Goal: Use online tool/utility: Utilize a website feature to perform a specific function

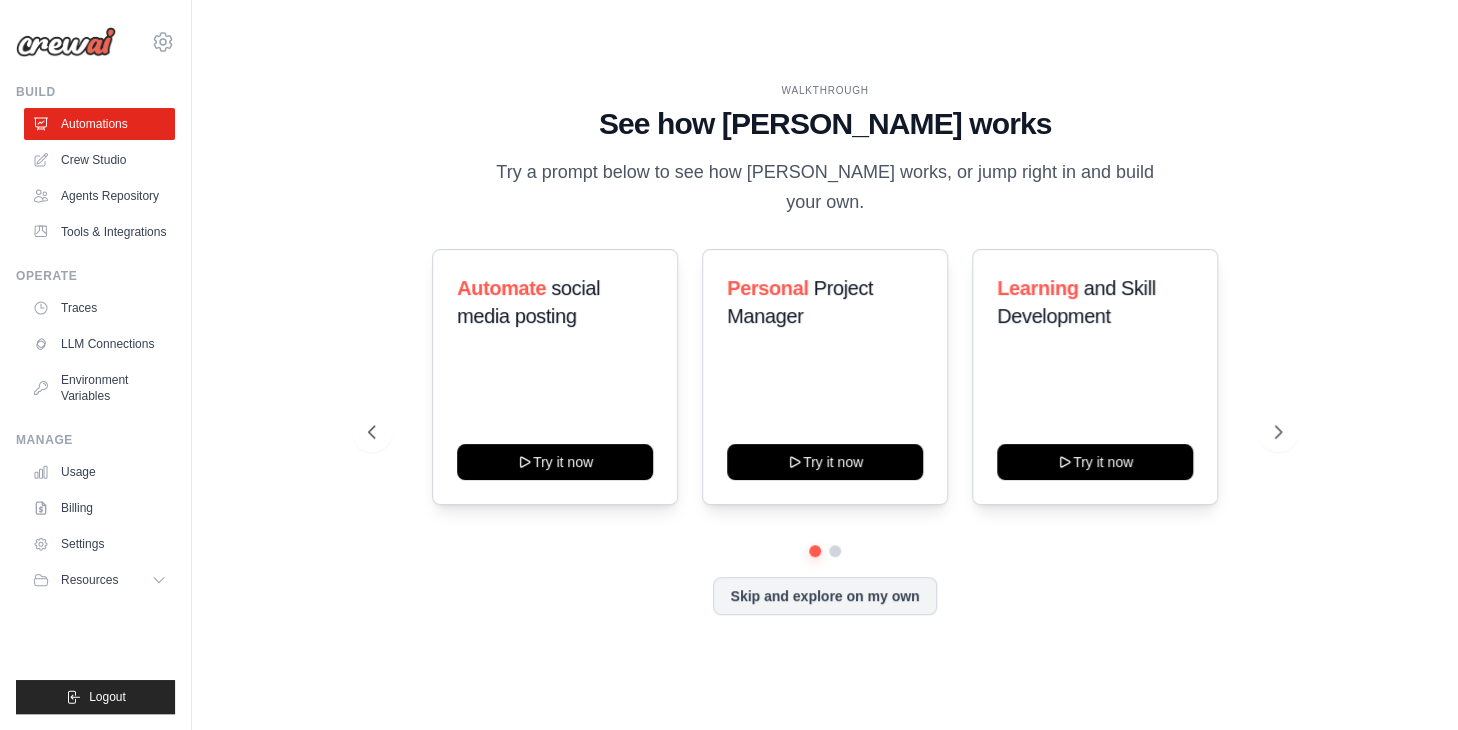
click at [1345, 597] on div "WALKTHROUGH See how CrewAI works Try a prompt below to see how CrewAI works, or…" at bounding box center [825, 365] width 1202 height 690
click at [107, 524] on link "Billing" at bounding box center [101, 508] width 151 height 32
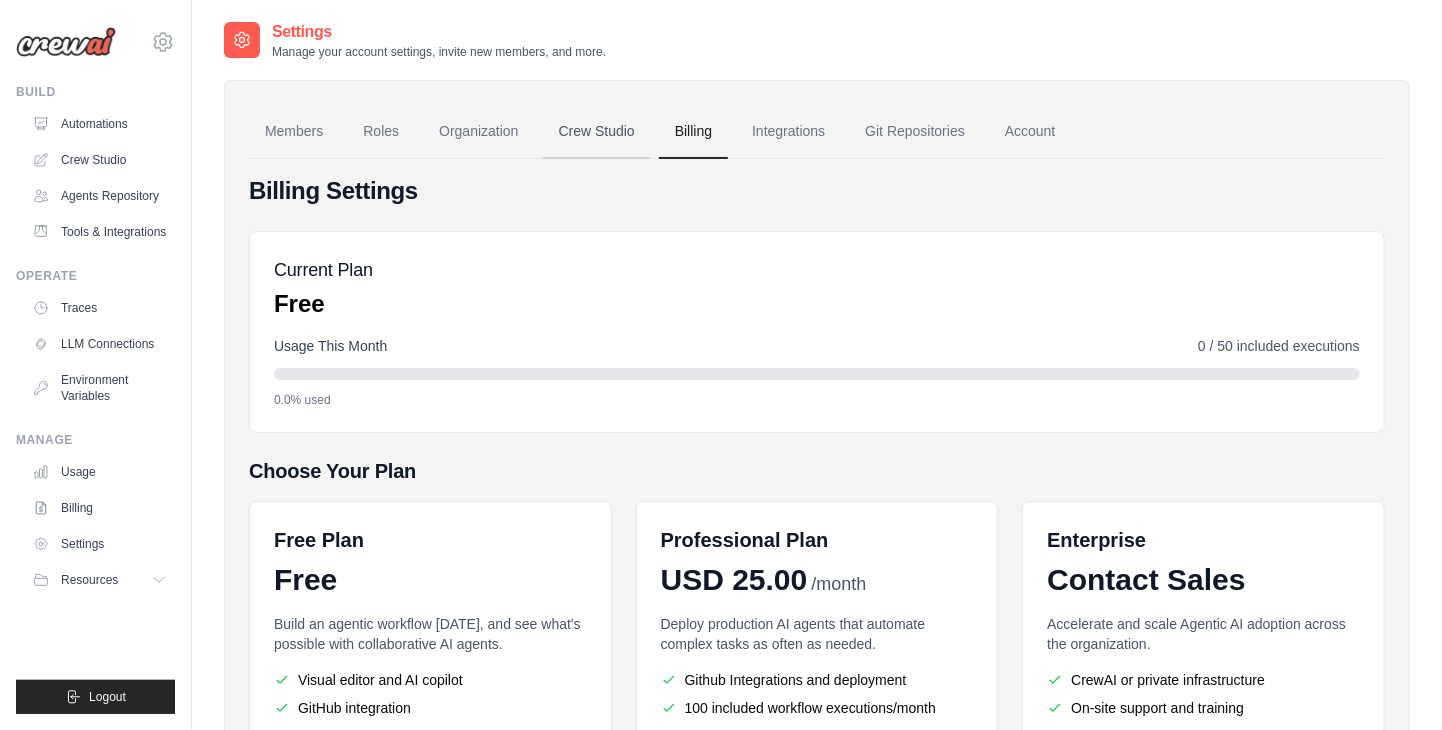
click at [584, 126] on link "Crew Studio" at bounding box center [597, 132] width 108 height 54
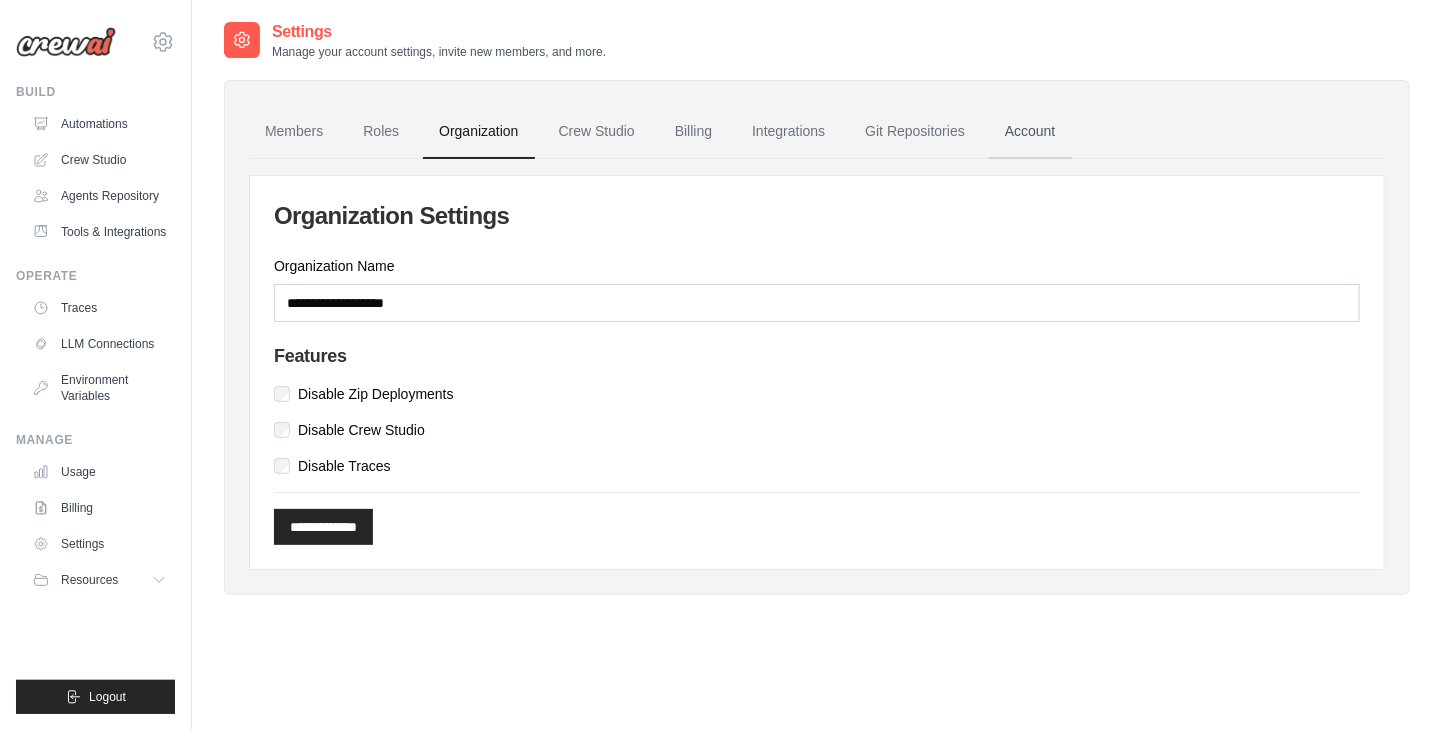
click at [1066, 129] on link "Account" at bounding box center [1030, 132] width 83 height 54
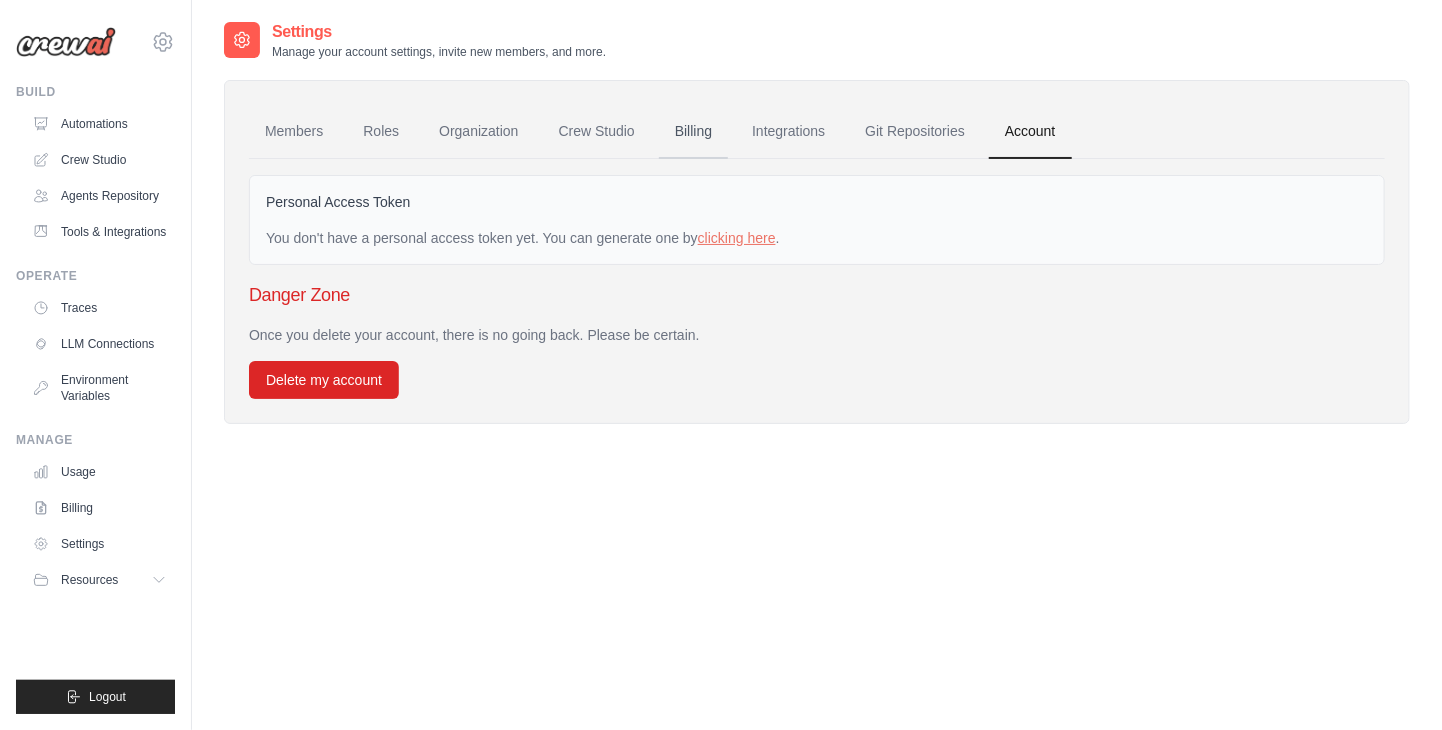
click at [715, 123] on link "Billing" at bounding box center [693, 132] width 69 height 54
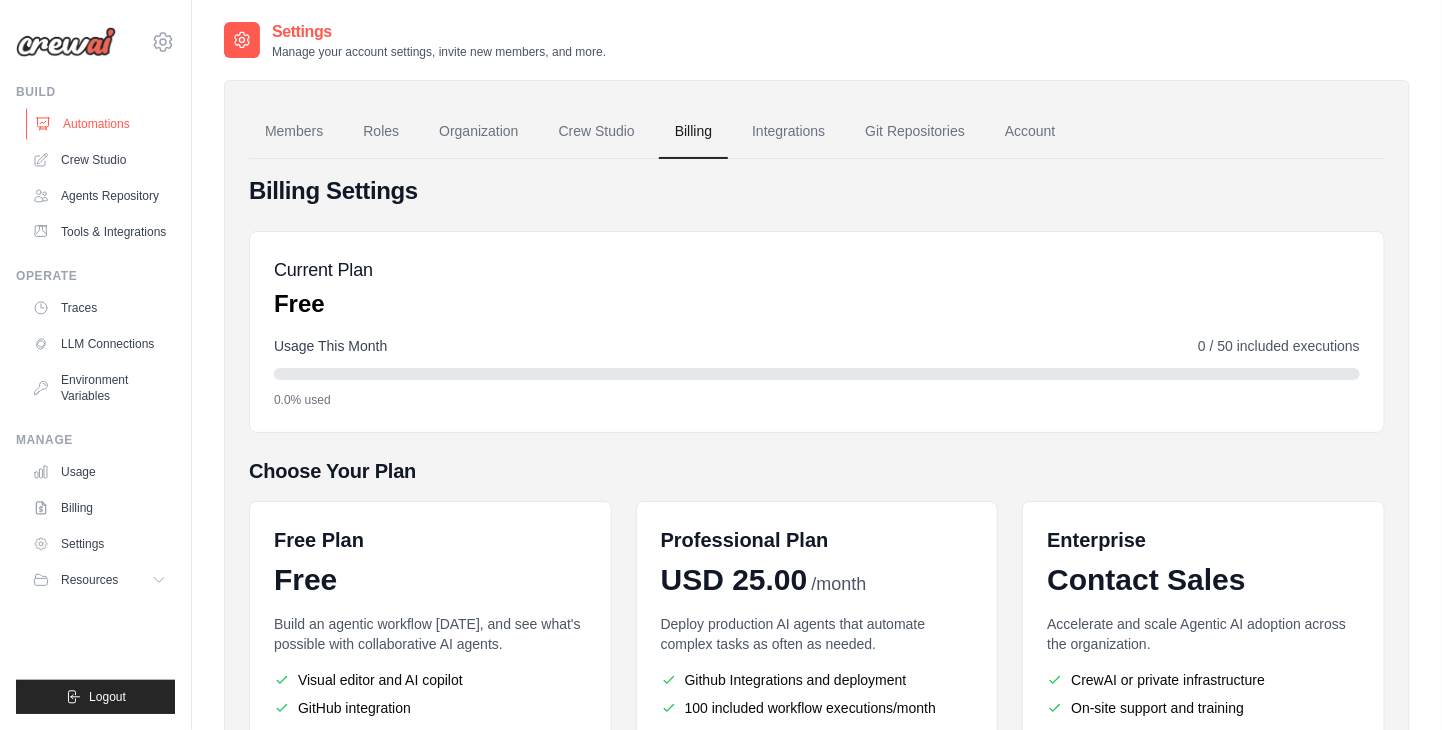
click at [113, 130] on link "Automations" at bounding box center [101, 124] width 151 height 32
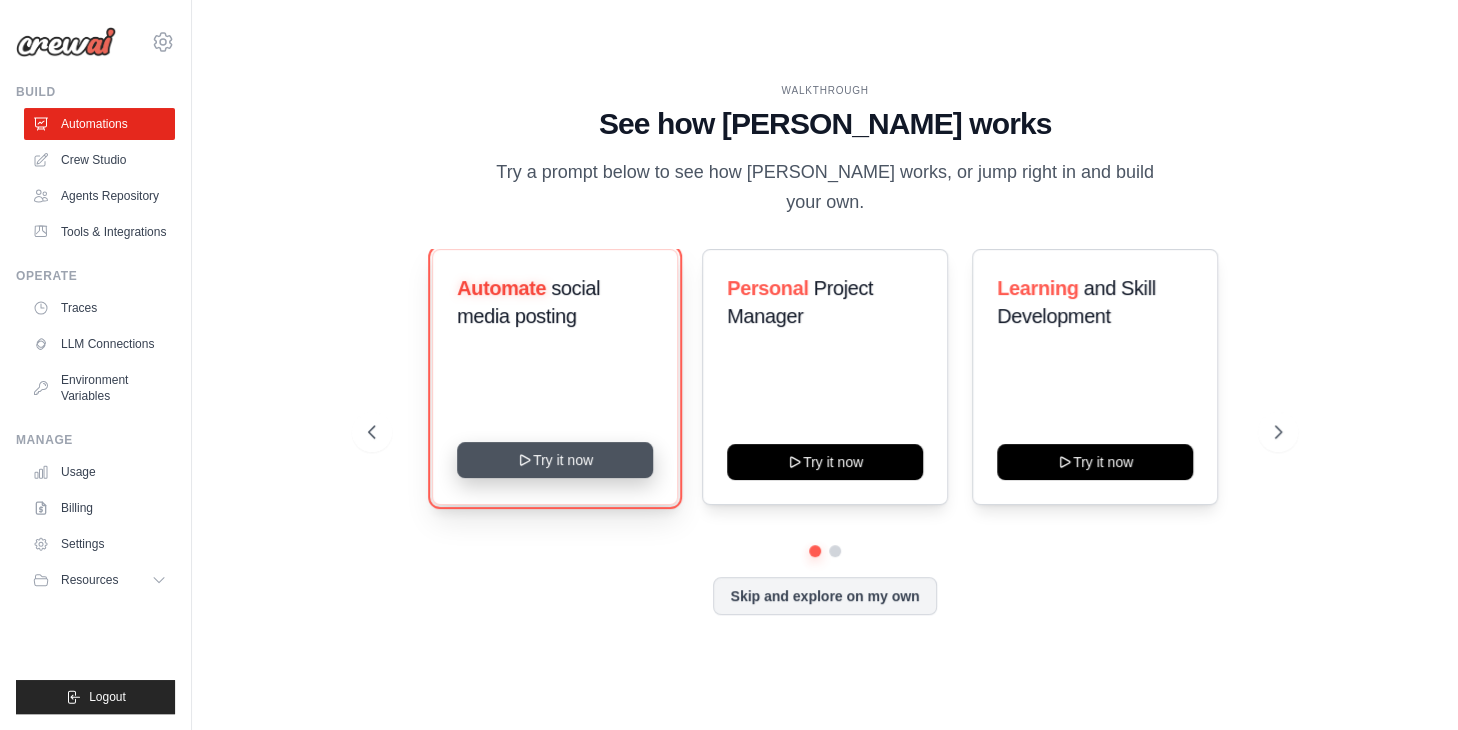
click at [503, 466] on button "Try it now" at bounding box center [555, 460] width 196 height 36
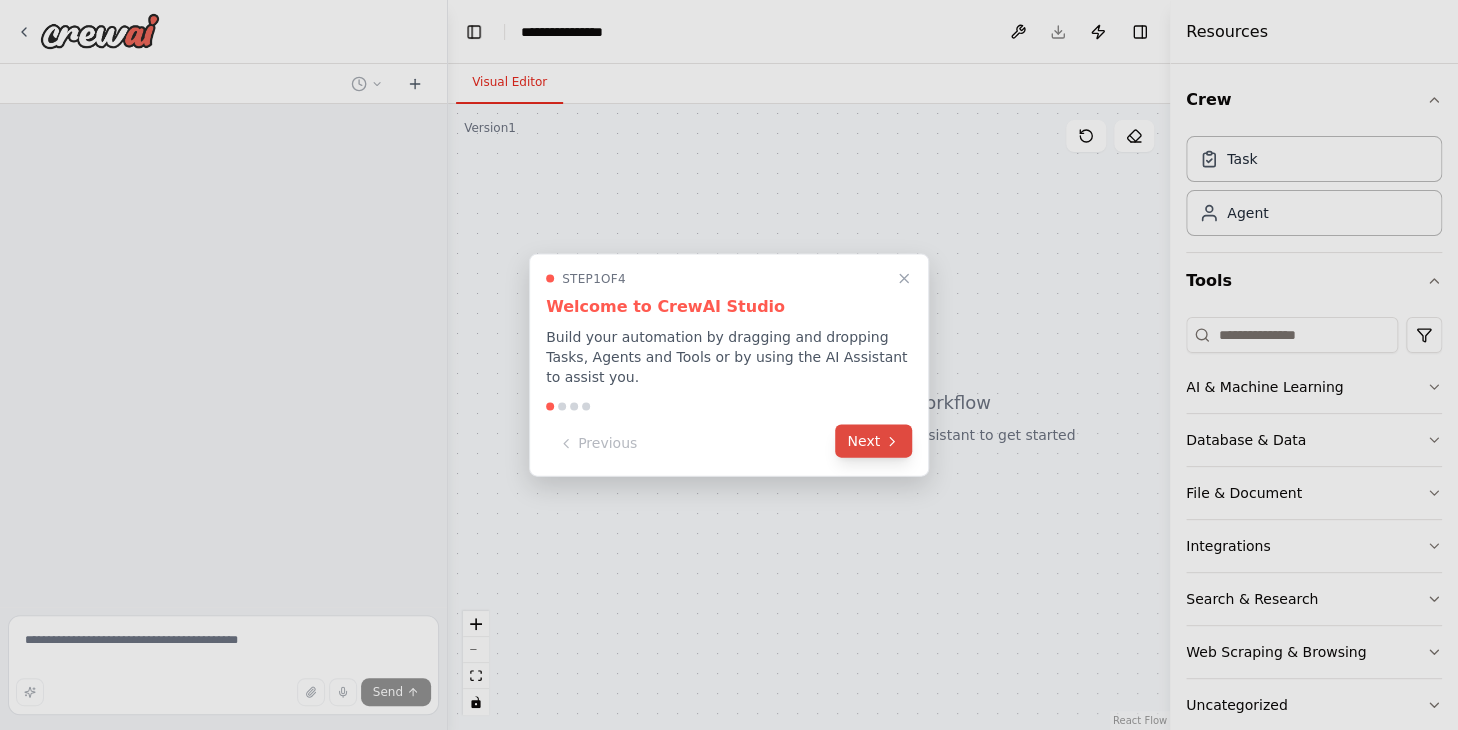
click at [888, 440] on button "Next" at bounding box center [873, 441] width 77 height 33
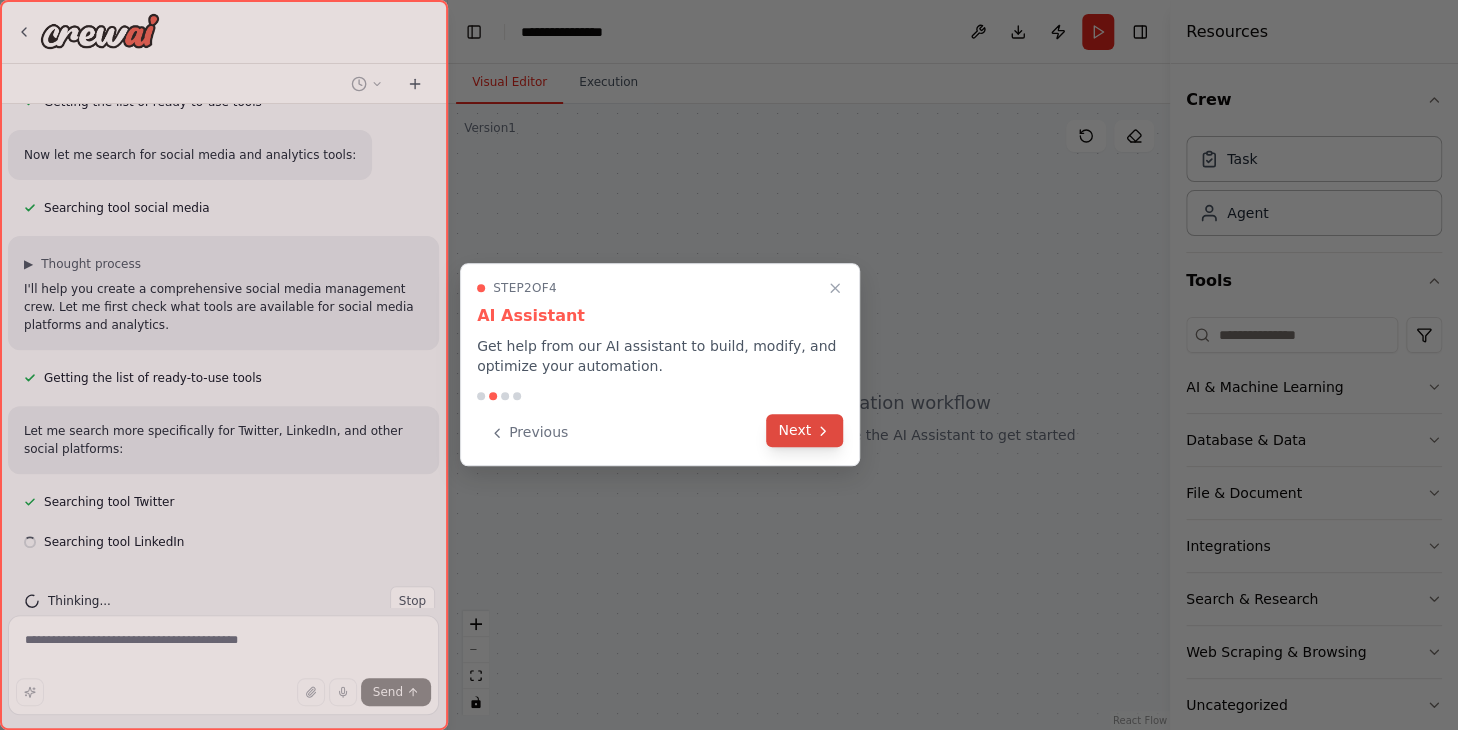
scroll to position [320, 0]
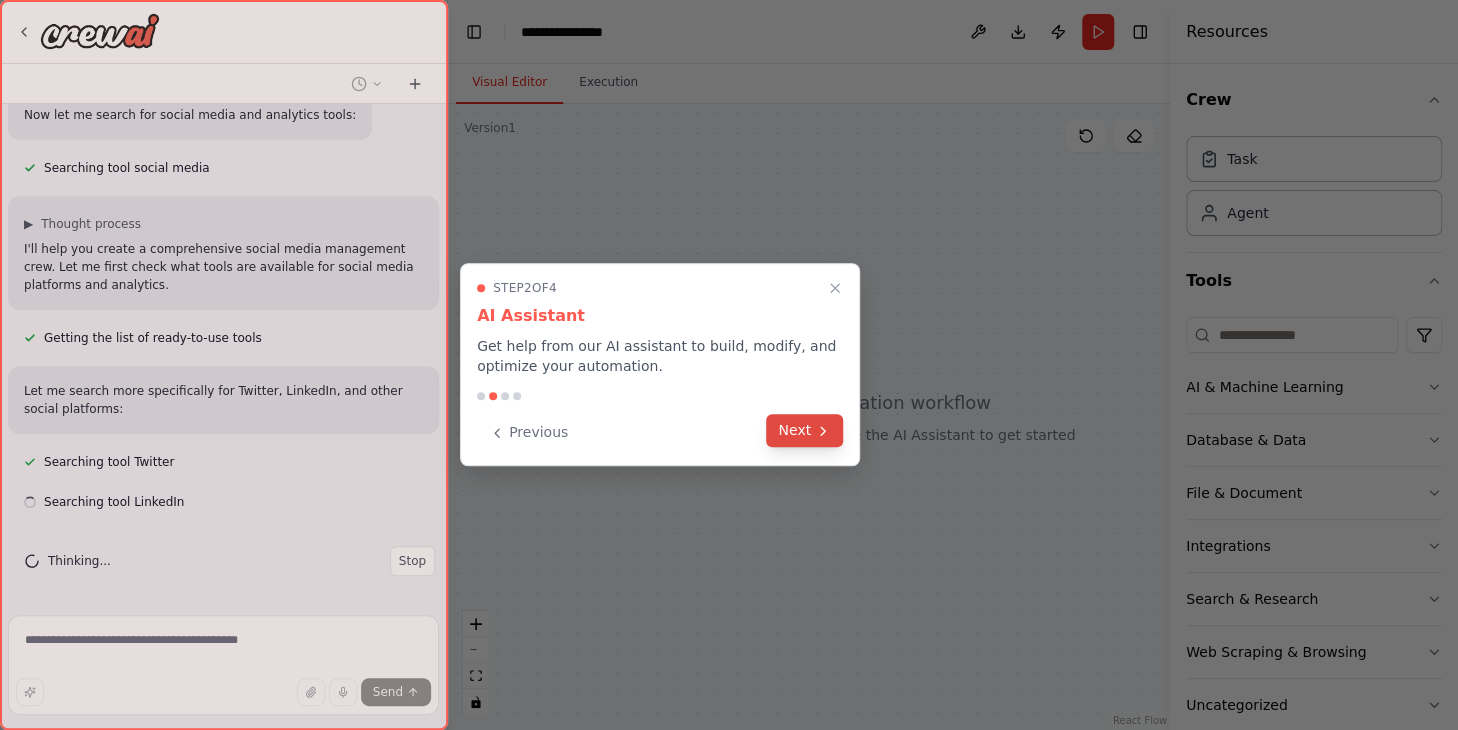
click at [781, 427] on button "Next" at bounding box center [804, 430] width 77 height 33
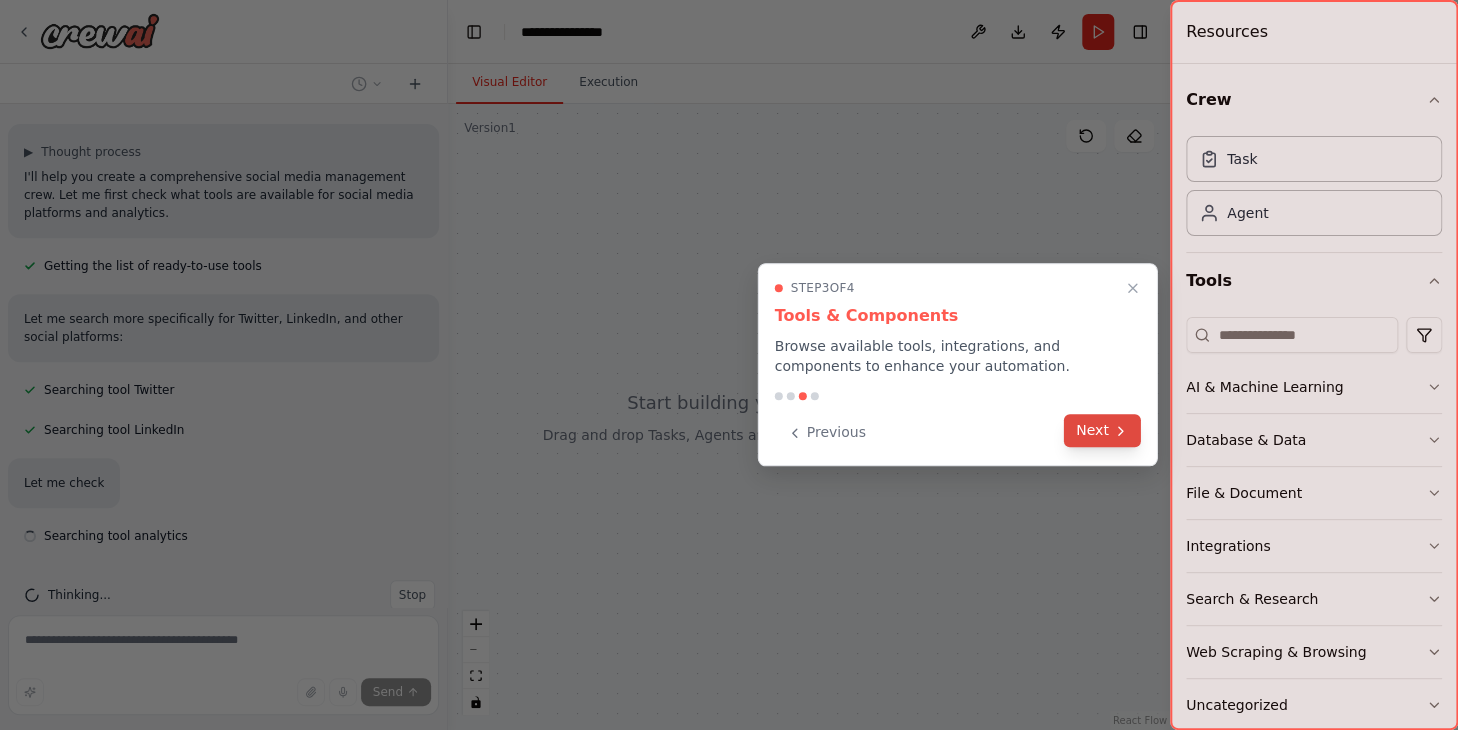
scroll to position [425, 0]
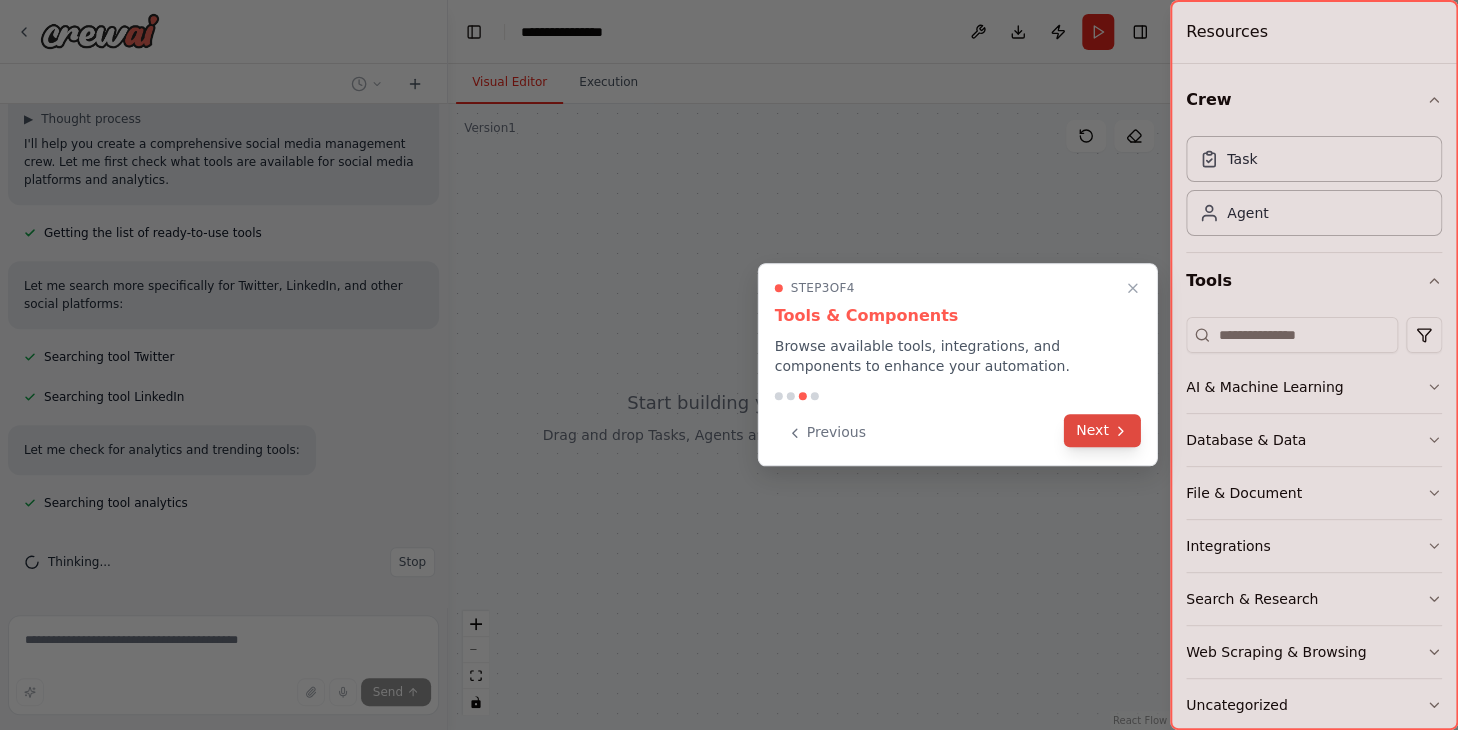
click at [1090, 436] on button "Next" at bounding box center [1102, 430] width 77 height 33
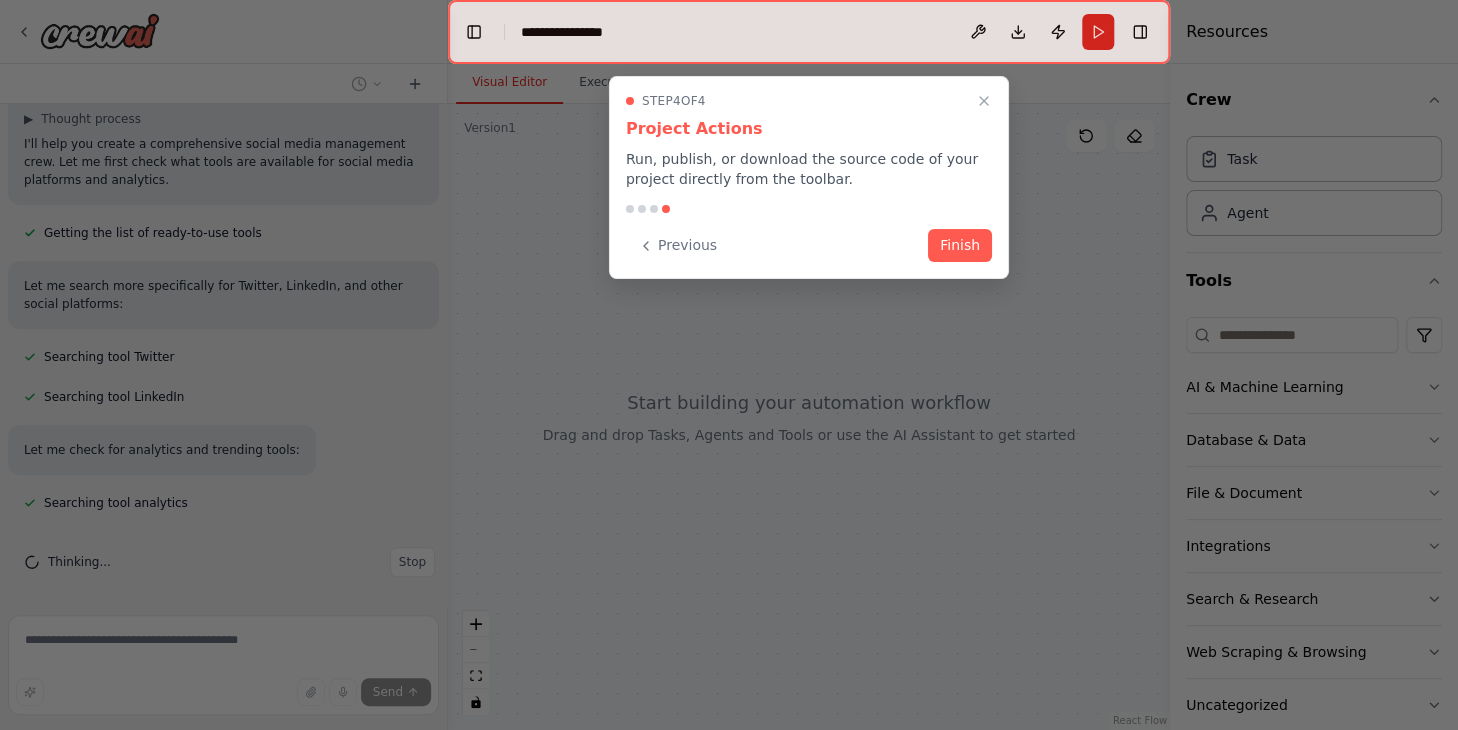
scroll to position [465, 0]
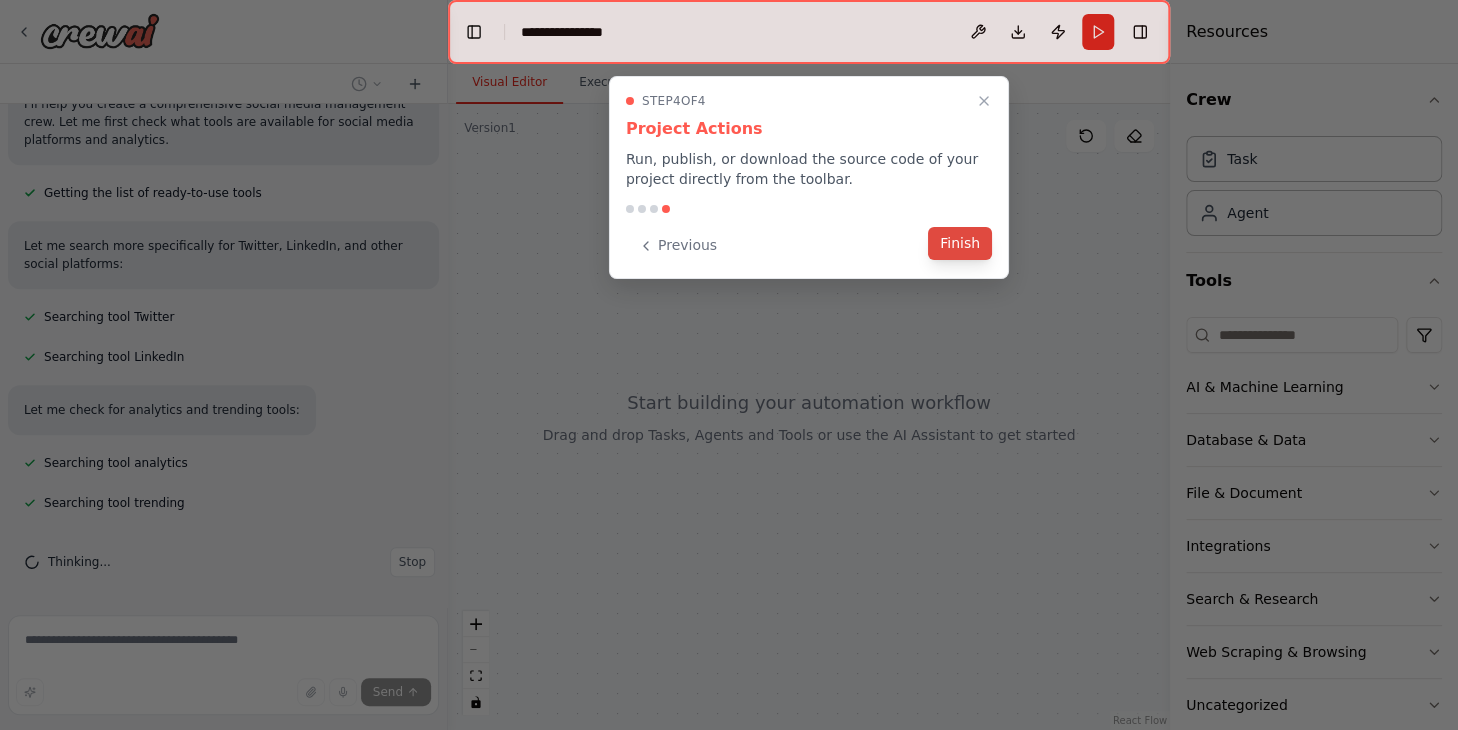
click at [964, 248] on button "Finish" at bounding box center [960, 243] width 64 height 33
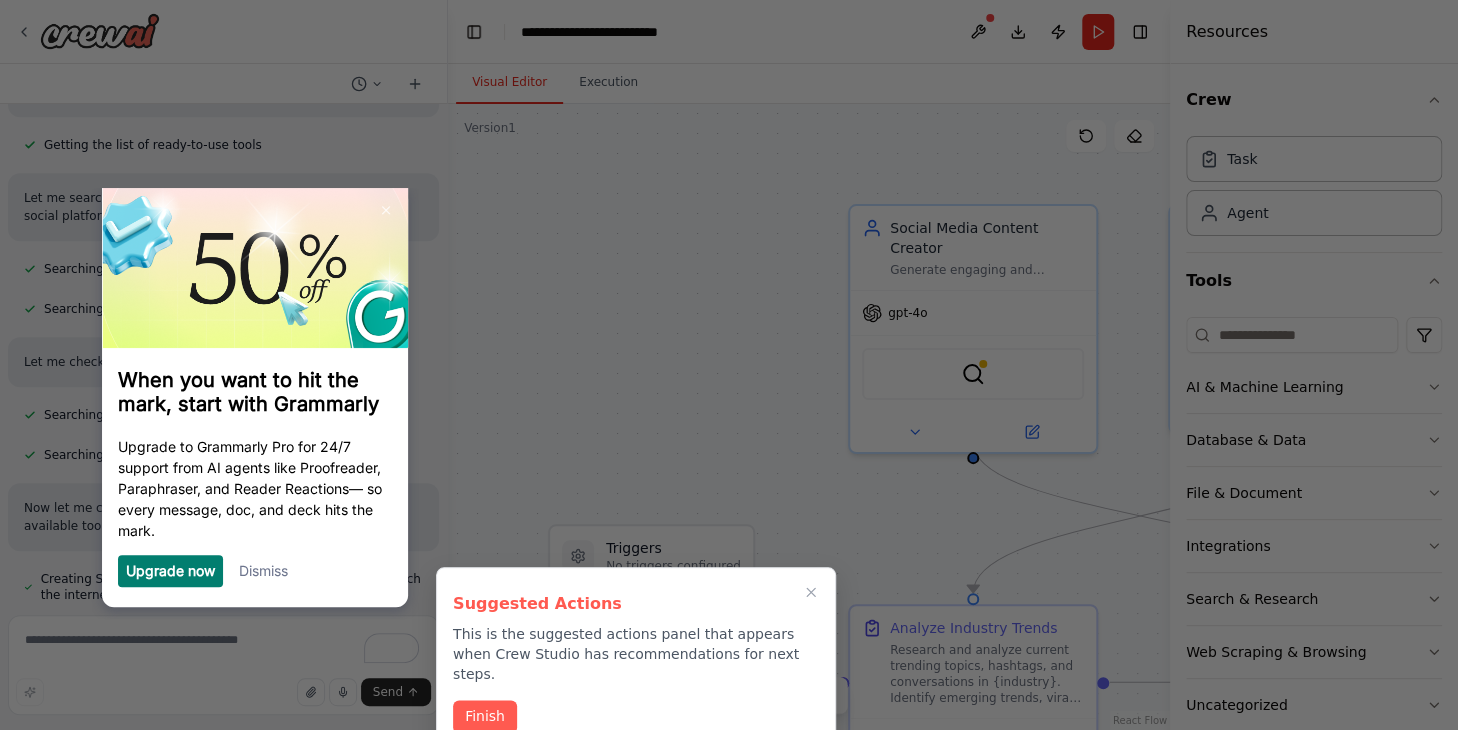
scroll to position [0, 0]
click at [496, 698] on button "Finish" at bounding box center [485, 714] width 64 height 33
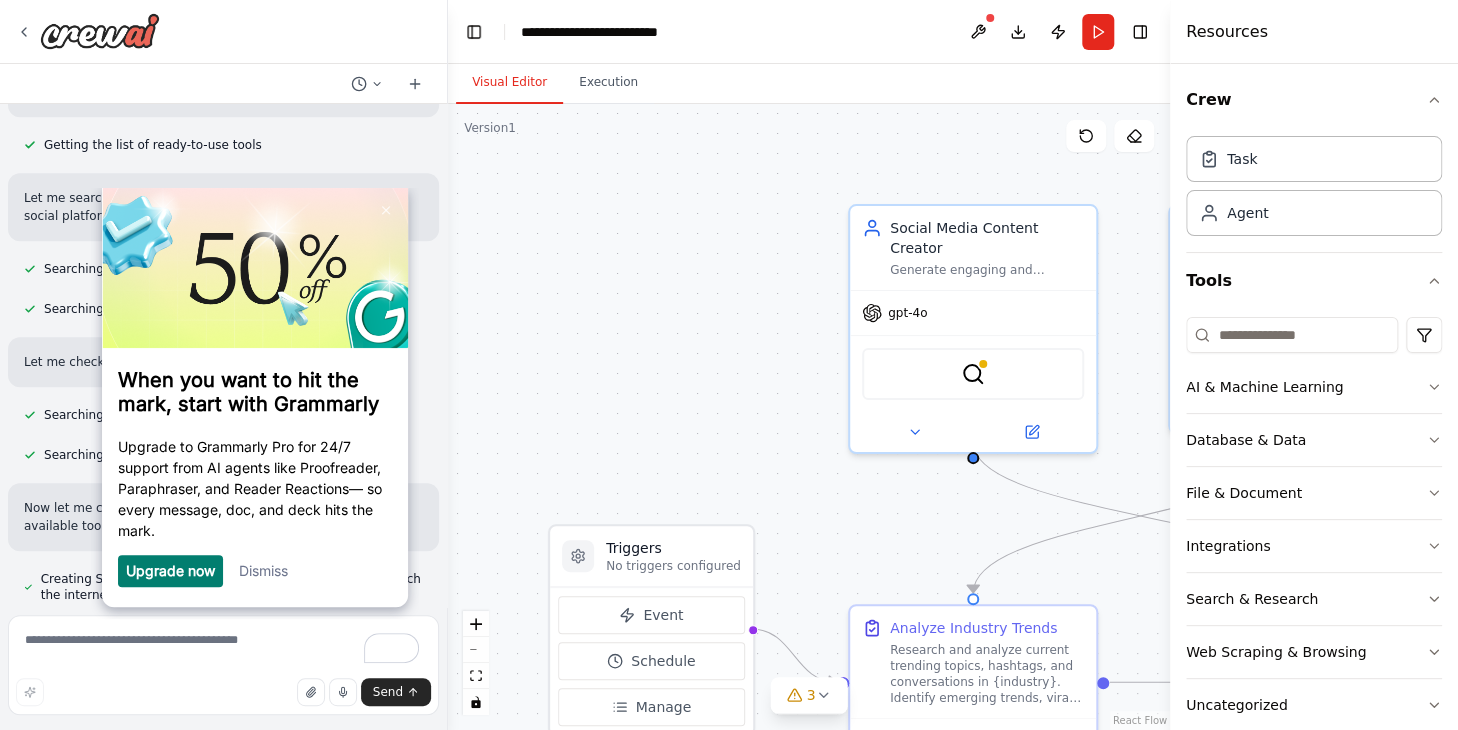
click at [252, 568] on link "Dismiss" at bounding box center [263, 570] width 49 height 17
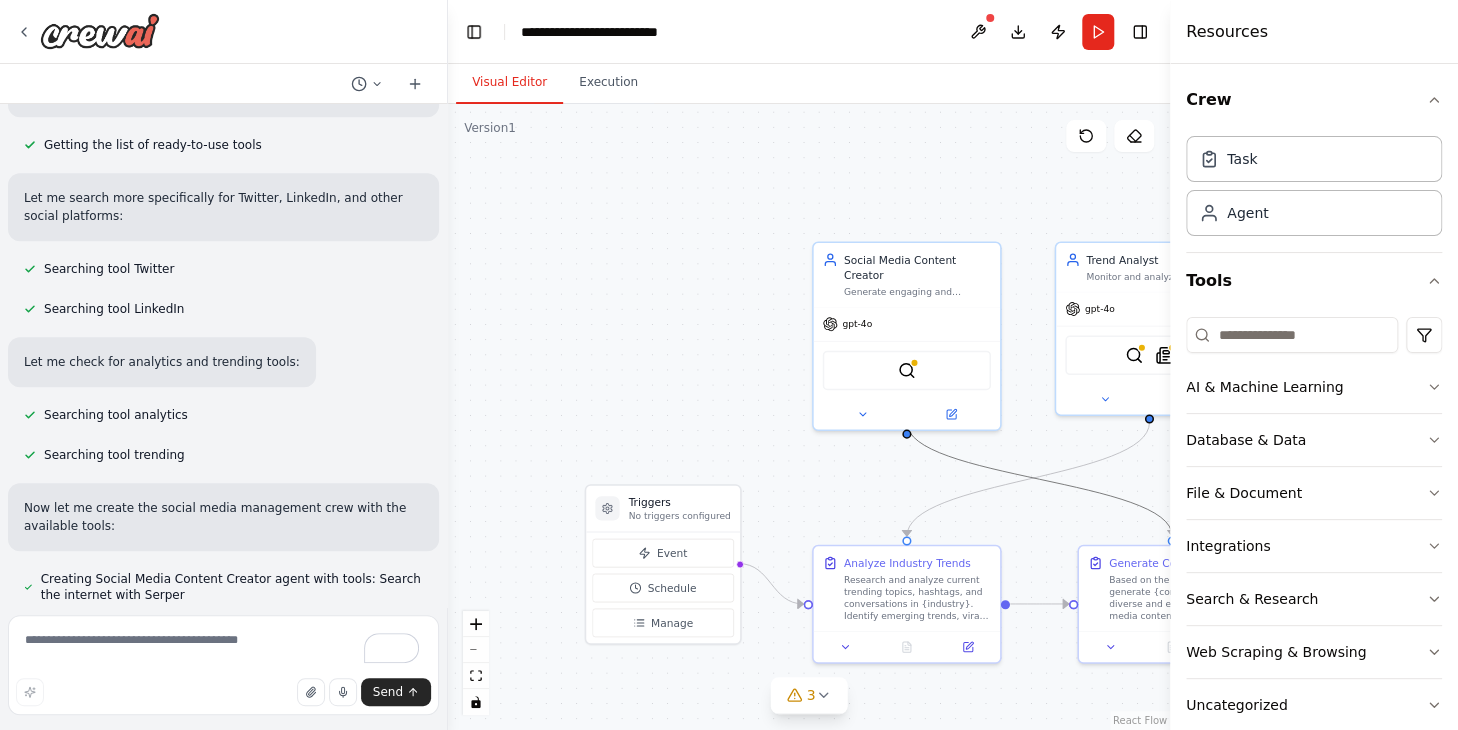
drag, startPoint x: 1000, startPoint y: 469, endPoint x: 857, endPoint y: 424, distance: 149.9
click at [857, 424] on div ".deletable-edge-delete-btn { width: 20px; height: 20px; border: 0px solid #ffff…" at bounding box center [809, 417] width 722 height 626
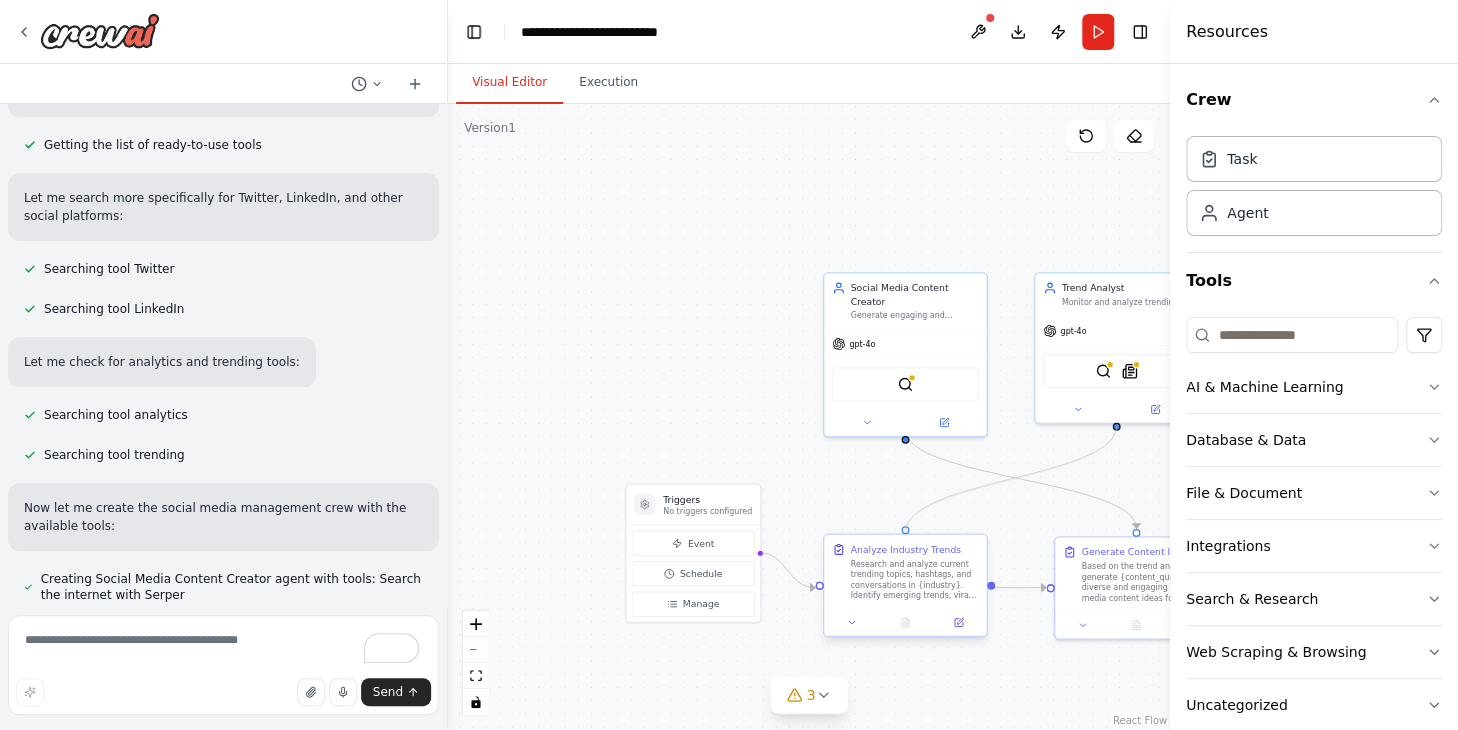
drag, startPoint x: 884, startPoint y: 502, endPoint x: 908, endPoint y: 533, distance: 39.2
click at [908, 533] on div ".deletable-edge-delete-btn { width: 20px; height: 20px; border: 0px solid #ffff…" at bounding box center [797, 412] width 476 height 413
drag, startPoint x: 640, startPoint y: 354, endPoint x: 580, endPoint y: 278, distance: 96.8
click at [580, 278] on div ".deletable-edge-delete-btn { width: 20px; height: 20px; border: 0px solid #ffff…" at bounding box center [809, 417] width 722 height 626
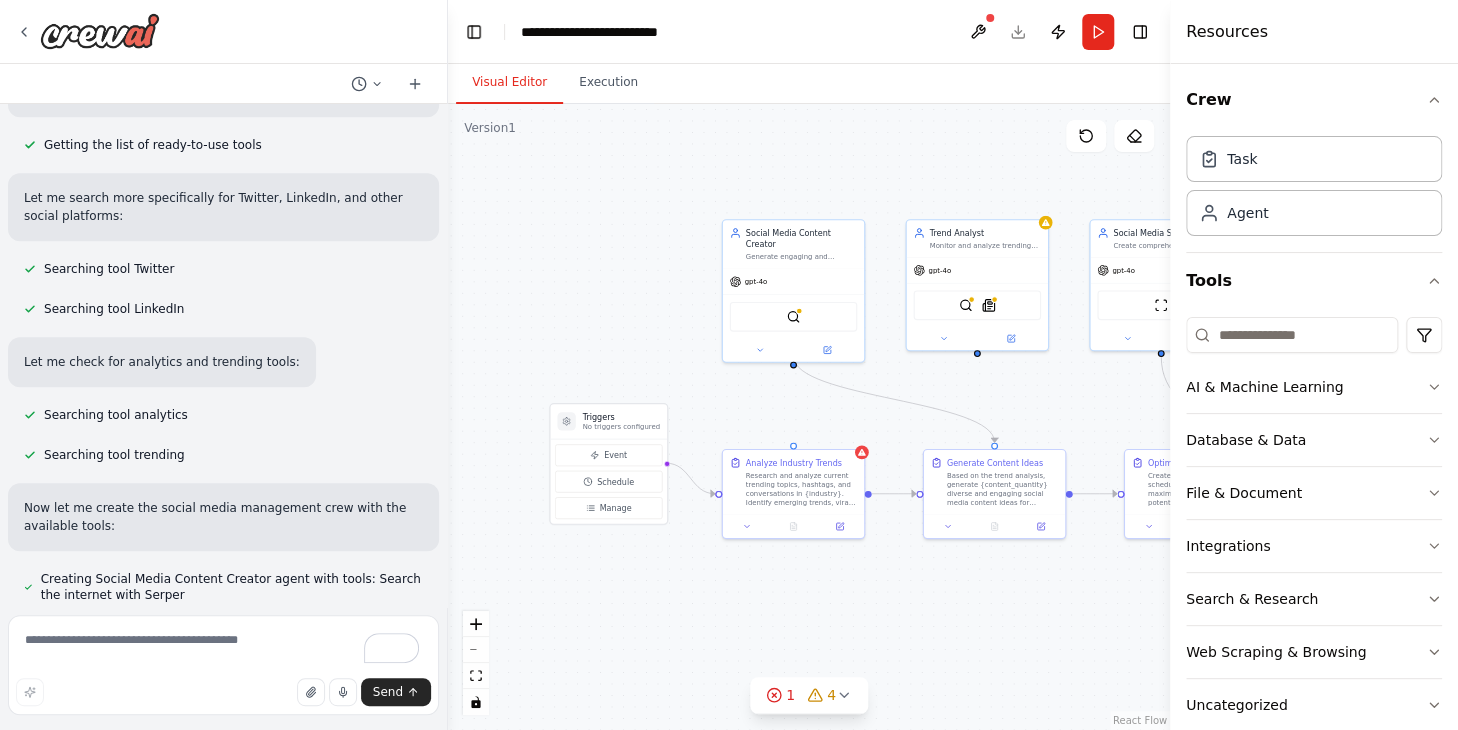
drag, startPoint x: 796, startPoint y: 383, endPoint x: 692, endPoint y: 320, distance: 121.6
click at [692, 320] on div ".deletable-edge-delete-btn { width: 20px; height: 20px; border: 0px solid #ffff…" at bounding box center [809, 417] width 722 height 626
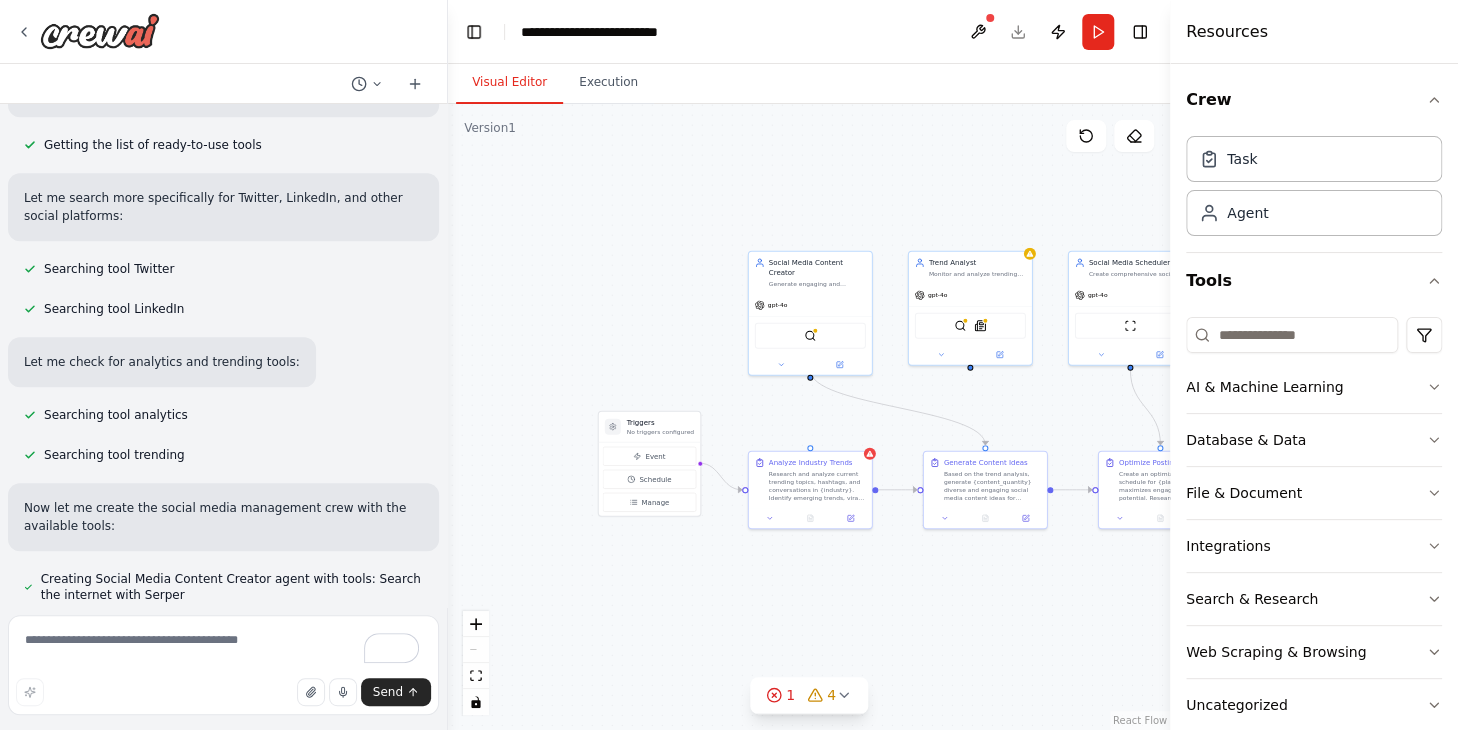
drag, startPoint x: 1077, startPoint y: 604, endPoint x: 907, endPoint y: 572, distance: 173.0
click at [907, 572] on div ".deletable-edge-delete-btn { width: 20px; height: 20px; border: 0px solid #ffff…" at bounding box center [809, 417] width 722 height 626
click at [837, 697] on icon at bounding box center [844, 695] width 16 height 16
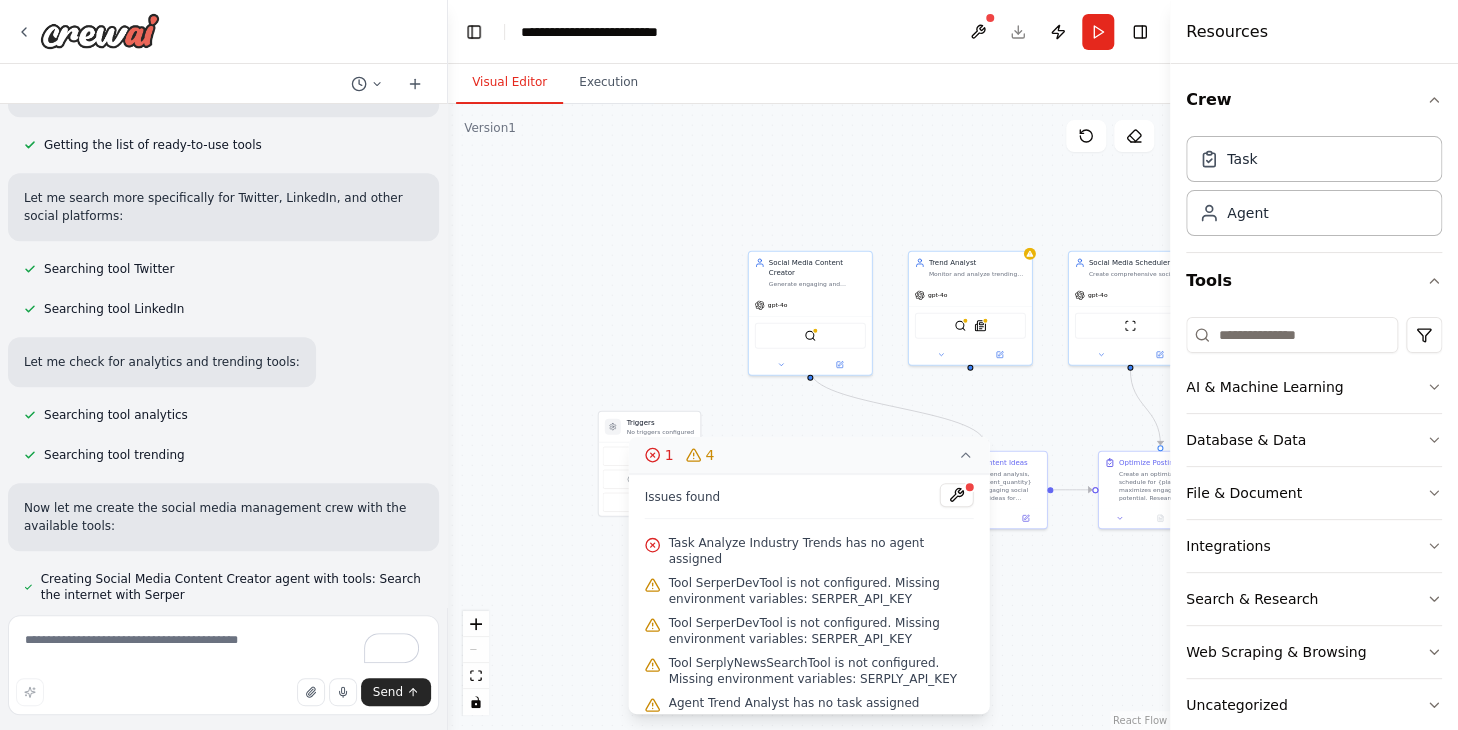
click at [1068, 581] on div ".deletable-edge-delete-btn { width: 20px; height: 20px; border: 0px solid #ffff…" at bounding box center [809, 417] width 722 height 626
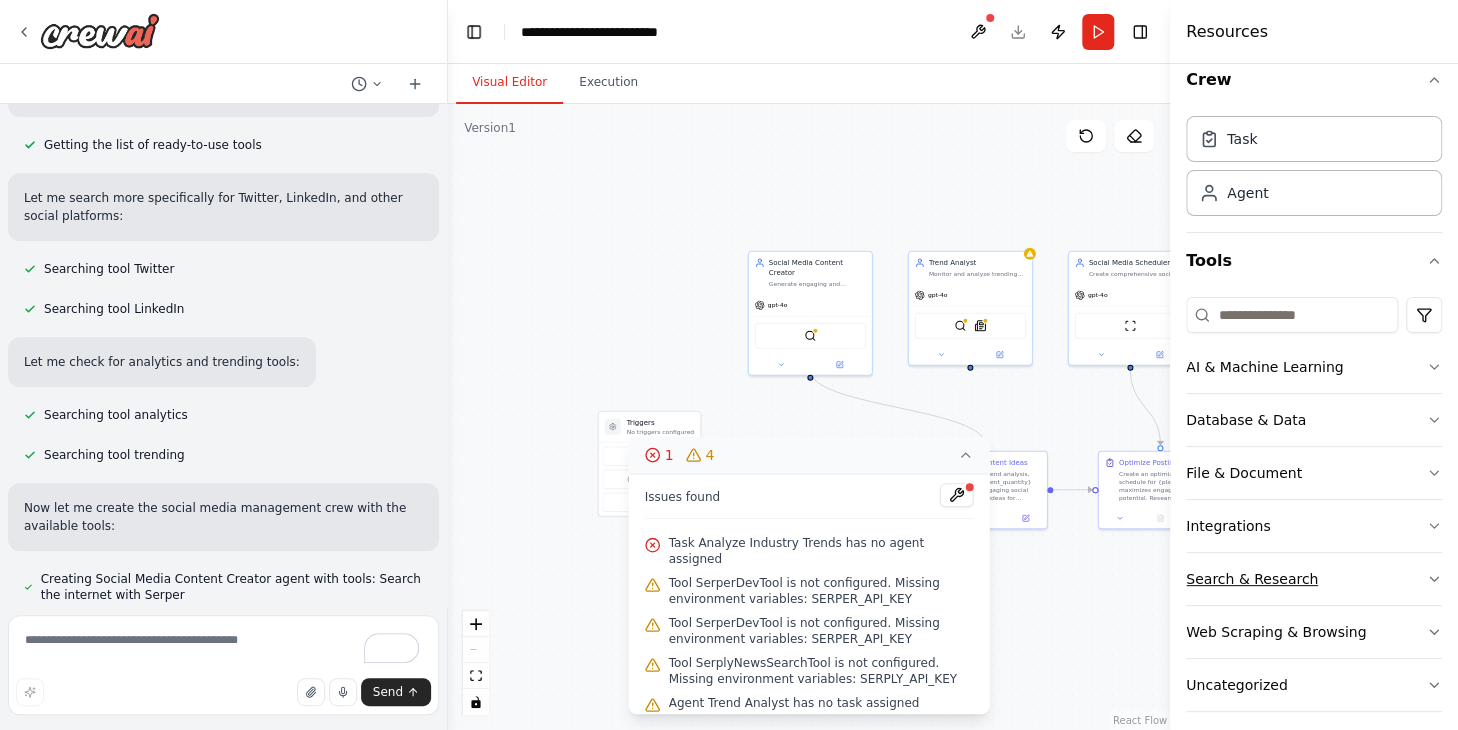
scroll to position [32, 0]
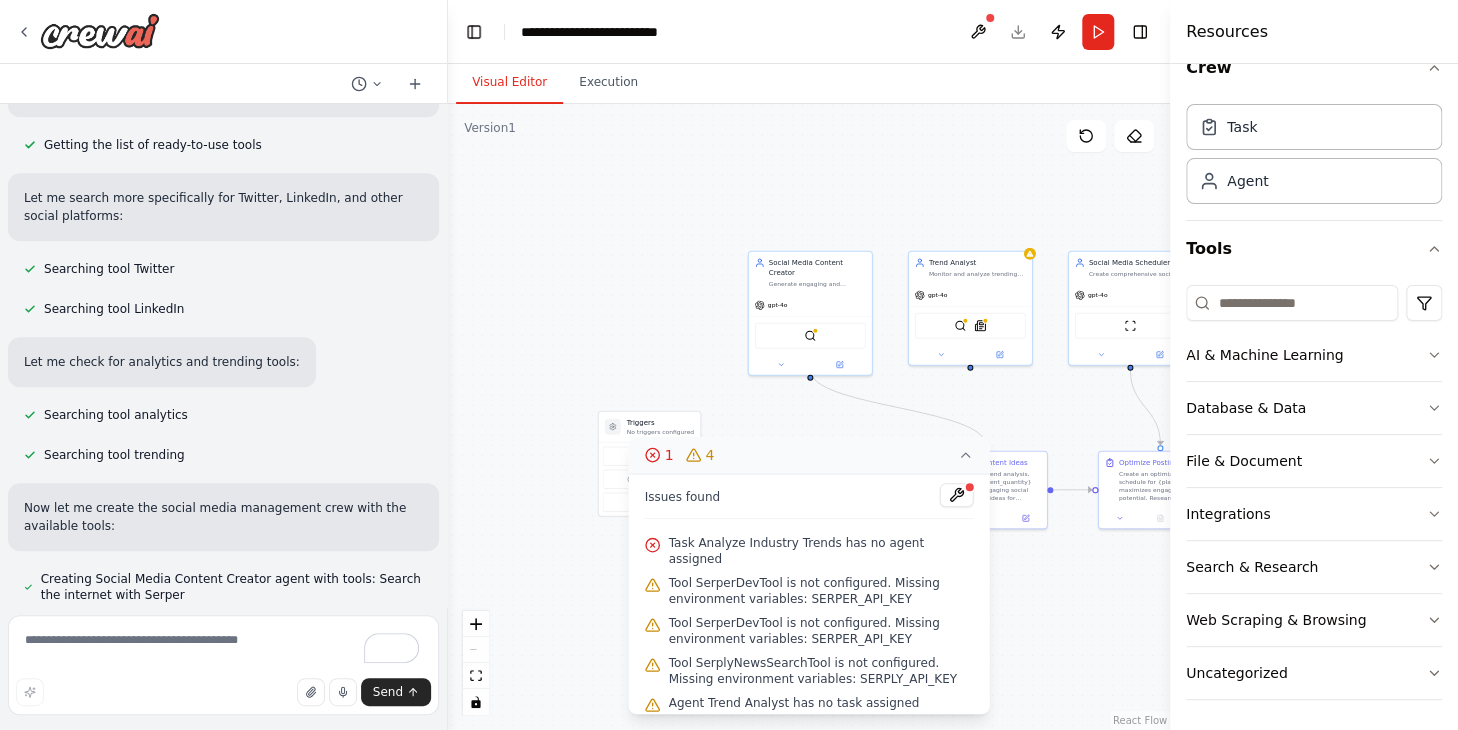
click at [1348, 59] on div "Resources" at bounding box center [1314, 32] width 288 height 64
click at [1269, 190] on div "Agent" at bounding box center [1314, 180] width 256 height 46
click at [1288, 177] on div "Agent" at bounding box center [1314, 180] width 256 height 46
click at [1284, 118] on div "Task" at bounding box center [1314, 126] width 256 height 46
click at [583, 333] on div ".deletable-edge-delete-btn { width: 20px; height: 20px; border: 0px solid #ffff…" at bounding box center [809, 417] width 722 height 626
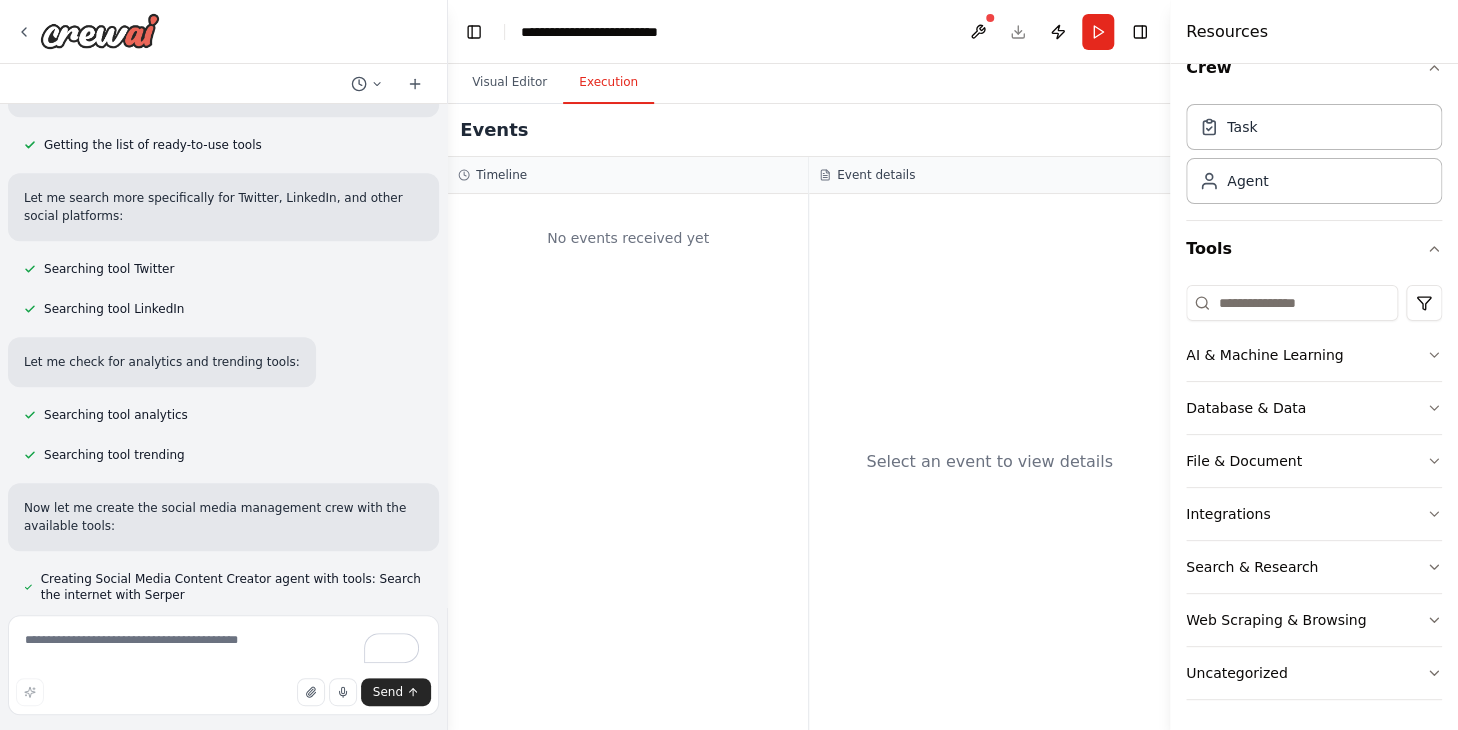
click at [611, 91] on button "Execution" at bounding box center [608, 83] width 91 height 42
click at [520, 82] on button "Visual Editor" at bounding box center [509, 83] width 107 height 42
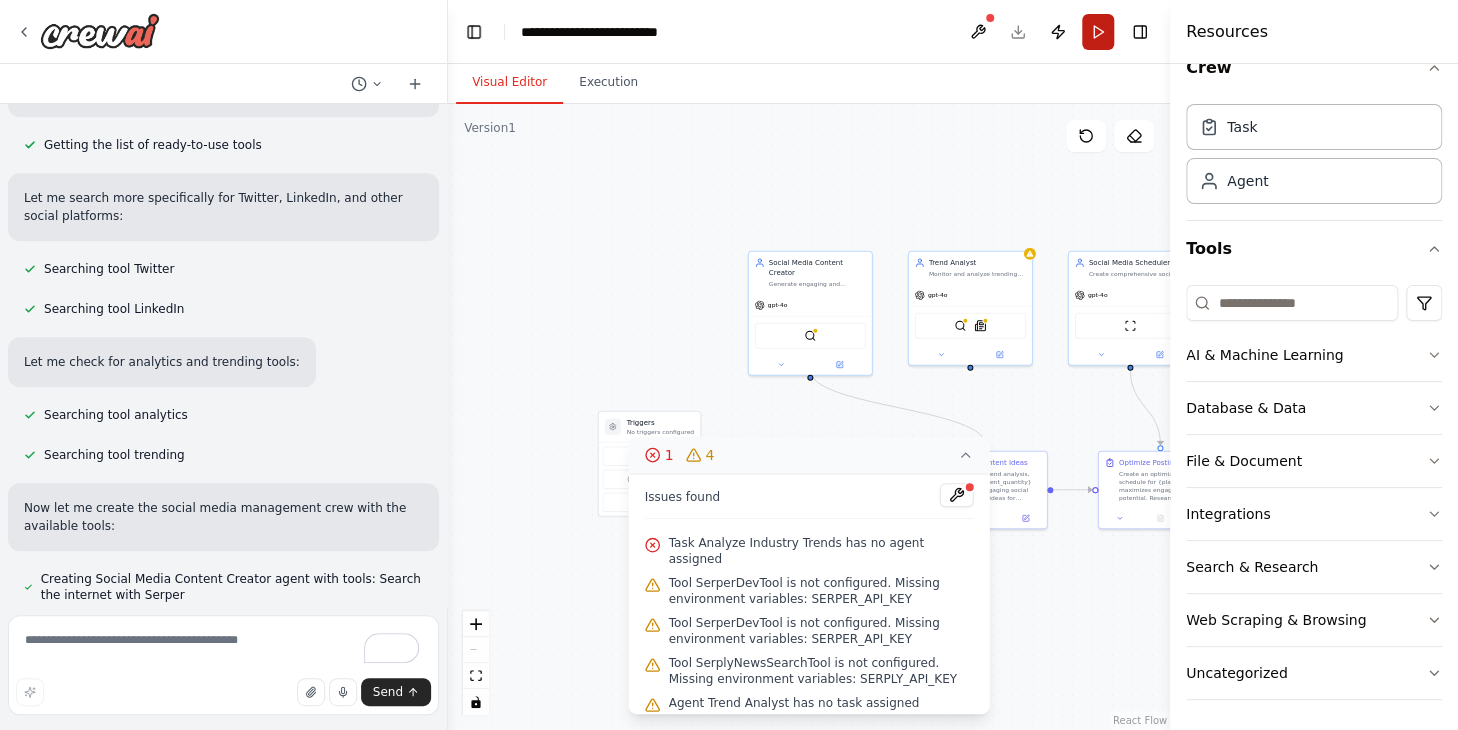
click at [1088, 46] on button "Run" at bounding box center [1098, 32] width 32 height 36
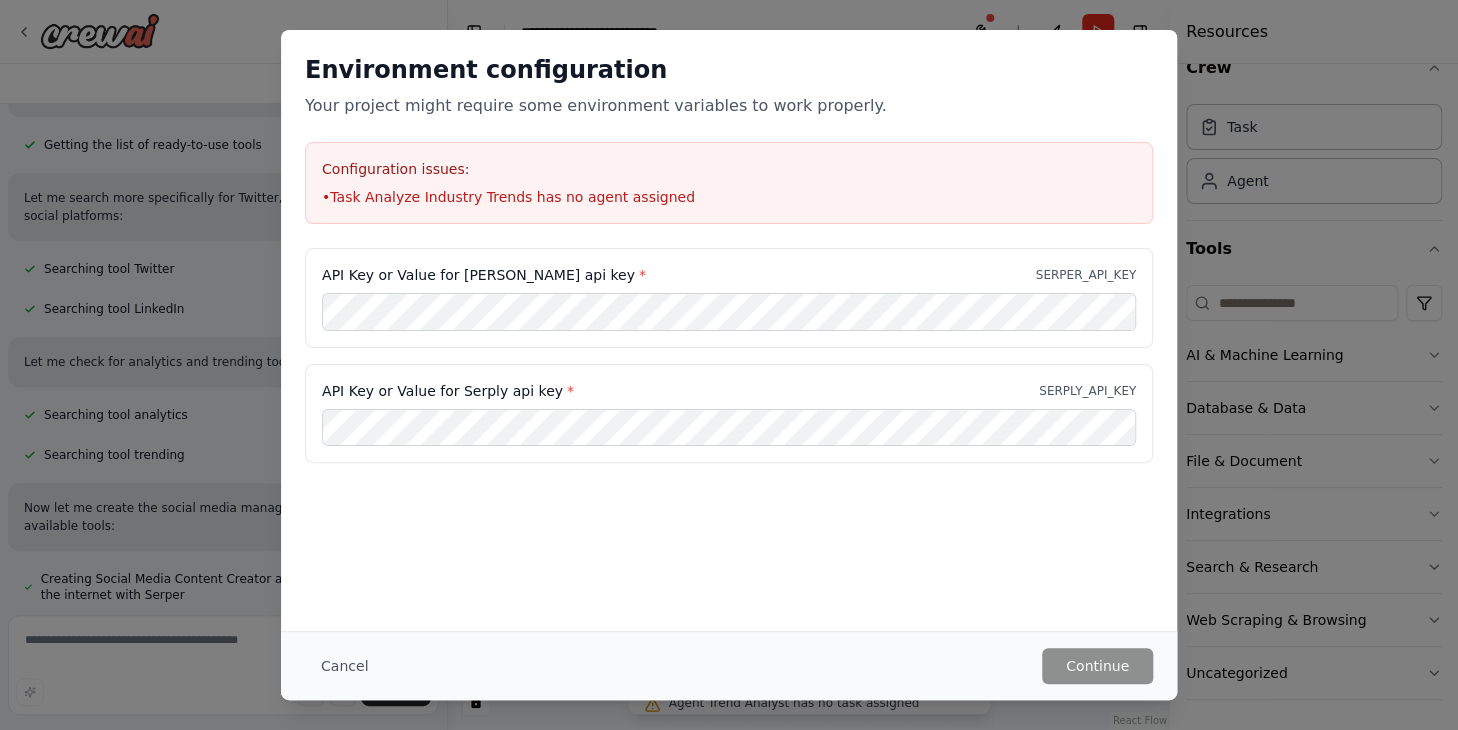
click at [1313, 62] on div "Environment configuration Your project might require some environment variables…" at bounding box center [729, 365] width 1458 height 730
click at [206, 95] on div "Environment configuration Your project might require some environment variables…" at bounding box center [729, 365] width 1458 height 730
click at [337, 665] on button "Cancel" at bounding box center [344, 666] width 79 height 36
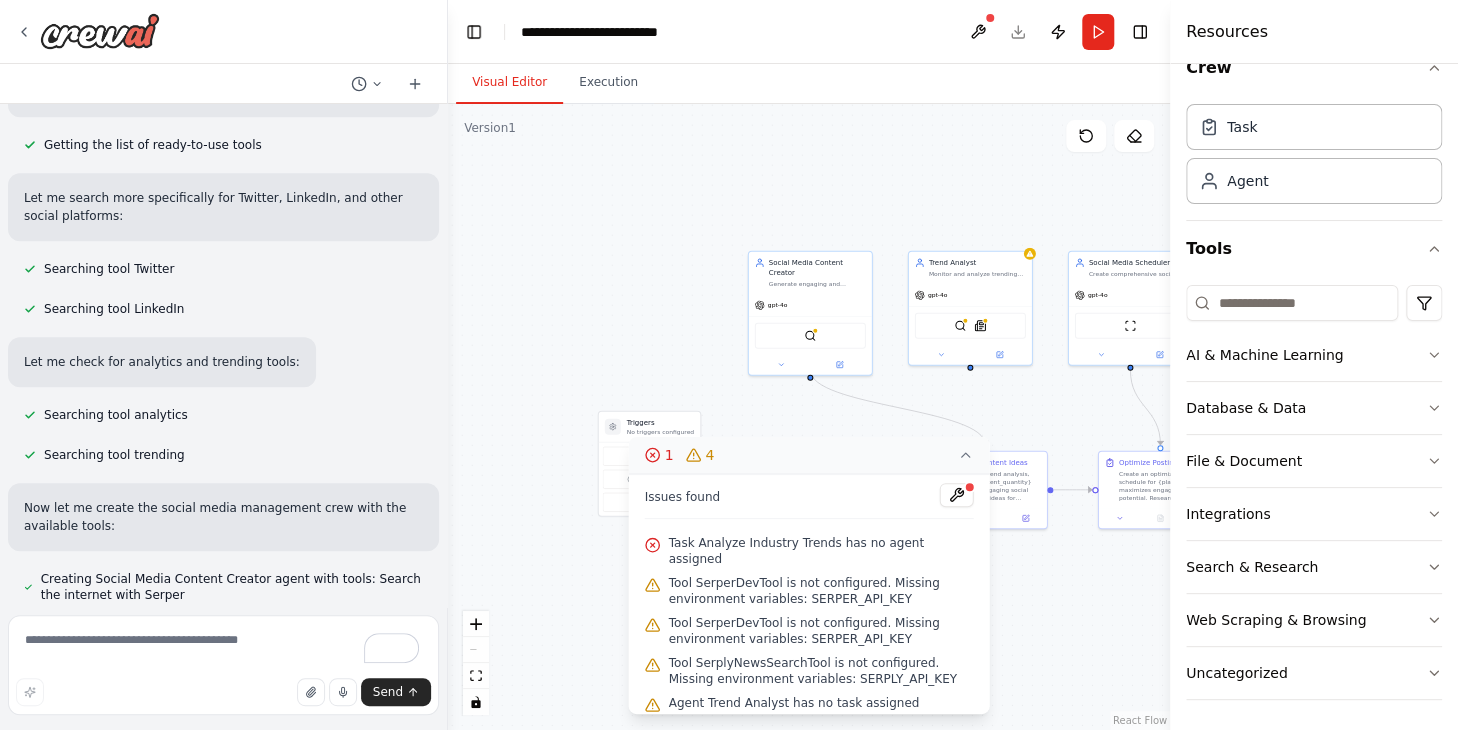
click at [1041, 633] on div ".deletable-edge-delete-btn { width: 20px; height: 20px; border: 0px solid #ffff…" at bounding box center [809, 417] width 722 height 626
drag, startPoint x: 1092, startPoint y: 603, endPoint x: 1003, endPoint y: 585, distance: 90.8
click at [1003, 585] on div ".deletable-edge-delete-btn { width: 20px; height: 20px; border: 0px solid #ffff…" at bounding box center [809, 417] width 722 height 626
click at [688, 153] on div ".deletable-edge-delete-btn { width: 20px; height: 20px; border: 0px solid #ffff…" at bounding box center [809, 417] width 722 height 626
drag, startPoint x: 848, startPoint y: 158, endPoint x: 722, endPoint y: 137, distance: 127.7
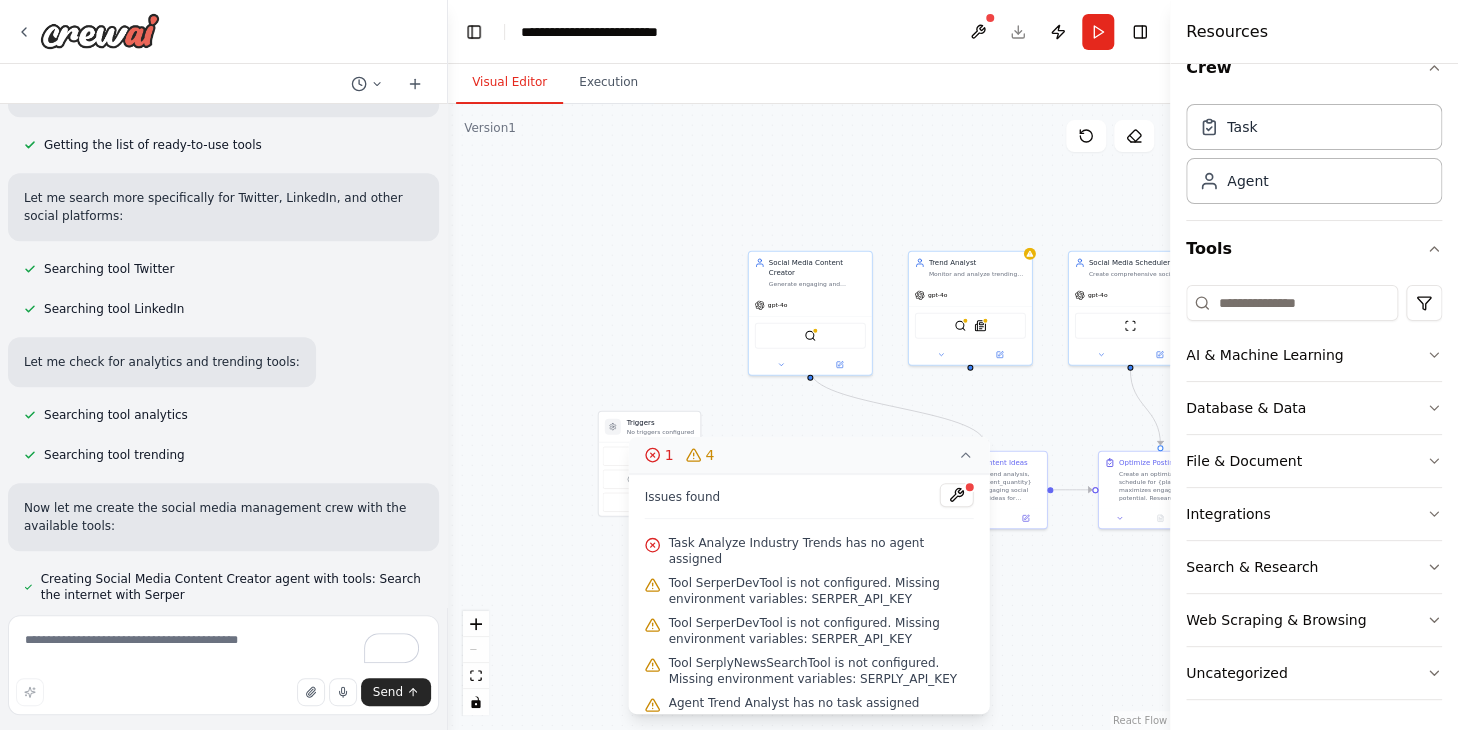
click at [722, 137] on div ".deletable-edge-delete-btn { width: 20px; height: 20px; border: 0px solid #ffff…" at bounding box center [809, 417] width 722 height 626
click at [29, 33] on icon at bounding box center [24, 32] width 16 height 16
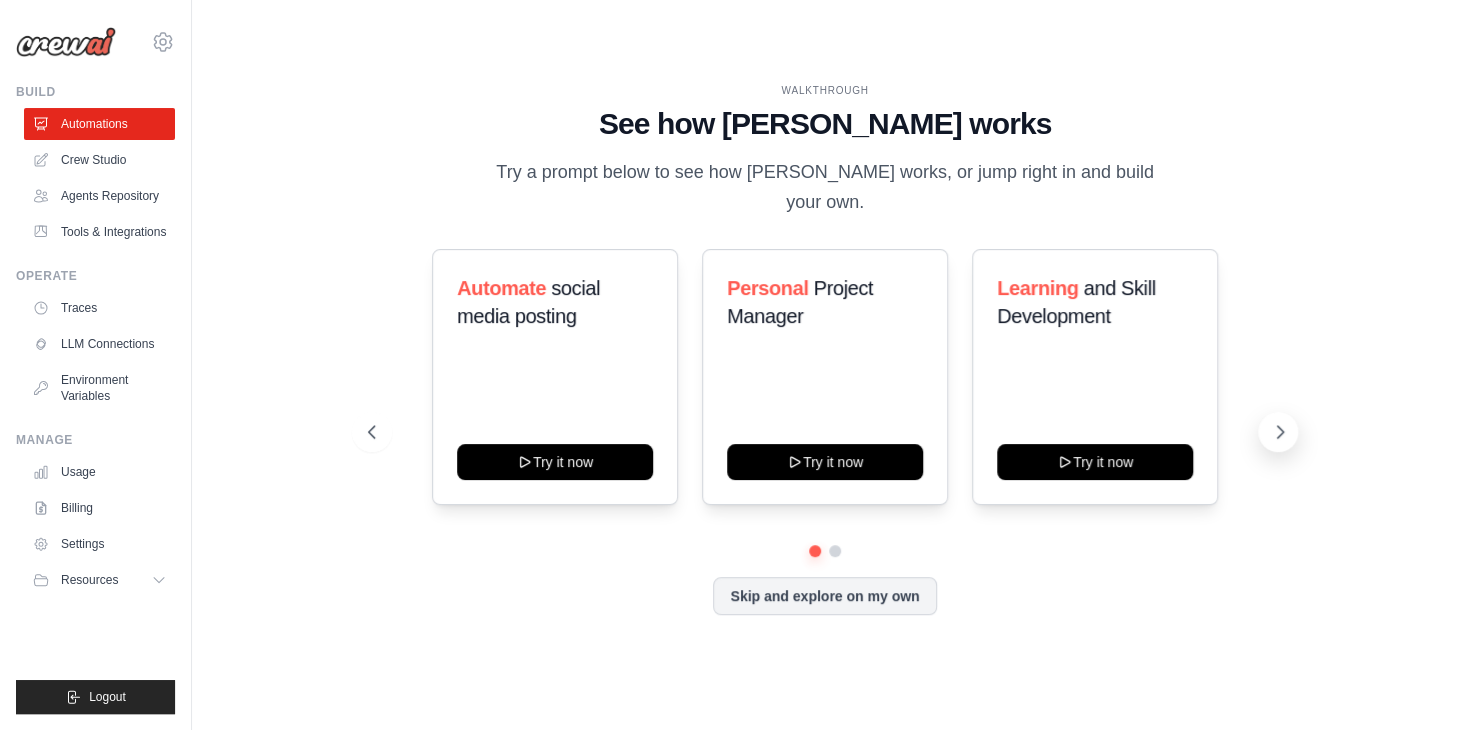
click at [1270, 424] on icon at bounding box center [1280, 432] width 20 height 20
click at [830, 591] on button "Skip and explore on my own" at bounding box center [824, 594] width 223 height 38
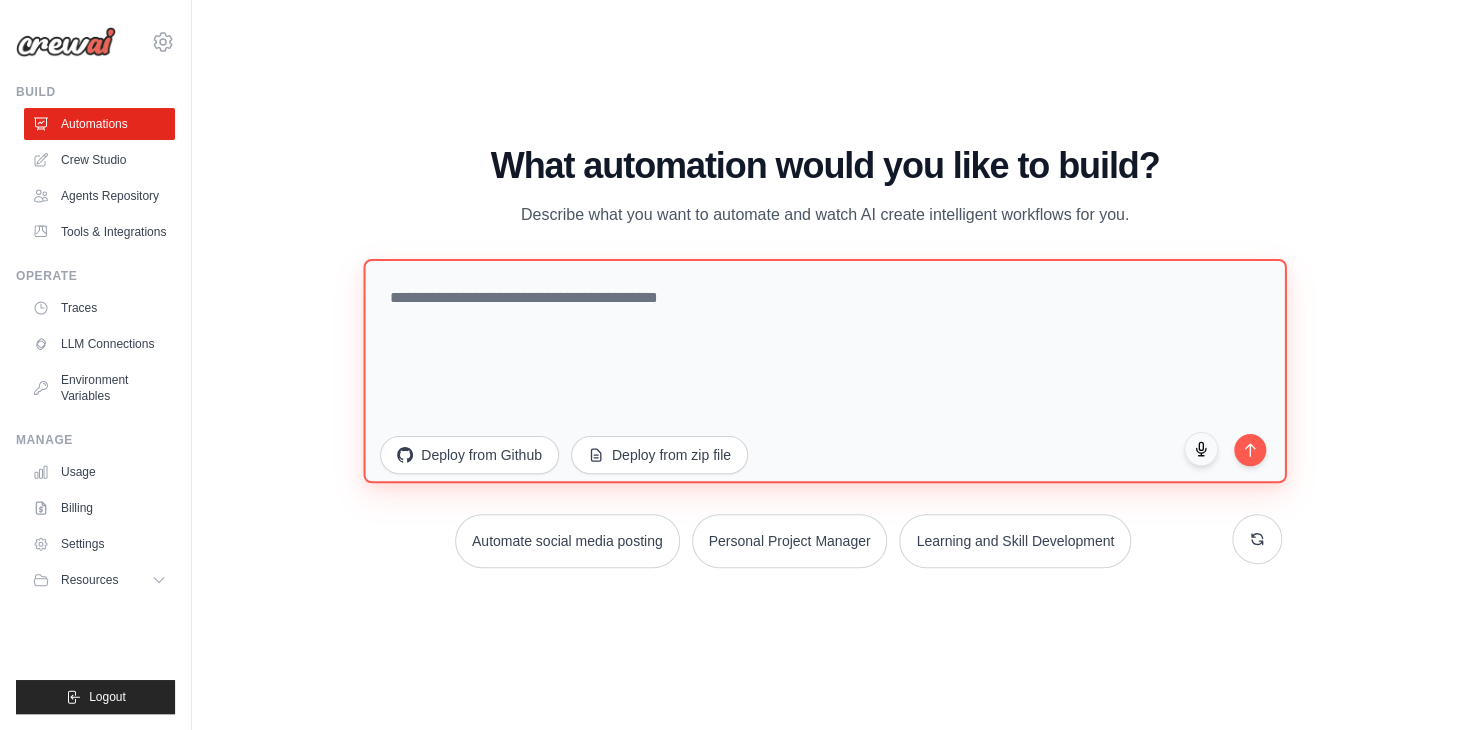
click at [720, 308] on textarea at bounding box center [825, 371] width 923 height 224
click at [720, 347] on textarea at bounding box center [825, 371] width 923 height 224
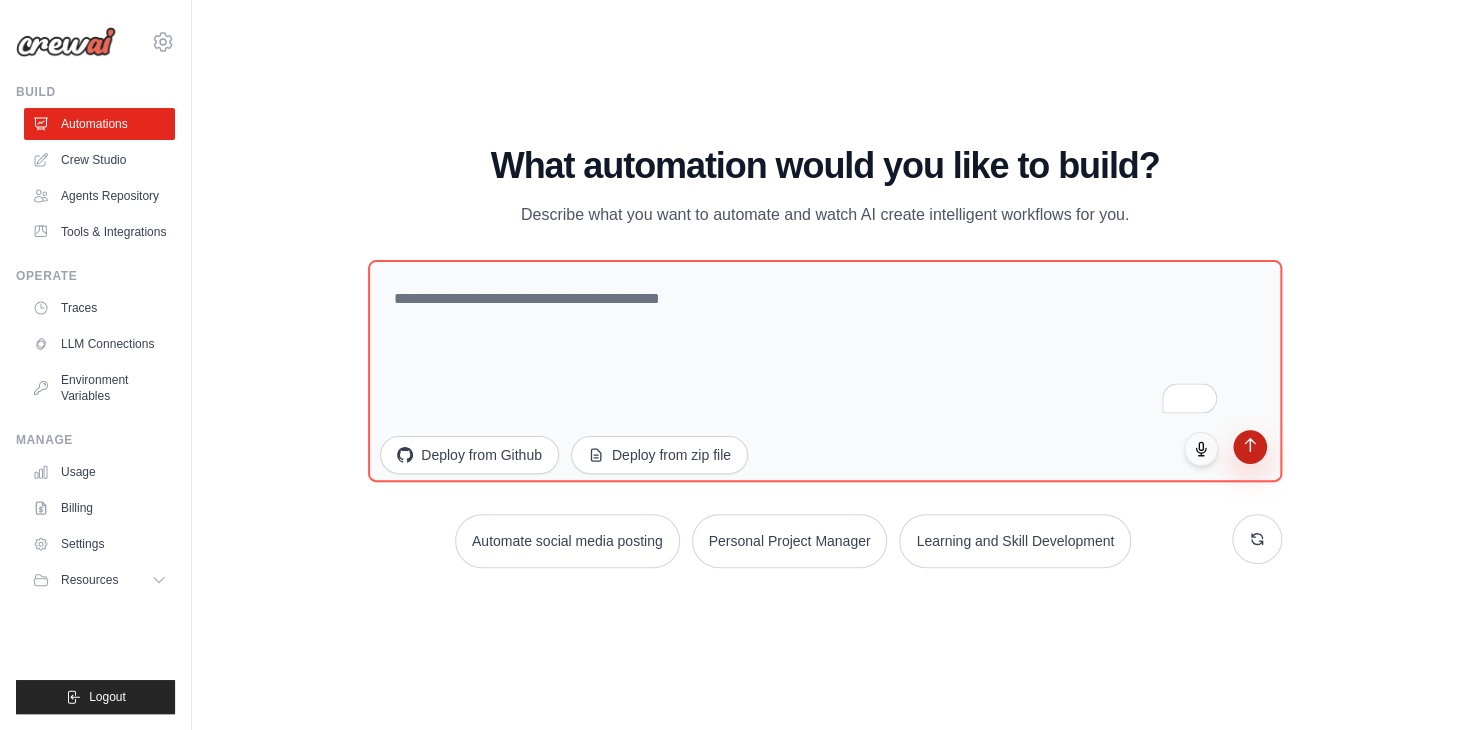
click at [1256, 449] on icon "submit" at bounding box center [1249, 445] width 17 height 17
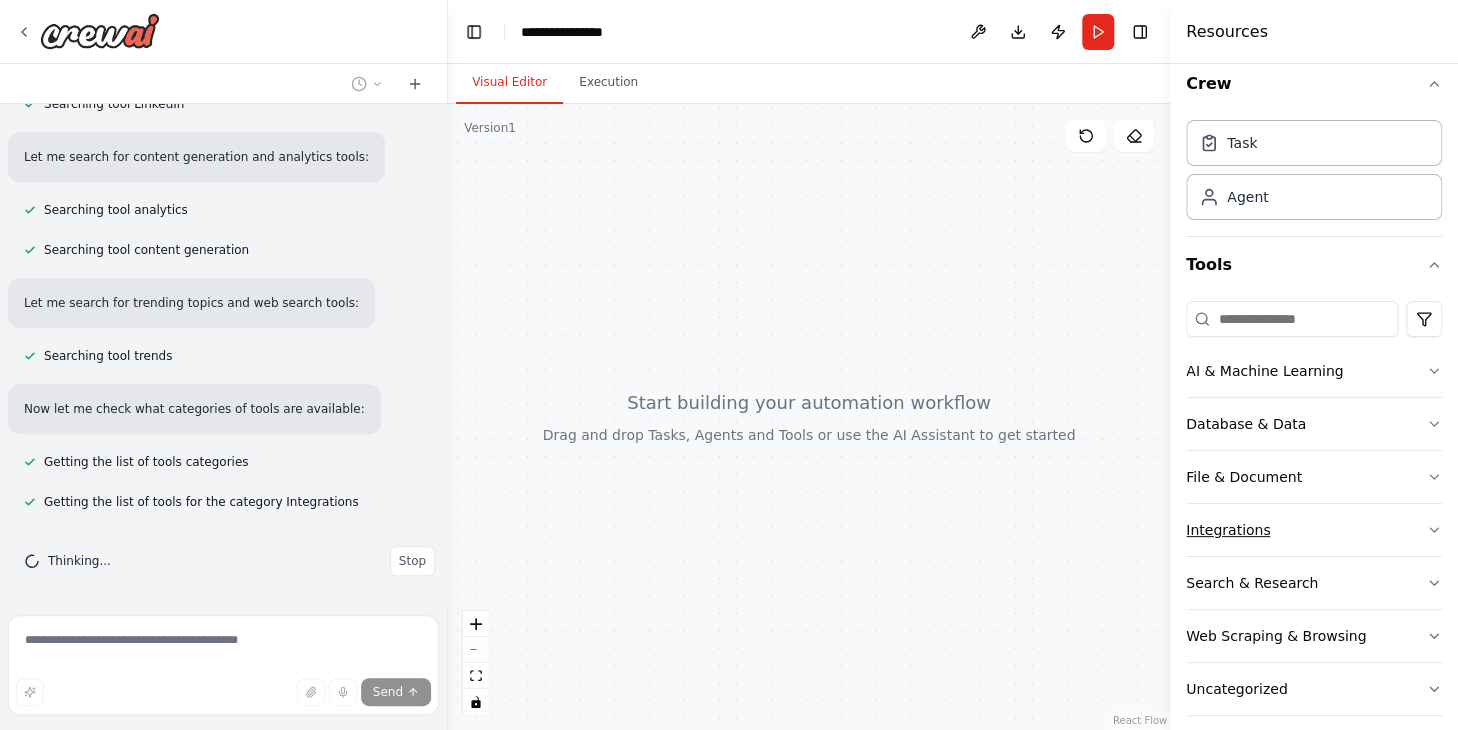
scroll to position [32, 0]
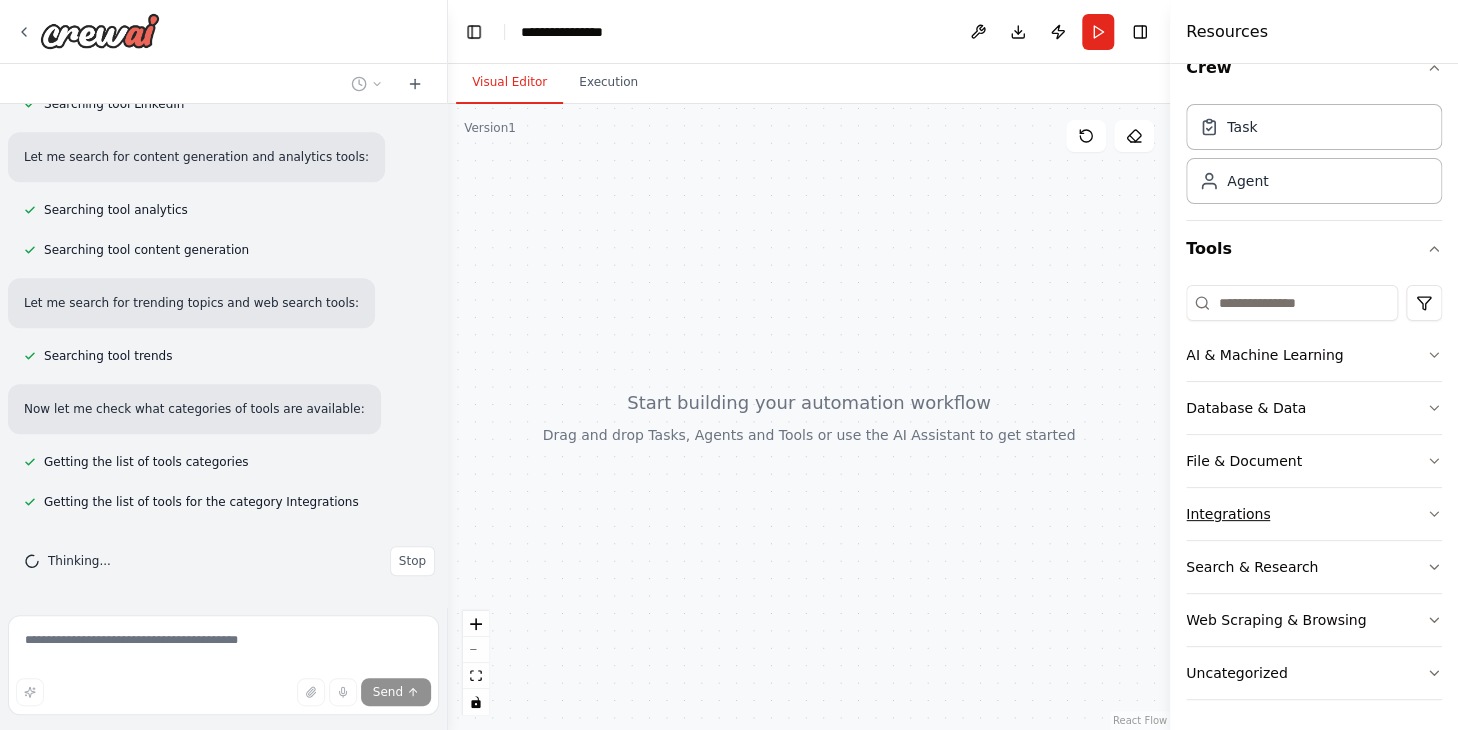
click at [1337, 513] on button "Integrations" at bounding box center [1314, 514] width 256 height 52
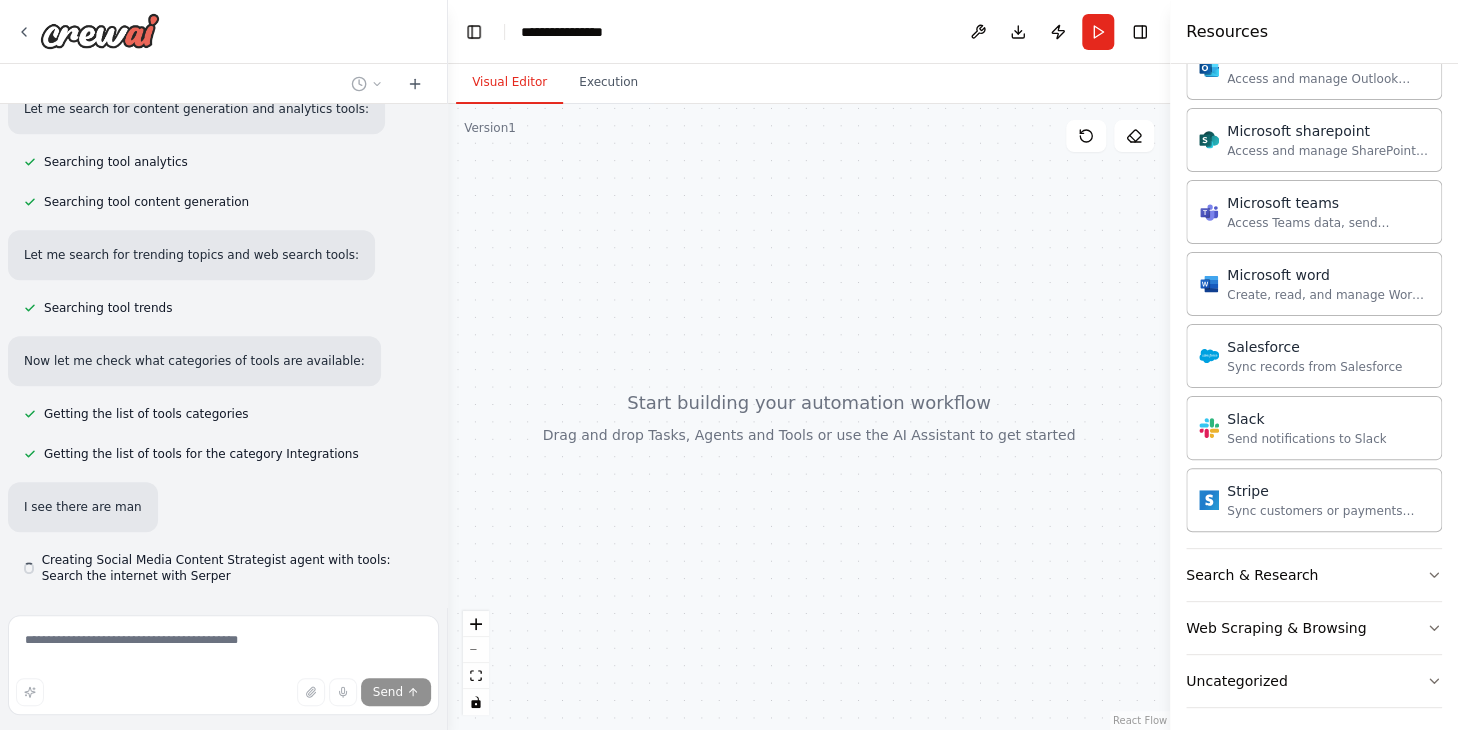
scroll to position [1265, 0]
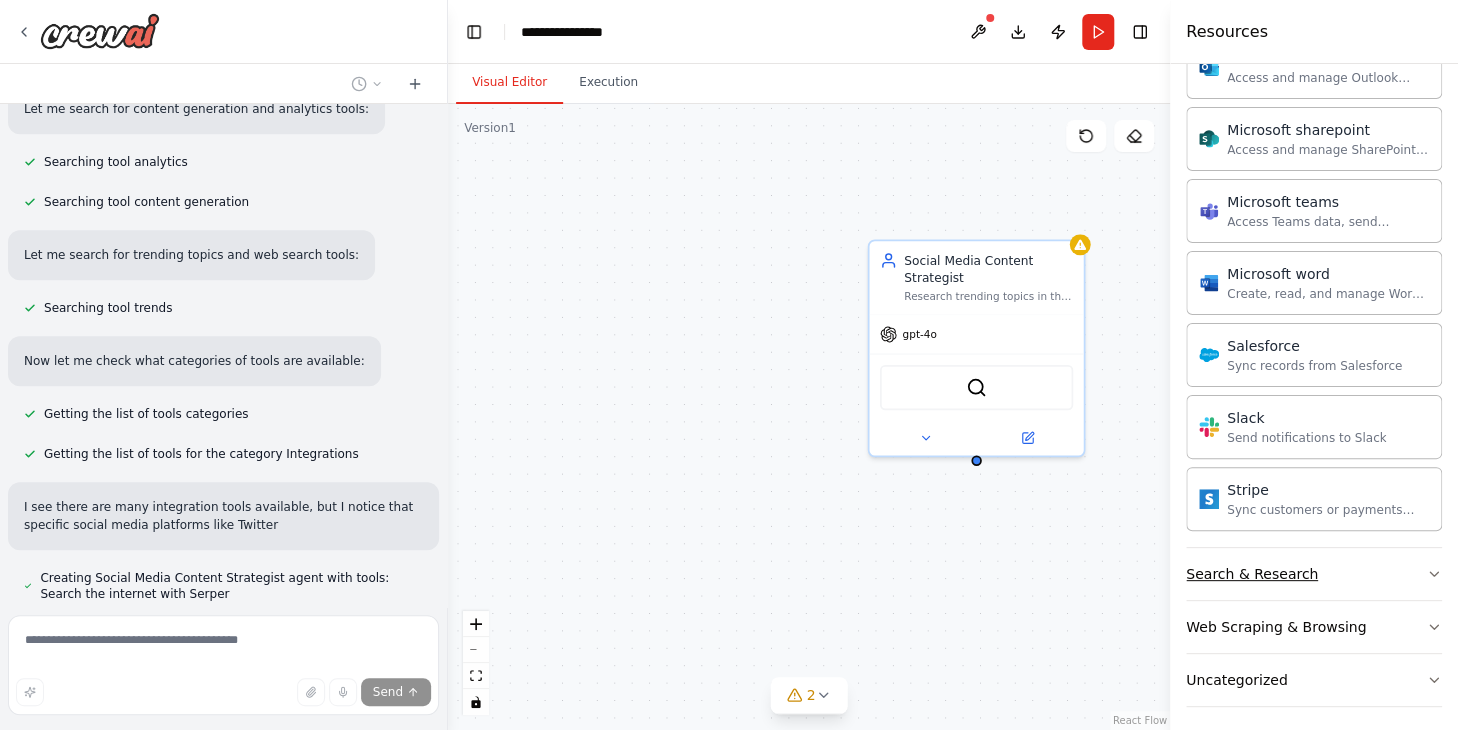
click at [1338, 572] on button "Search & Research" at bounding box center [1314, 574] width 256 height 52
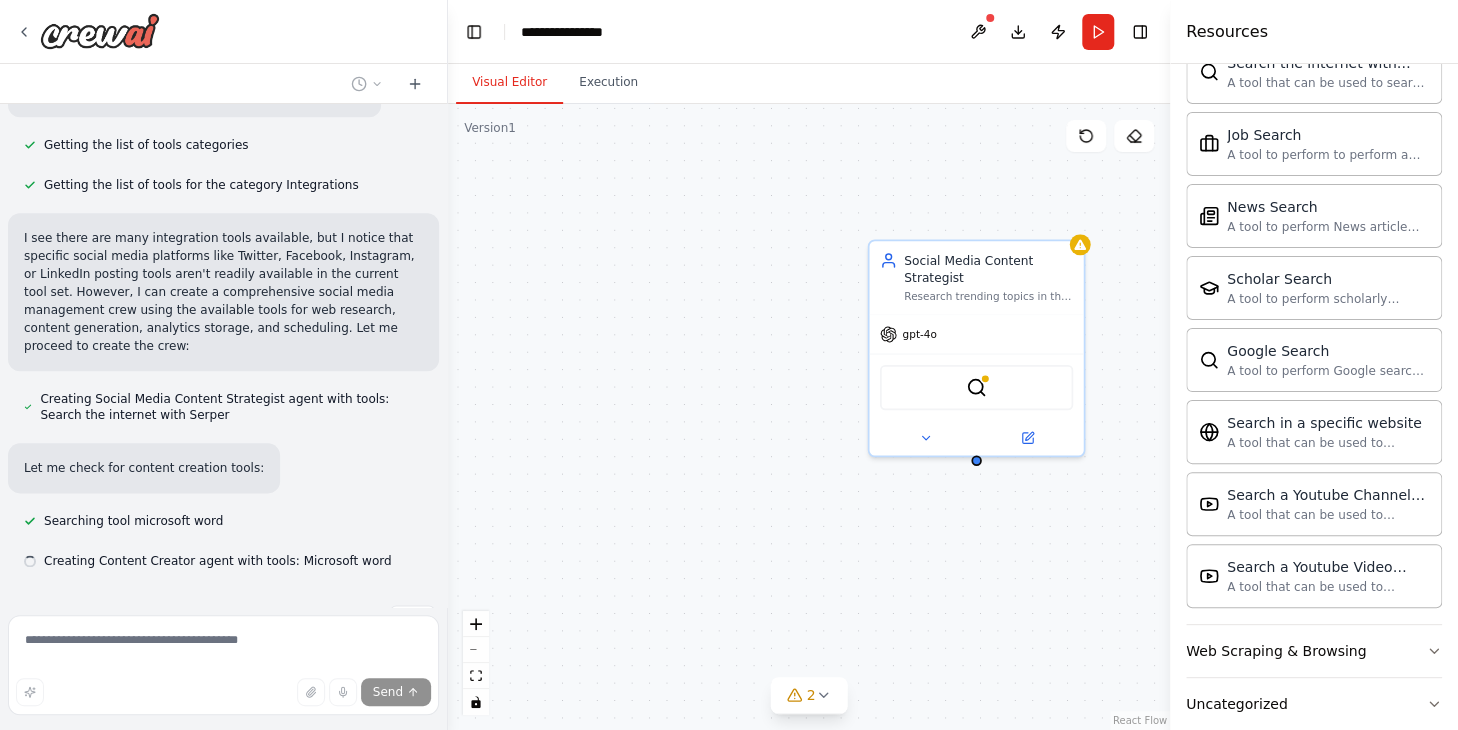
scroll to position [1057, 0]
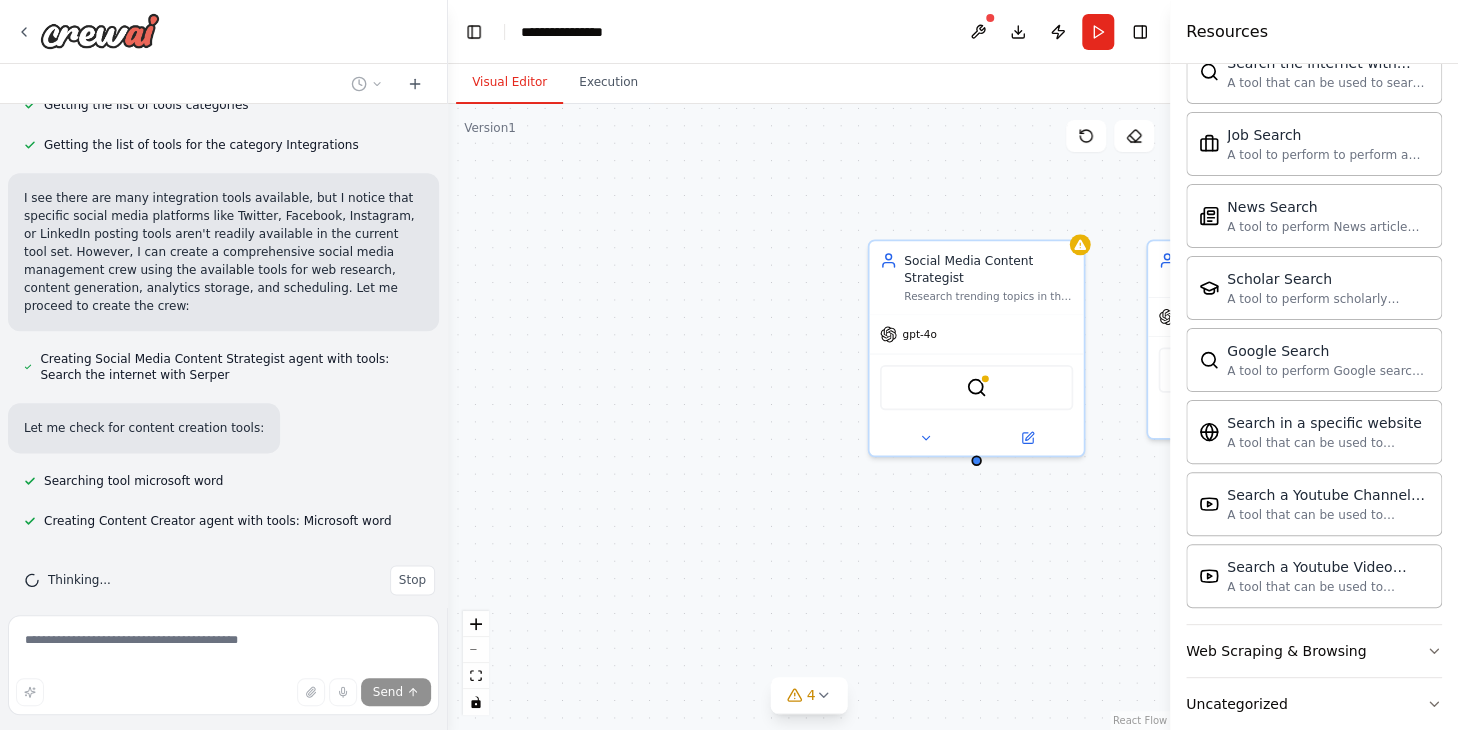
drag, startPoint x: 1036, startPoint y: 569, endPoint x: 823, endPoint y: 552, distance: 213.7
click at [823, 552] on div "Social Media Content Strategist Research trending topics in the {industry} indu…" at bounding box center [809, 417] width 722 height 626
click at [477, 670] on icon "fit view" at bounding box center [476, 675] width 12 height 11
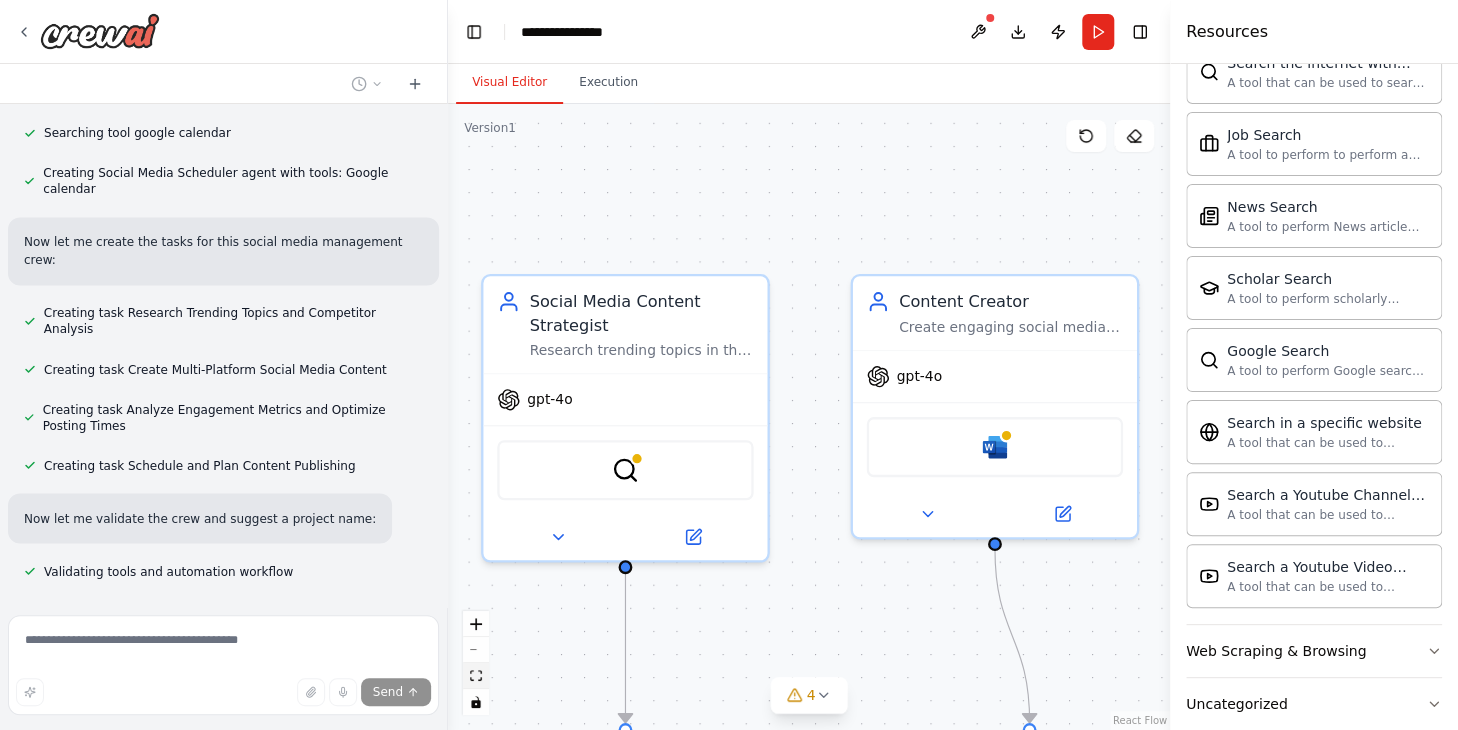
scroll to position [1621, 0]
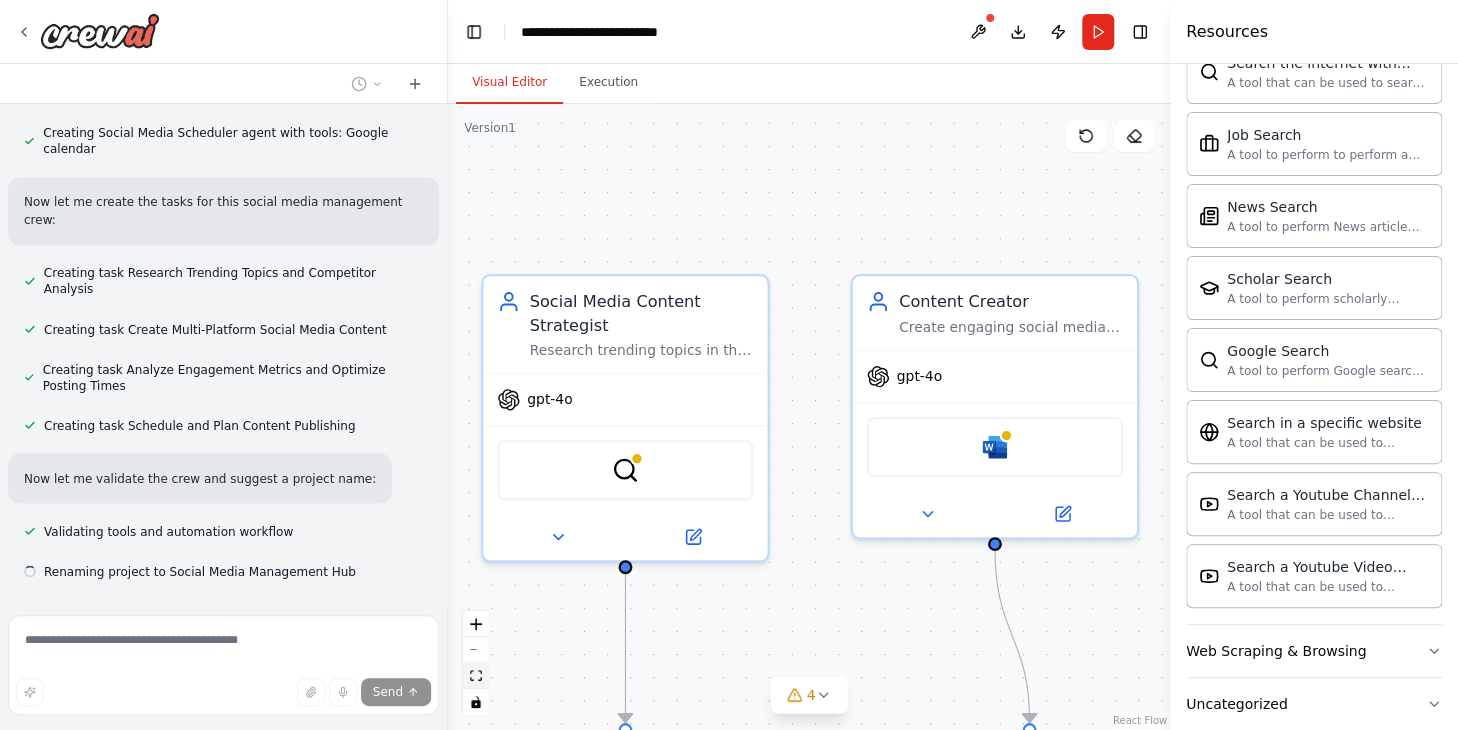
click at [479, 665] on button "fit view" at bounding box center [476, 676] width 26 height 26
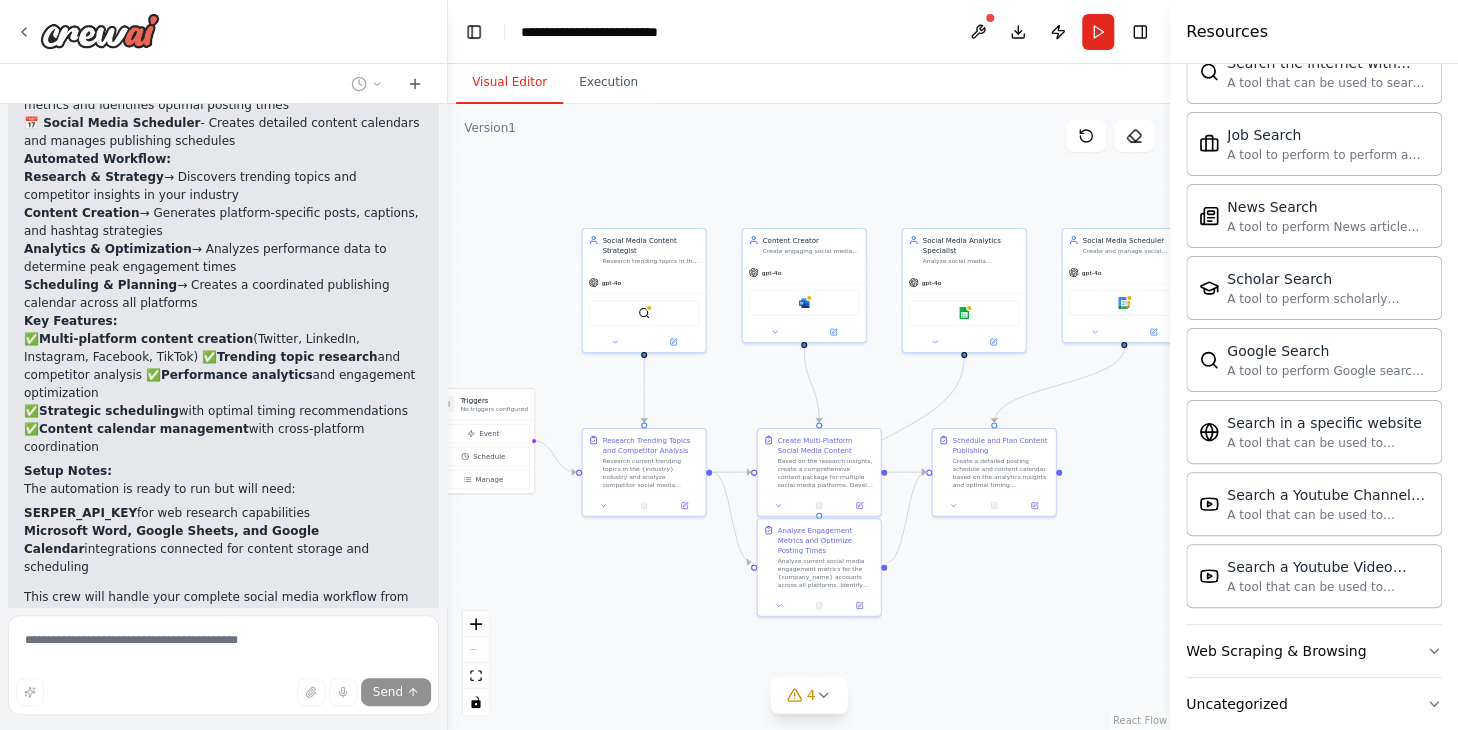
scroll to position [2469, 0]
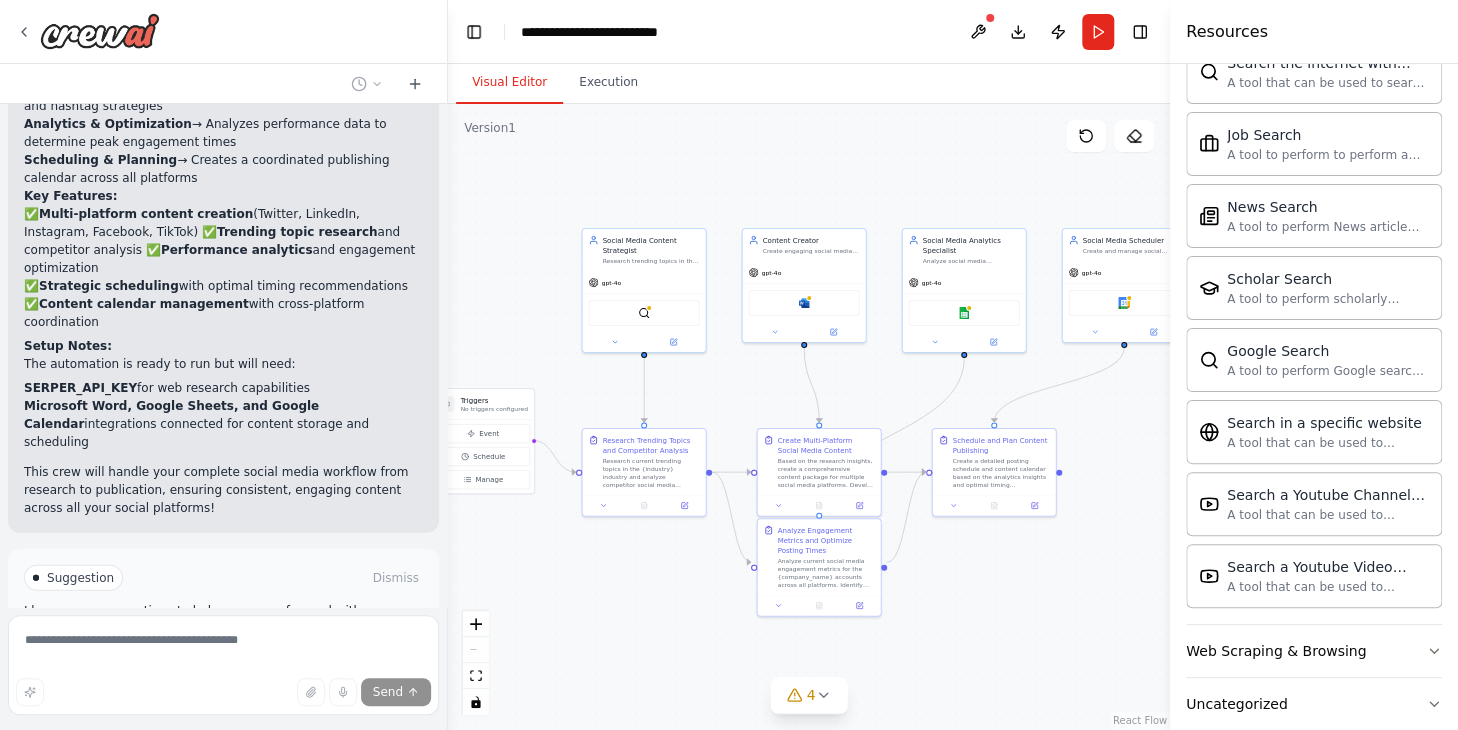
click at [299, 647] on button "Run Automation" at bounding box center [223, 663] width 399 height 32
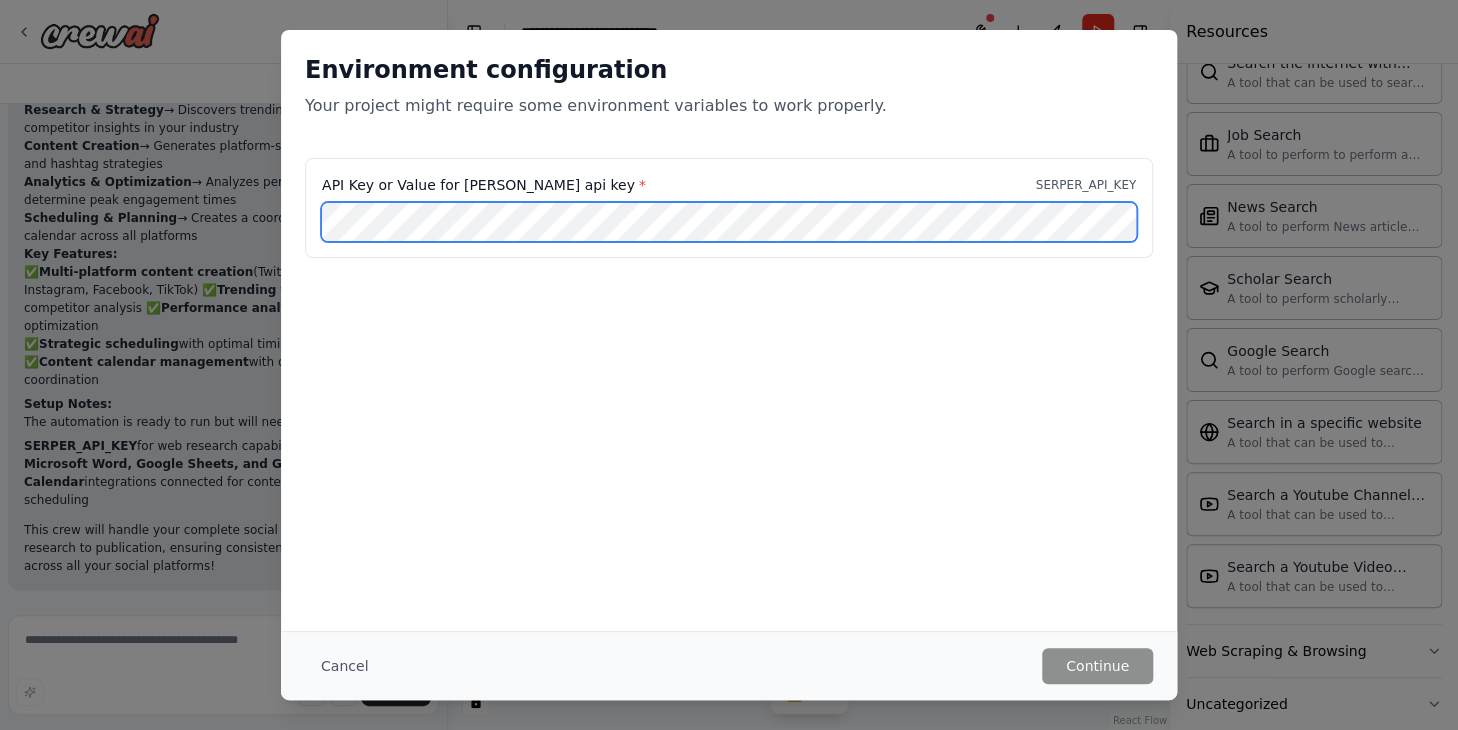
scroll to position [2082, 0]
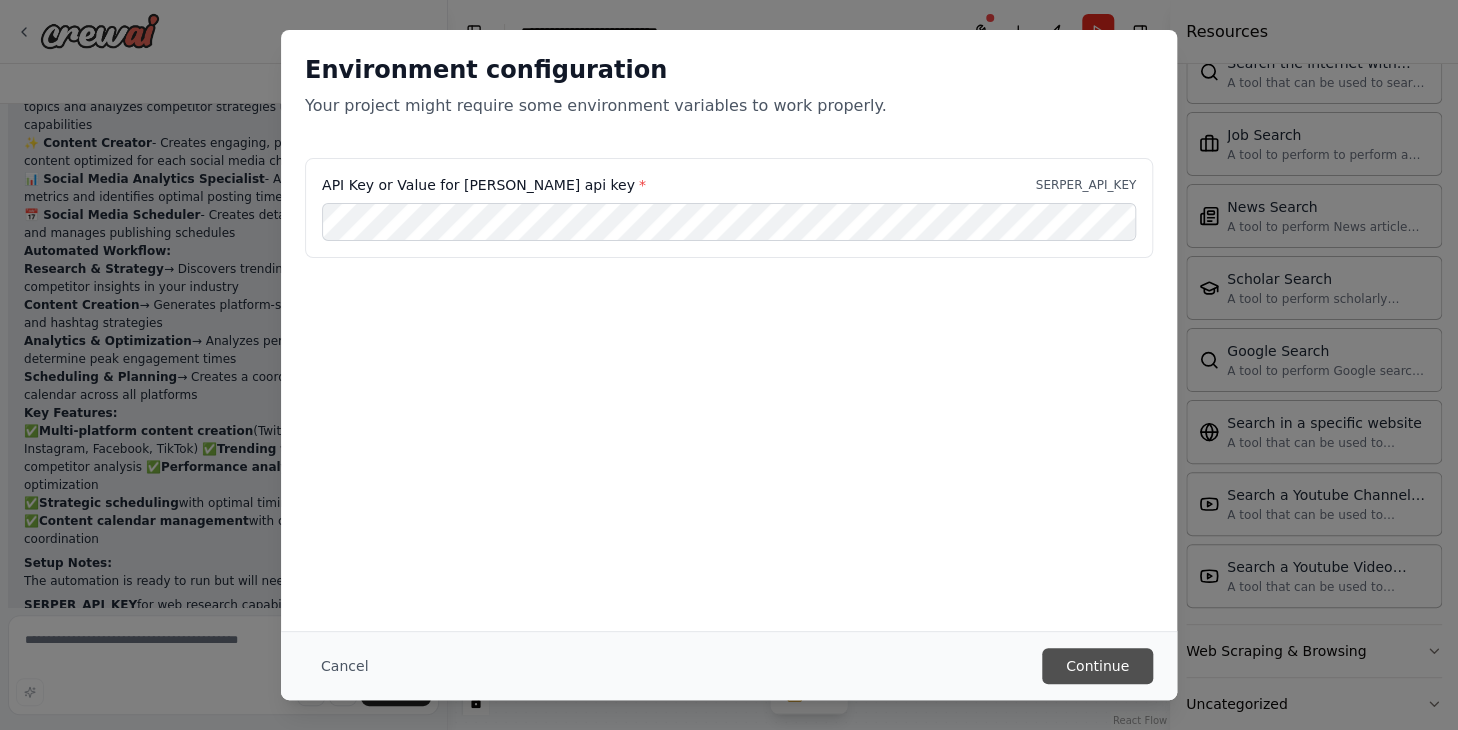
click at [1115, 670] on button "Continue" at bounding box center [1097, 666] width 111 height 36
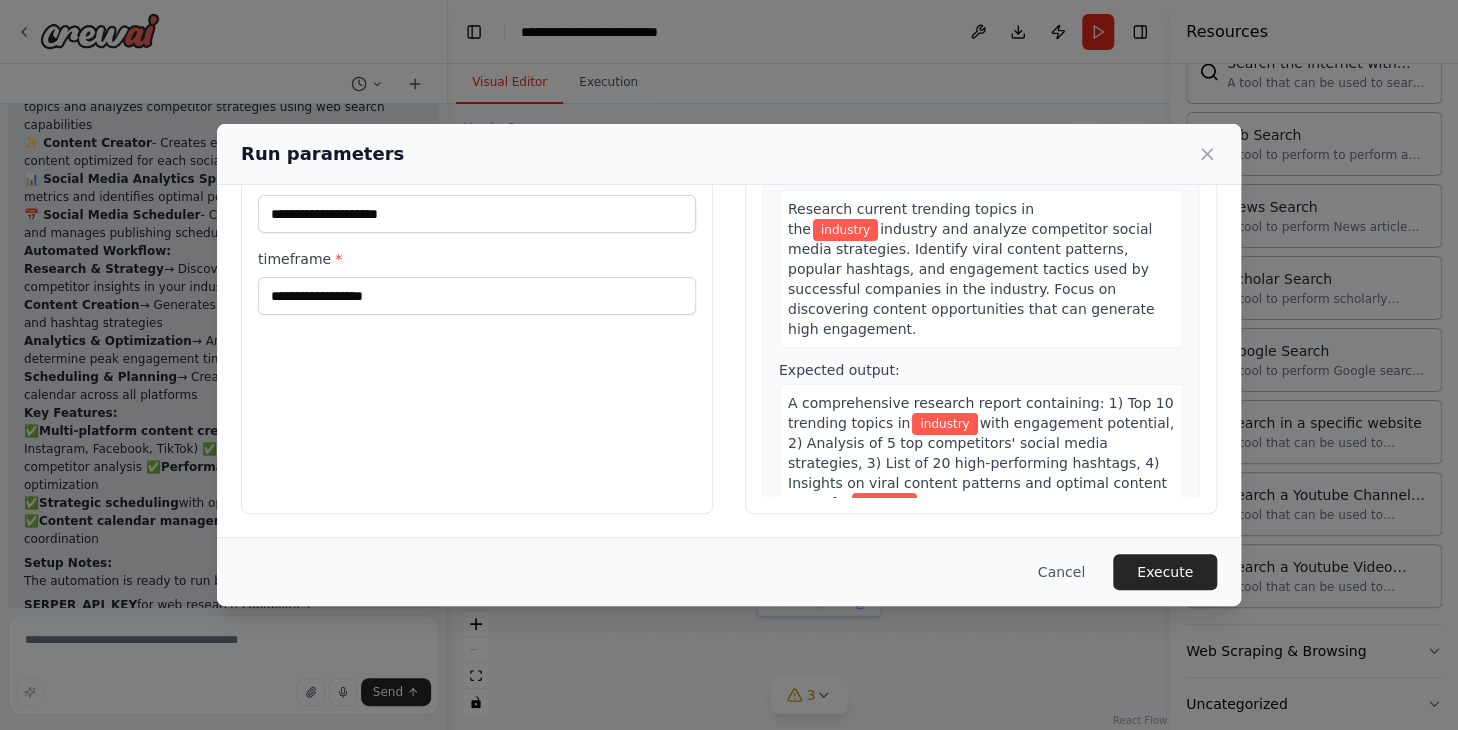
scroll to position [0, 0]
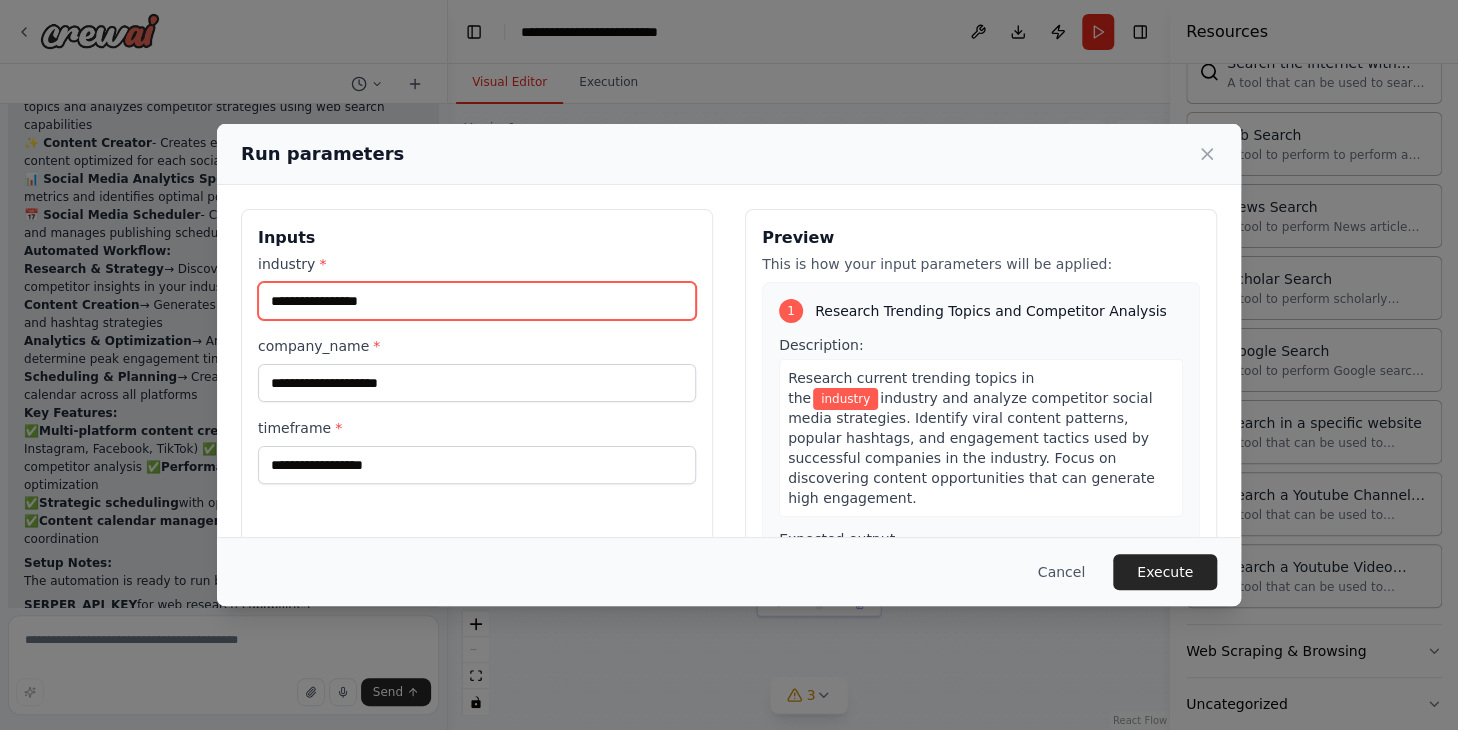
click at [556, 306] on input "industry *" at bounding box center [477, 301] width 438 height 38
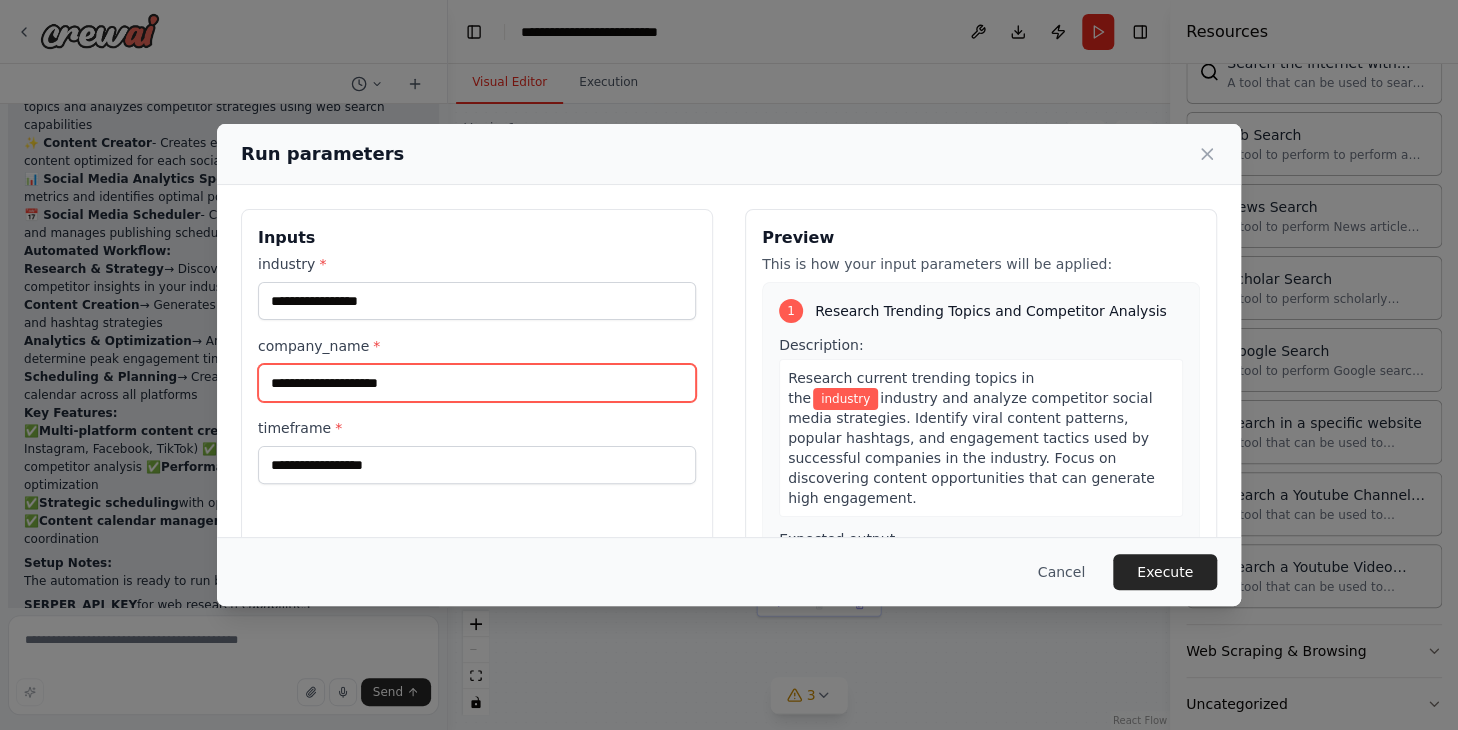
click at [612, 388] on input "company_name *" at bounding box center [477, 383] width 438 height 38
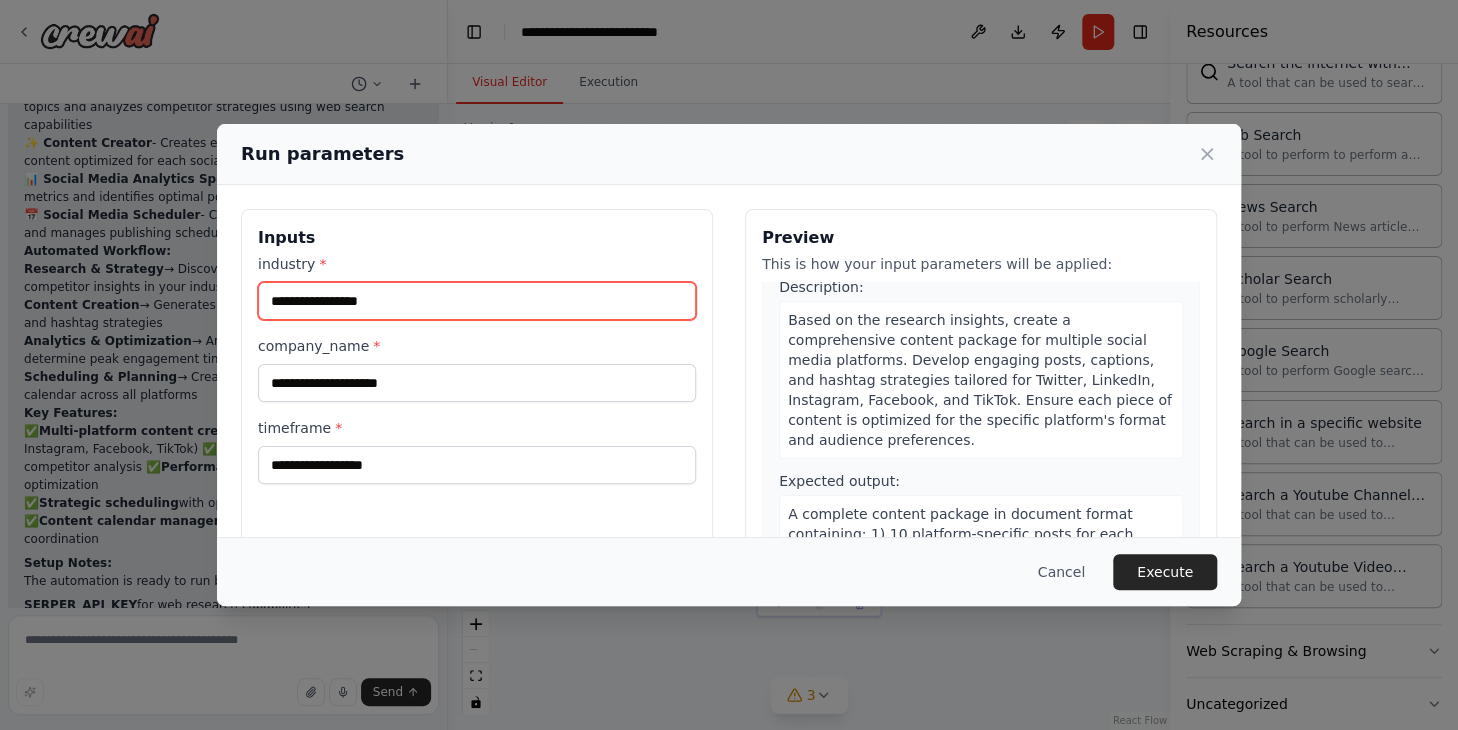
click at [627, 319] on div "industry * company_name * timeframe *" at bounding box center [477, 369] width 438 height 230
click at [633, 305] on input "industry *" at bounding box center [477, 301] width 438 height 38
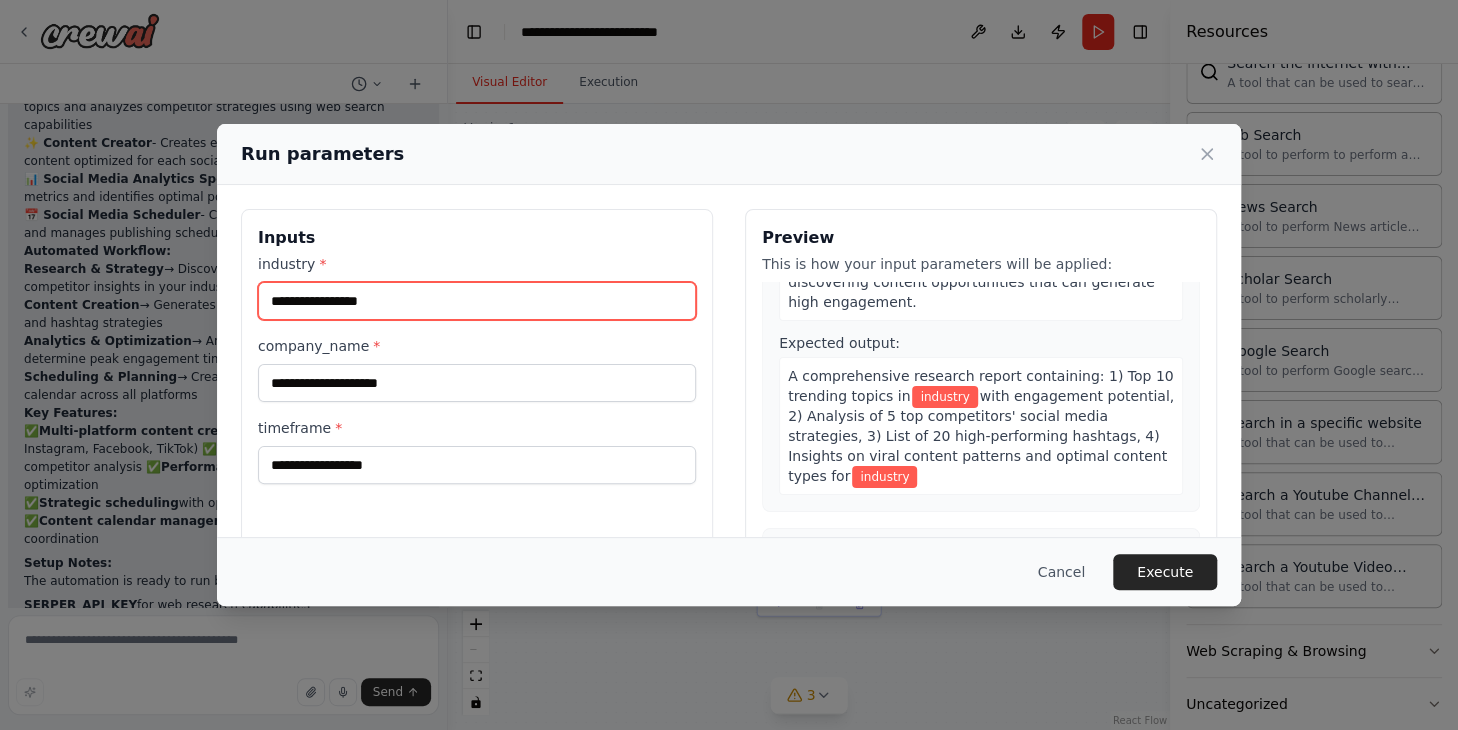
scroll to position [200, 0]
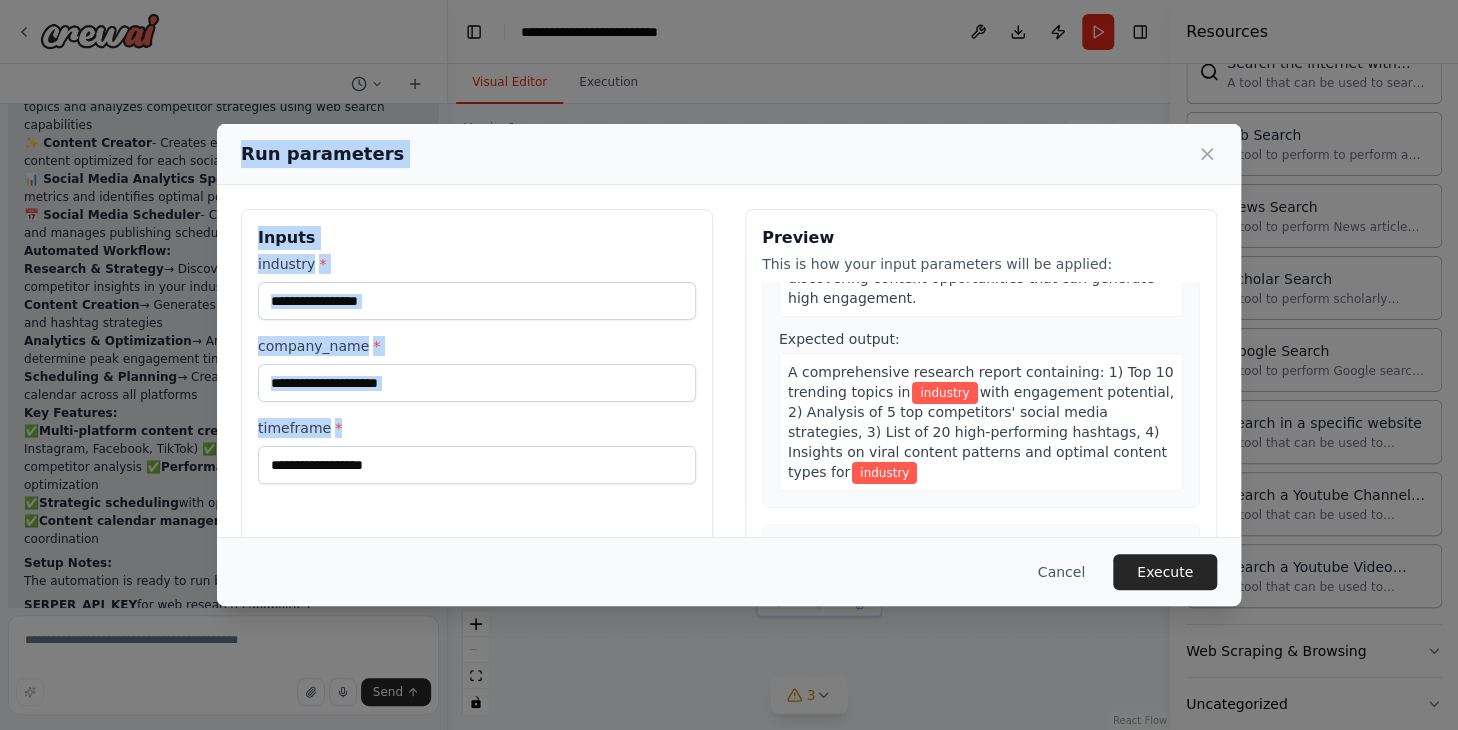
drag, startPoint x: 244, startPoint y: 153, endPoint x: 714, endPoint y: 518, distance: 595.1
click at [714, 518] on div "Run parameters Inputs industry * company_name * timeframe * Preview This is how…" at bounding box center [729, 365] width 1024 height 482
copy div "Run parameters Inputs industry * company_name * timeframe *"
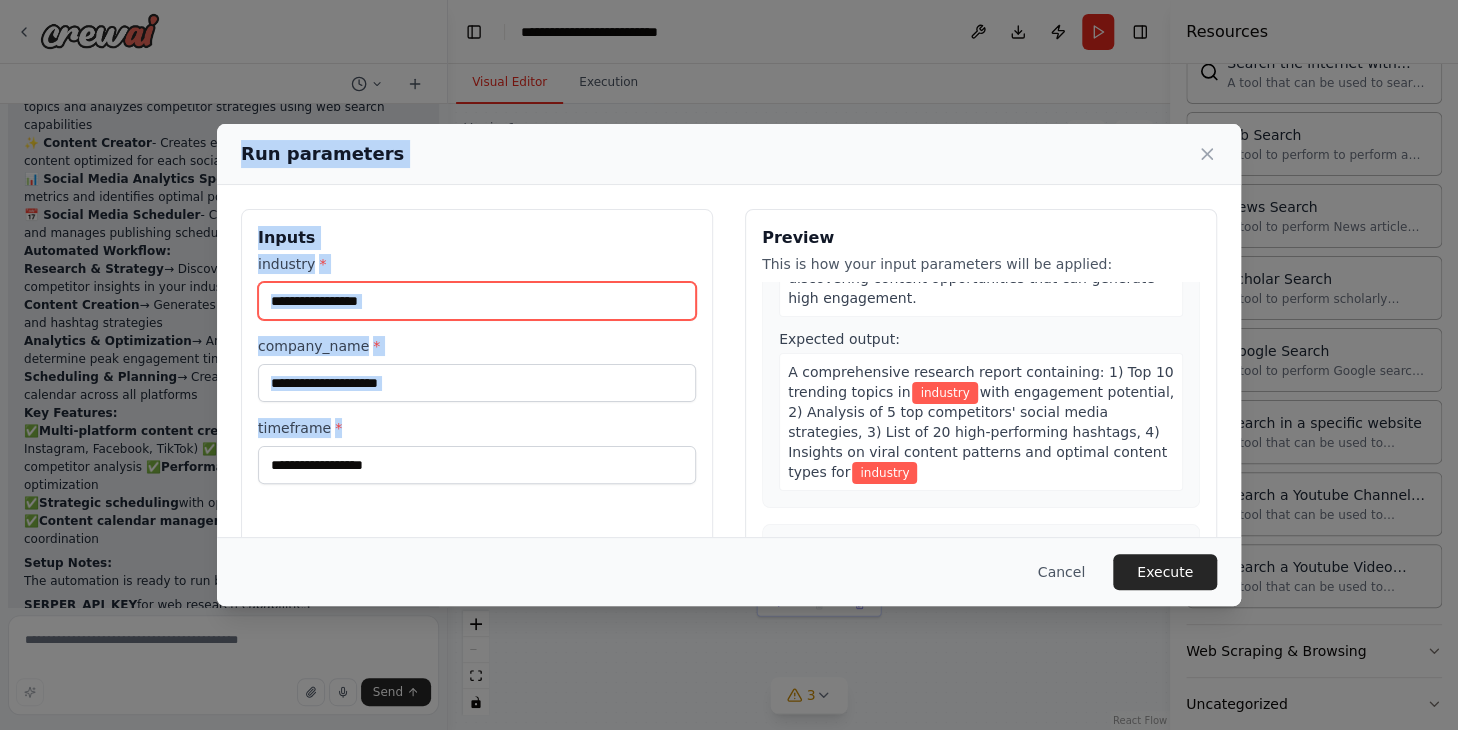
click at [524, 317] on input "industry *" at bounding box center [477, 301] width 438 height 38
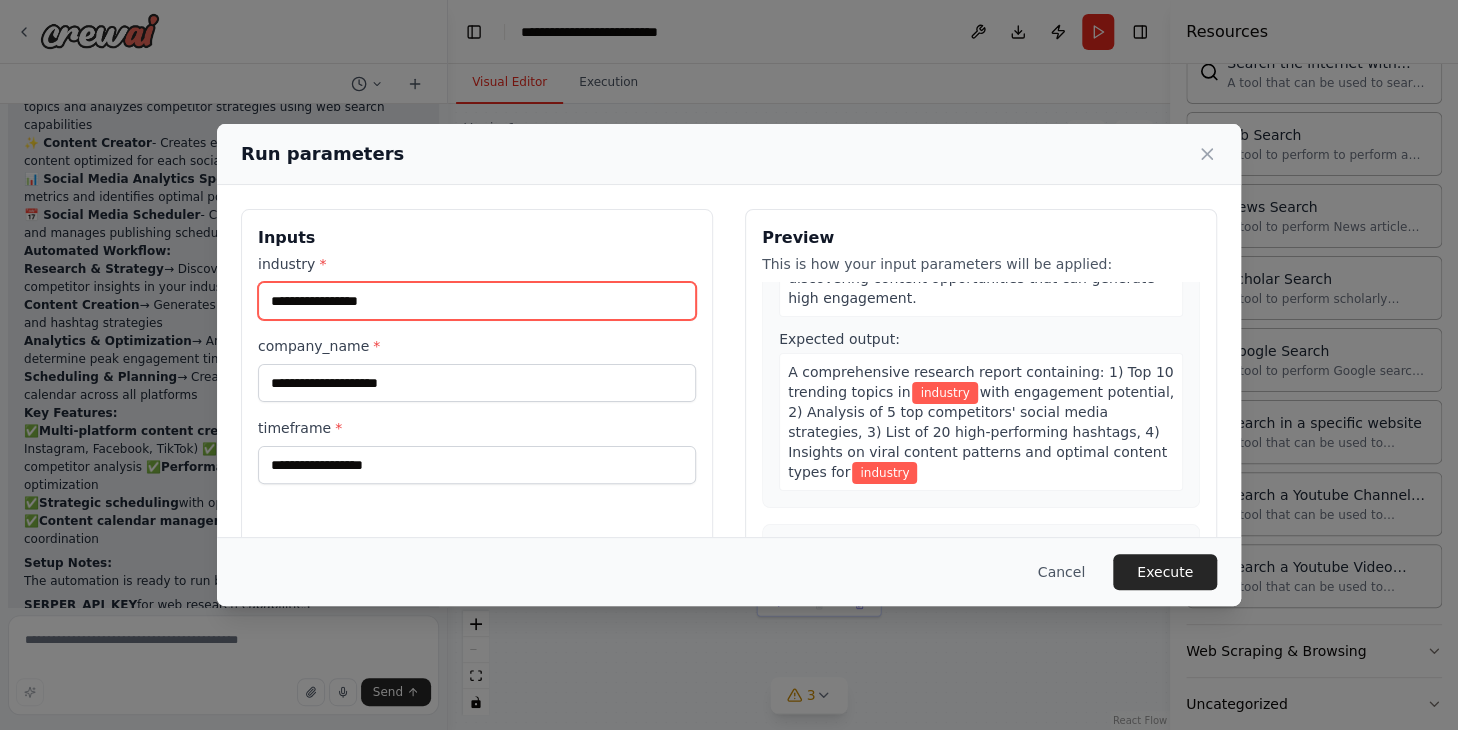
paste input "**********"
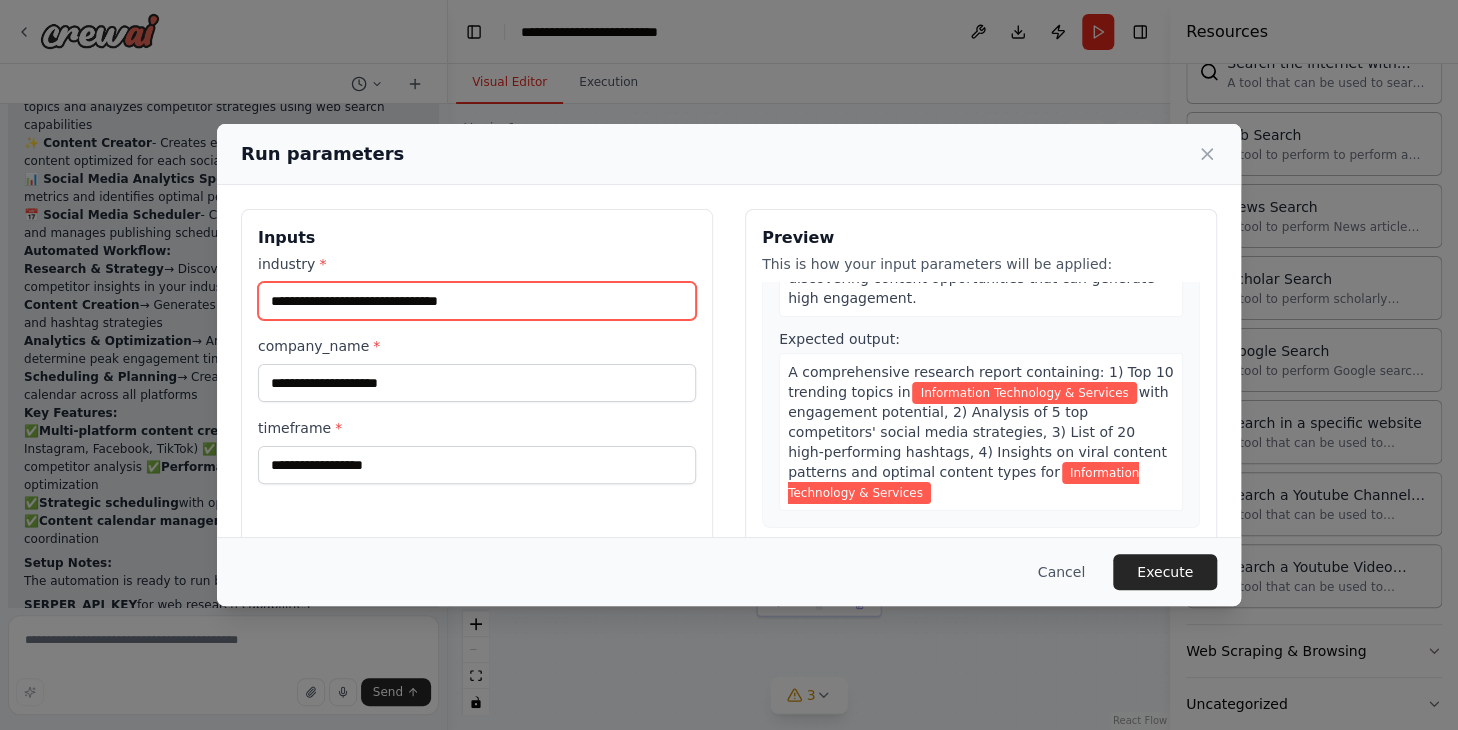
scroll to position [220, 0]
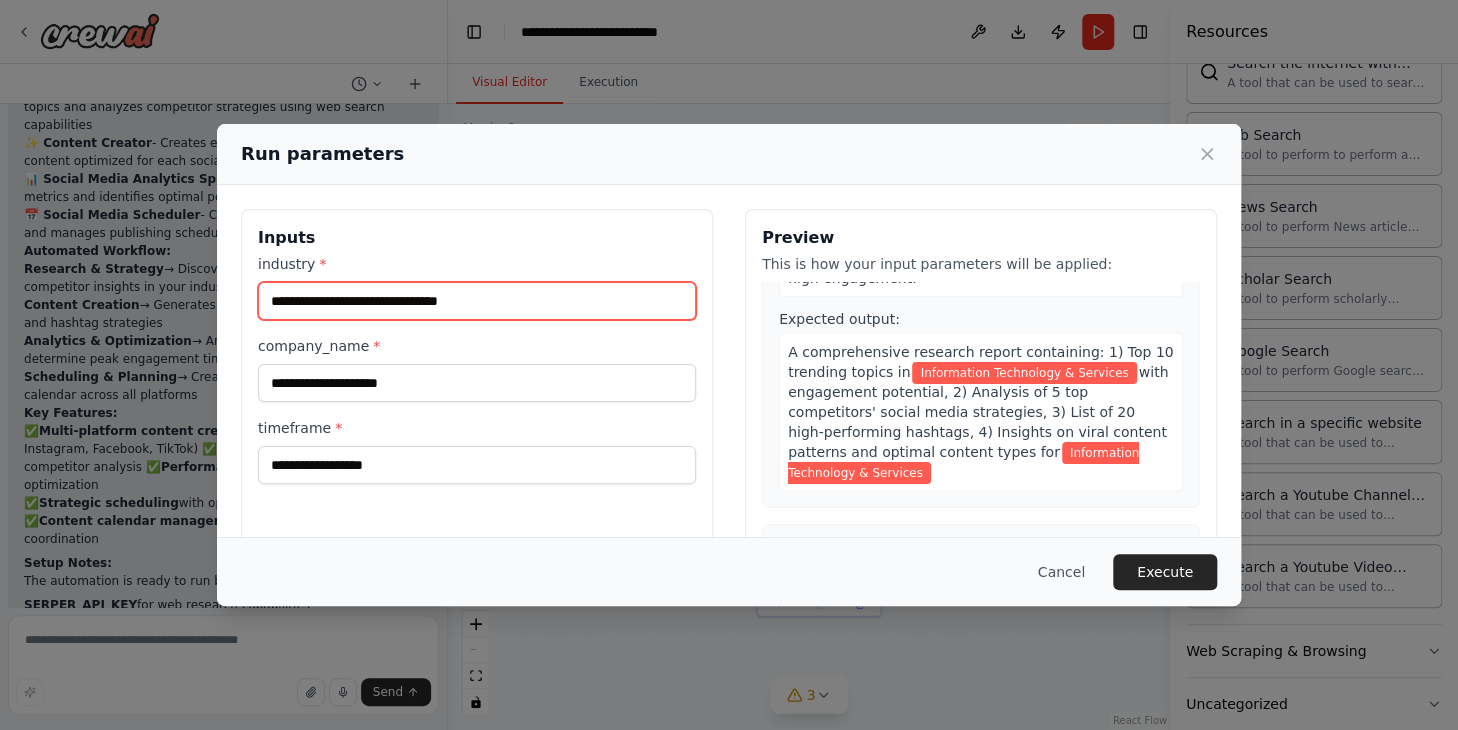
type input "**********"
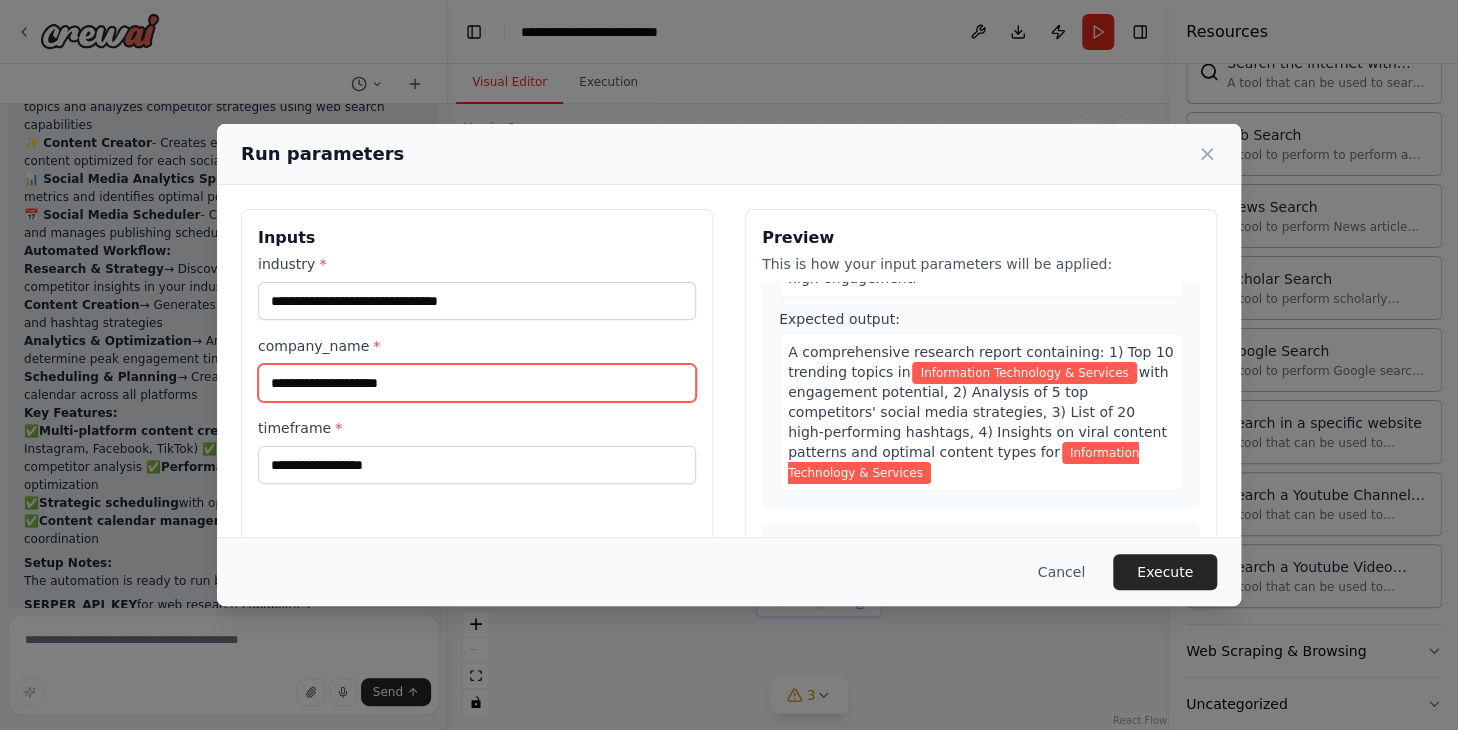
click at [411, 386] on input "company_name *" at bounding box center [477, 383] width 438 height 38
paste input "**********"
type input "**********"
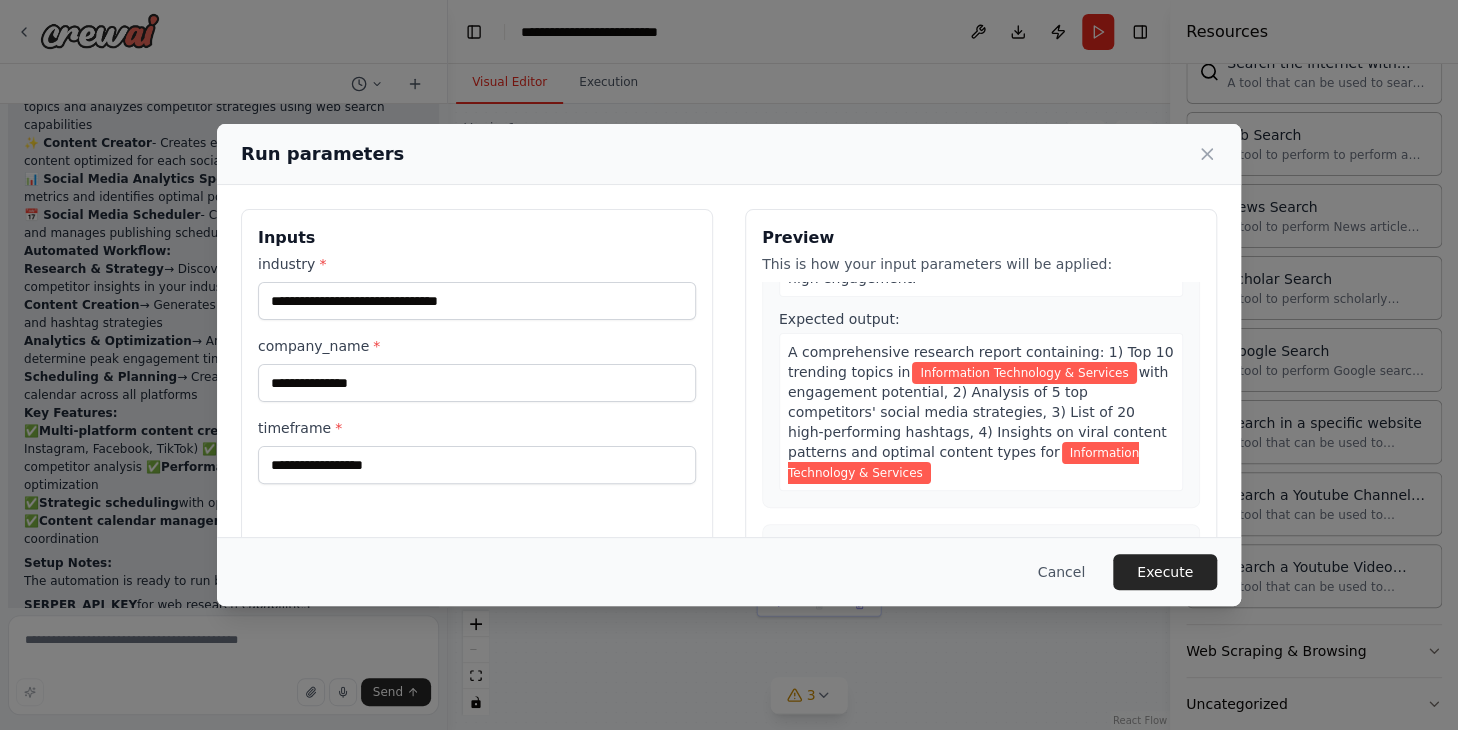
click at [505, 346] on label "company_name *" at bounding box center [477, 346] width 438 height 20
click at [505, 364] on input "**********" at bounding box center [477, 383] width 438 height 38
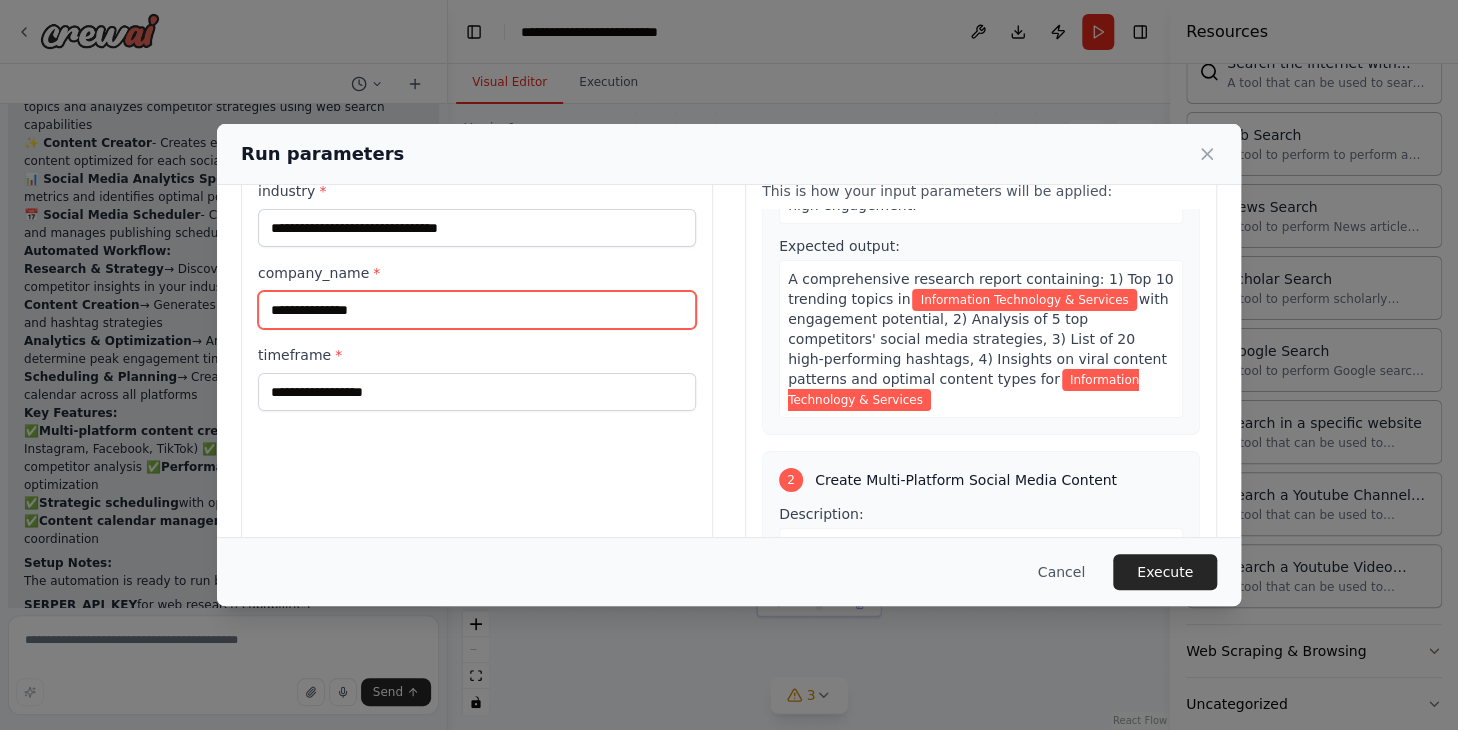
scroll to position [100, 0]
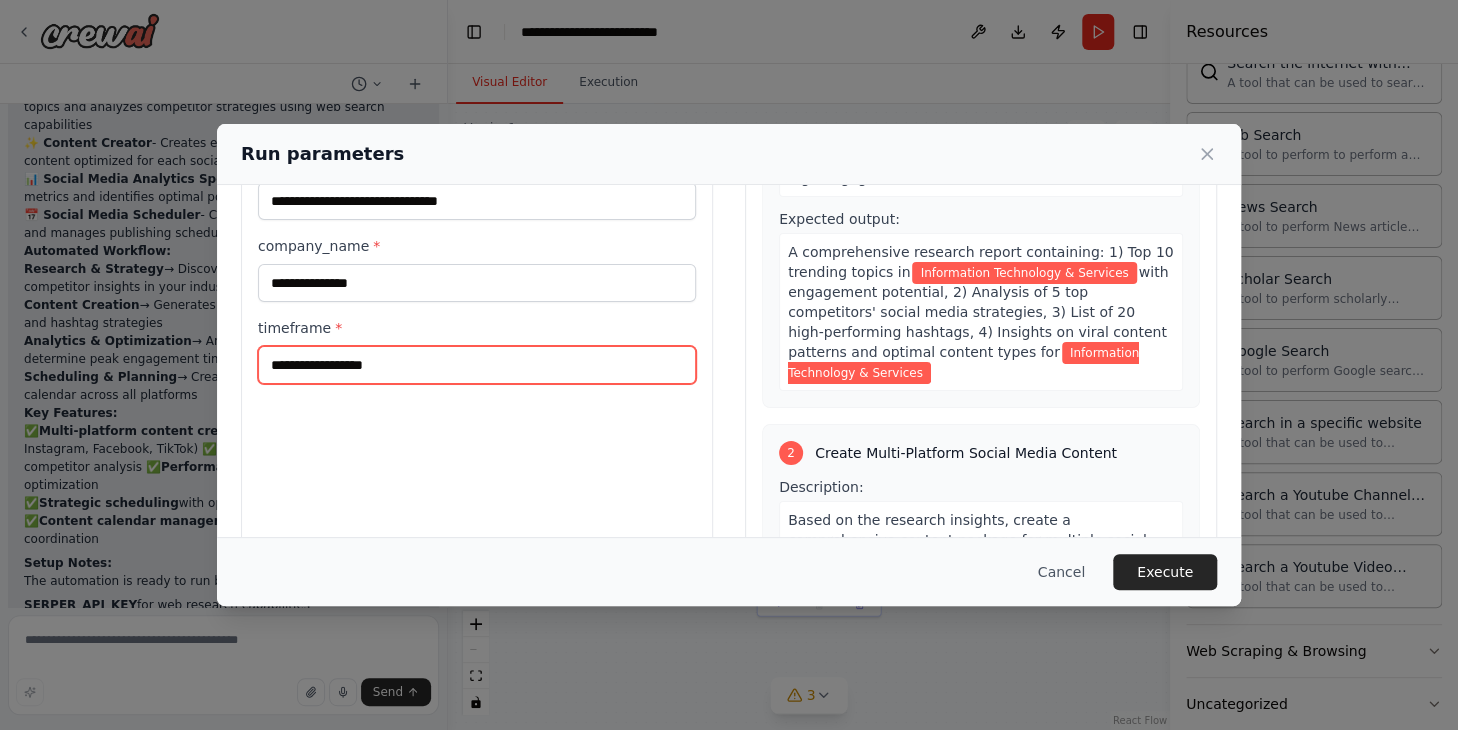
click at [490, 361] on input "timeframe *" at bounding box center [477, 365] width 438 height 38
paste input "**********"
type input "**********"
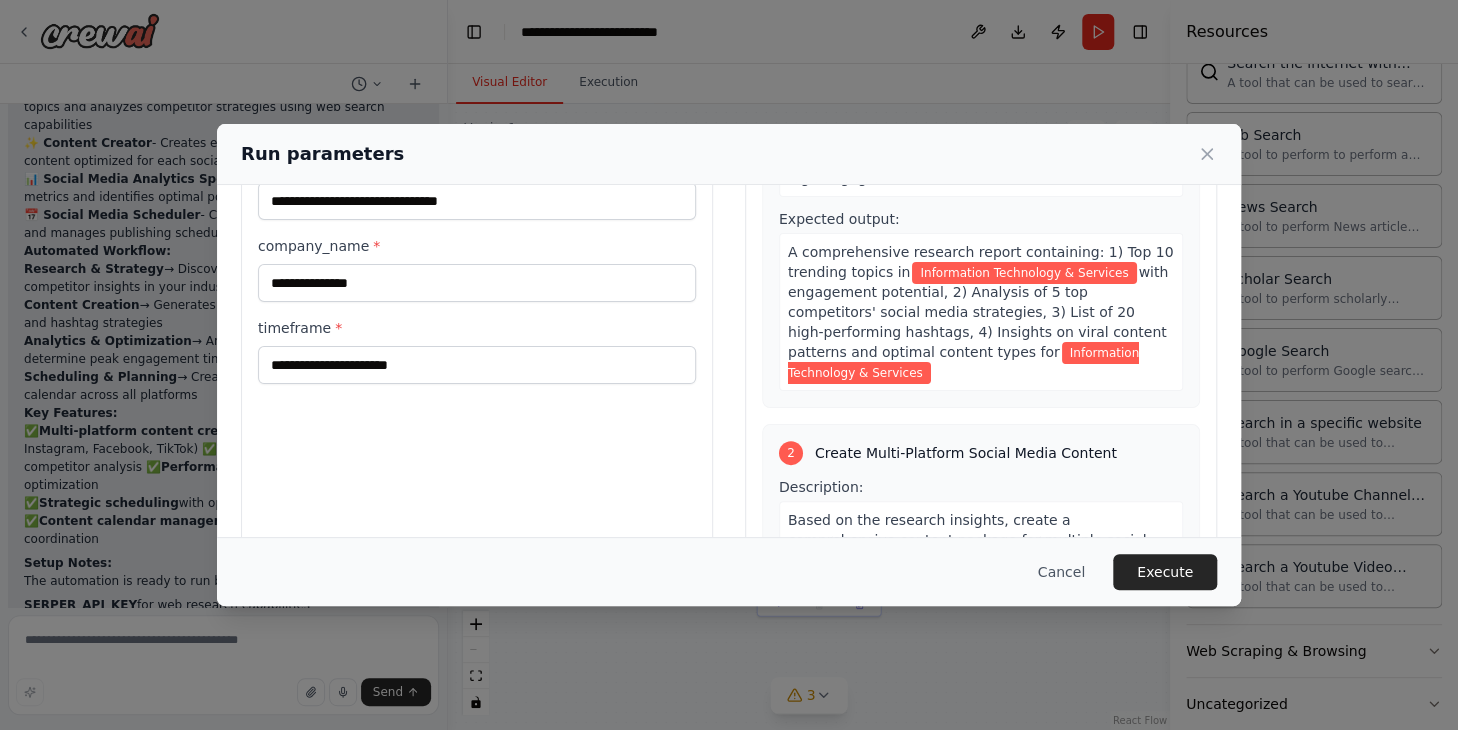
click at [610, 445] on div "**********" at bounding box center [477, 346] width 472 height 474
click at [1174, 560] on button "Execute" at bounding box center [1165, 572] width 104 height 36
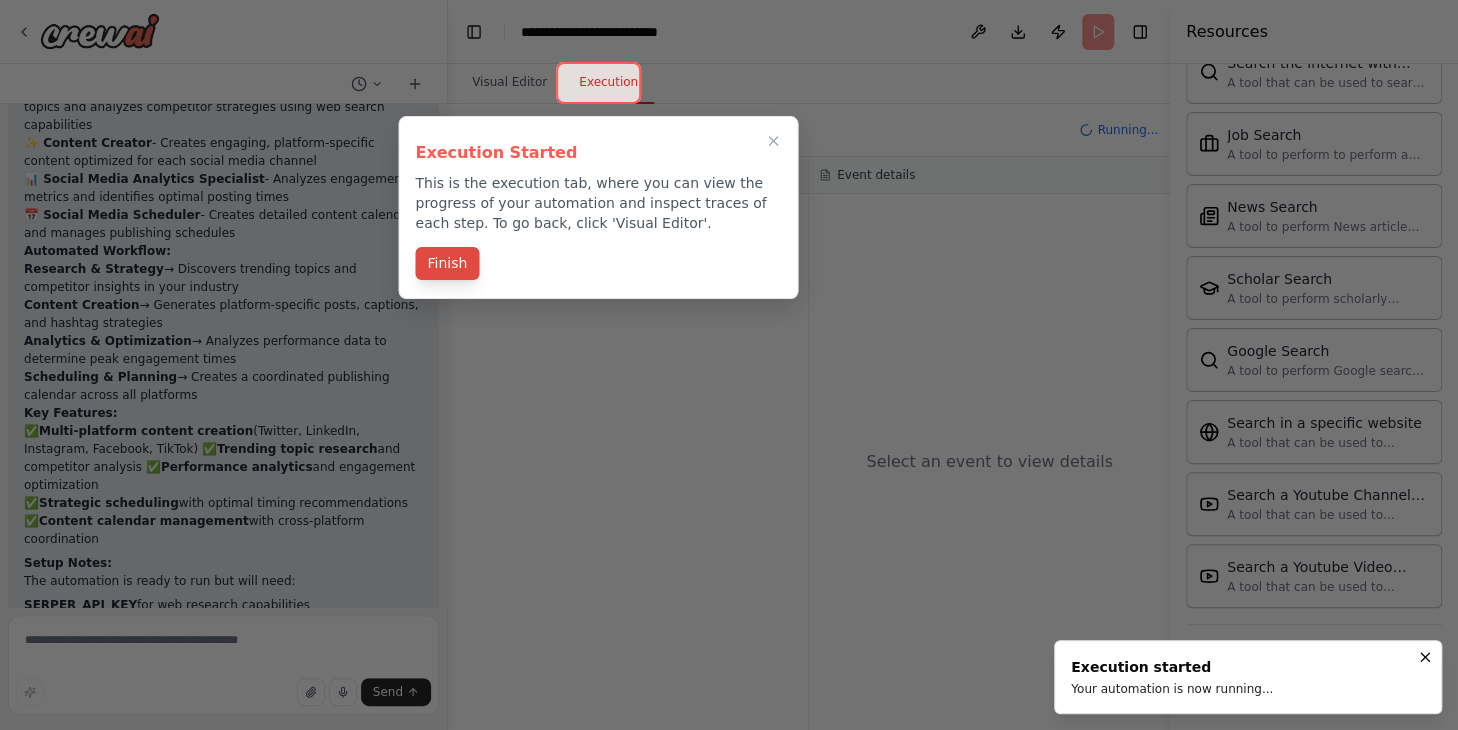
click at [447, 259] on button "Finish" at bounding box center [447, 263] width 64 height 33
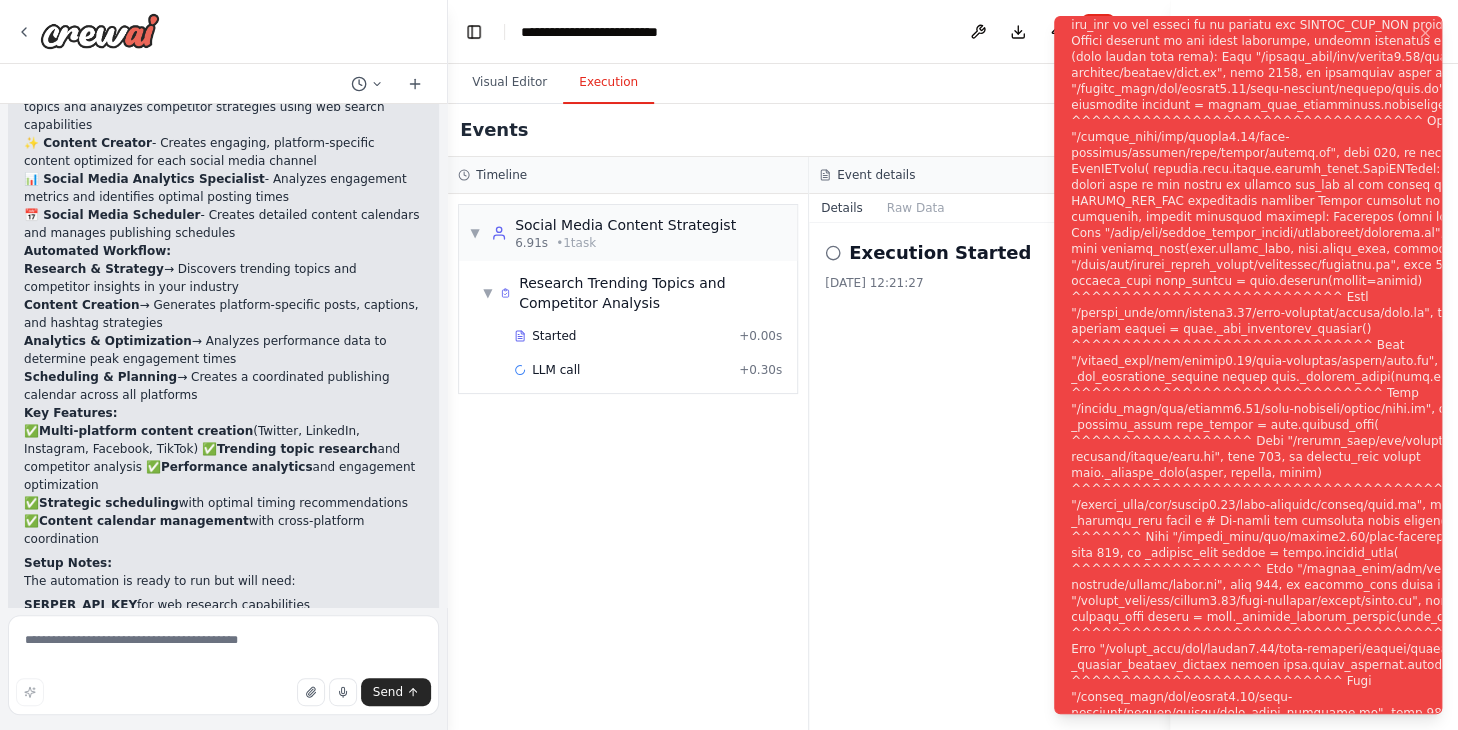
scroll to position [2160, 0]
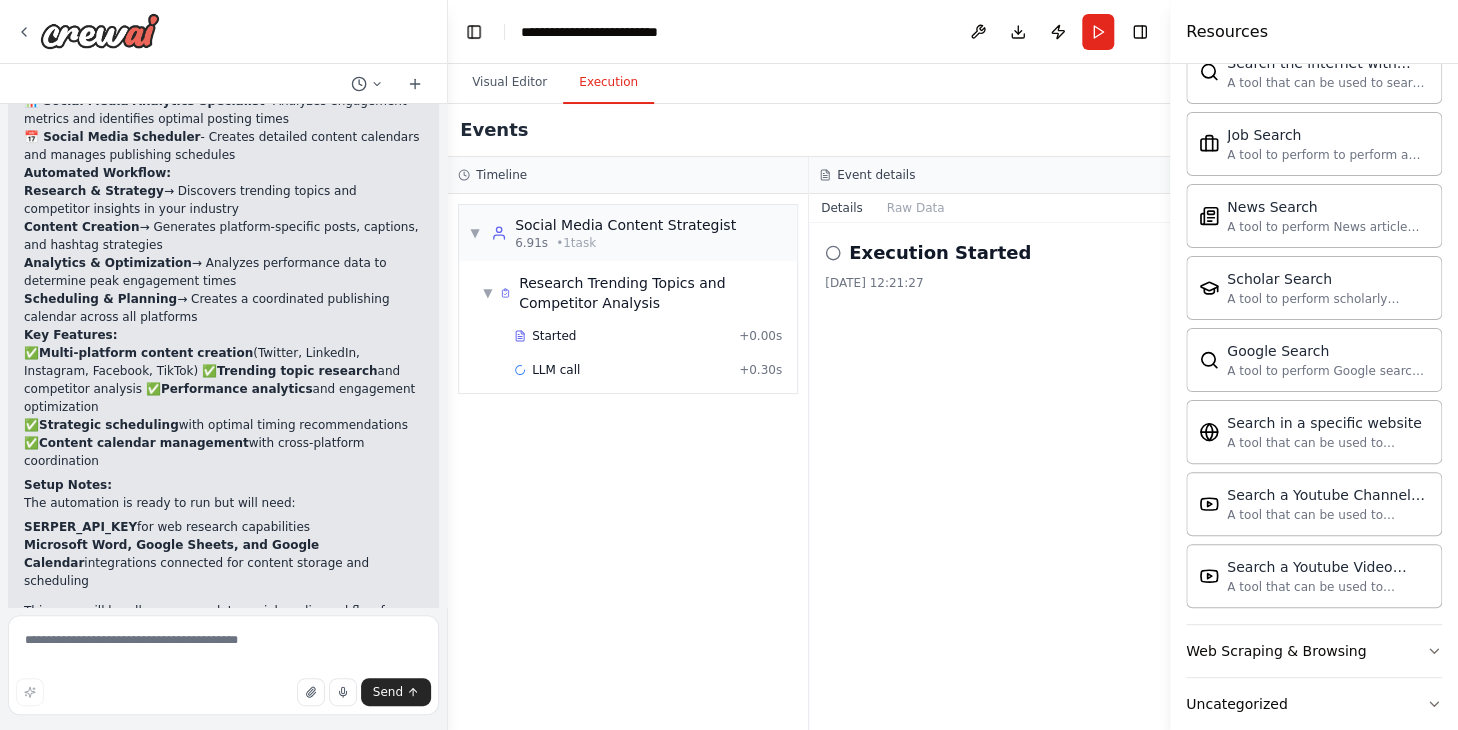
click at [1382, 28] on div "Resources" at bounding box center [1314, 32] width 288 height 64
click at [1361, 35] on div "Resources" at bounding box center [1314, 32] width 288 height 64
click at [528, 82] on button "Visual Editor" at bounding box center [509, 83] width 107 height 42
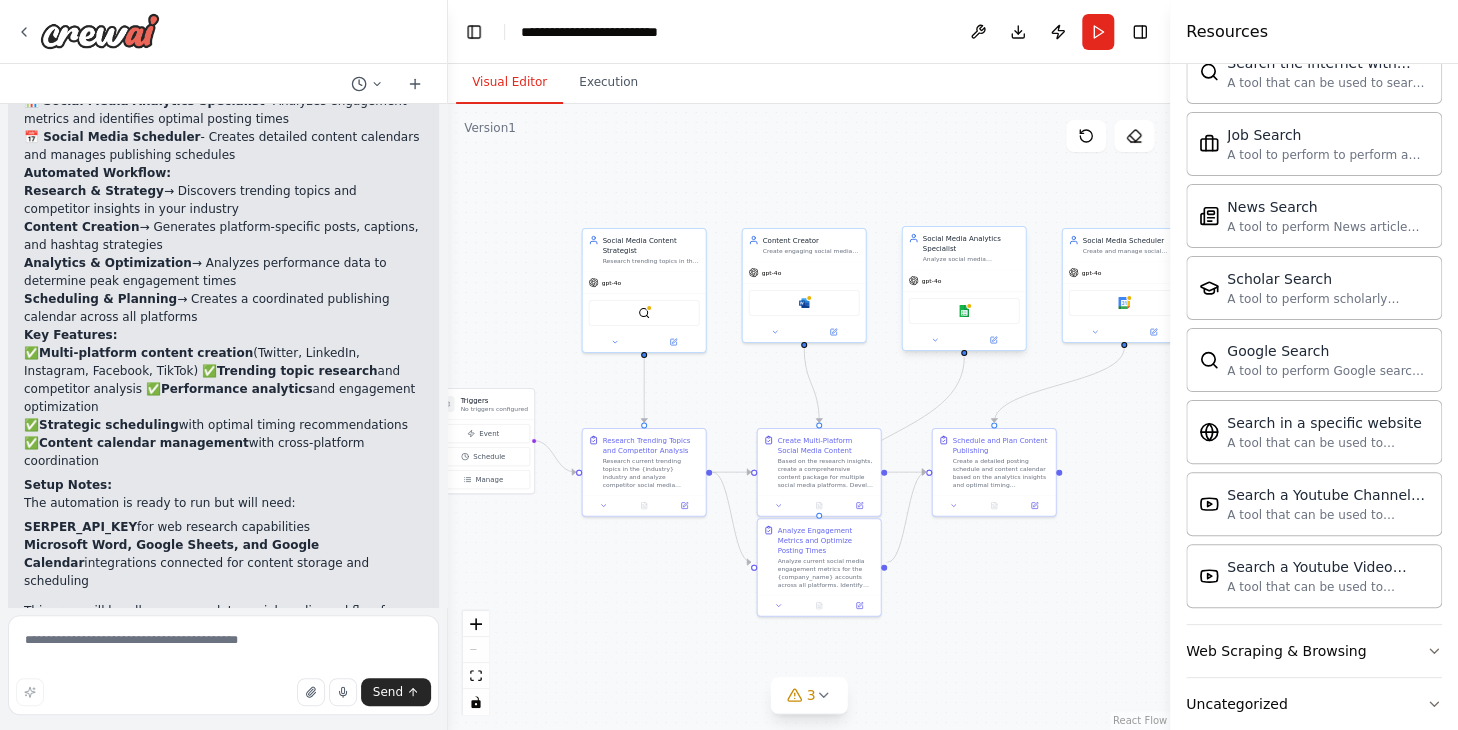
click at [972, 289] on div "gpt-4o" at bounding box center [964, 281] width 123 height 22
click at [981, 266] on div "Social Media Analytics Specialist Analyze social media engagement data, track p…" at bounding box center [964, 248] width 123 height 42
click at [981, 304] on div "Google sheets" at bounding box center [964, 311] width 111 height 26
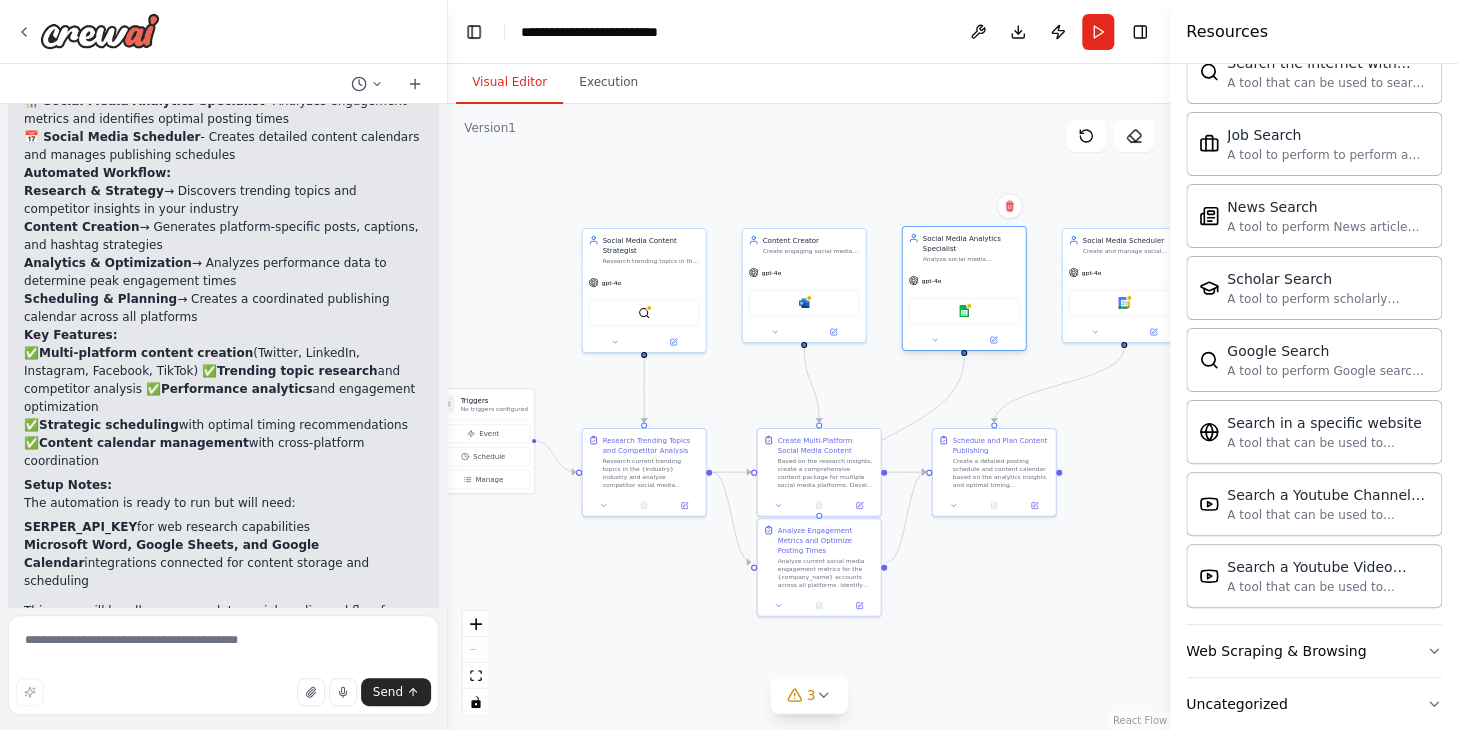
click at [936, 347] on div at bounding box center [964, 340] width 123 height 20
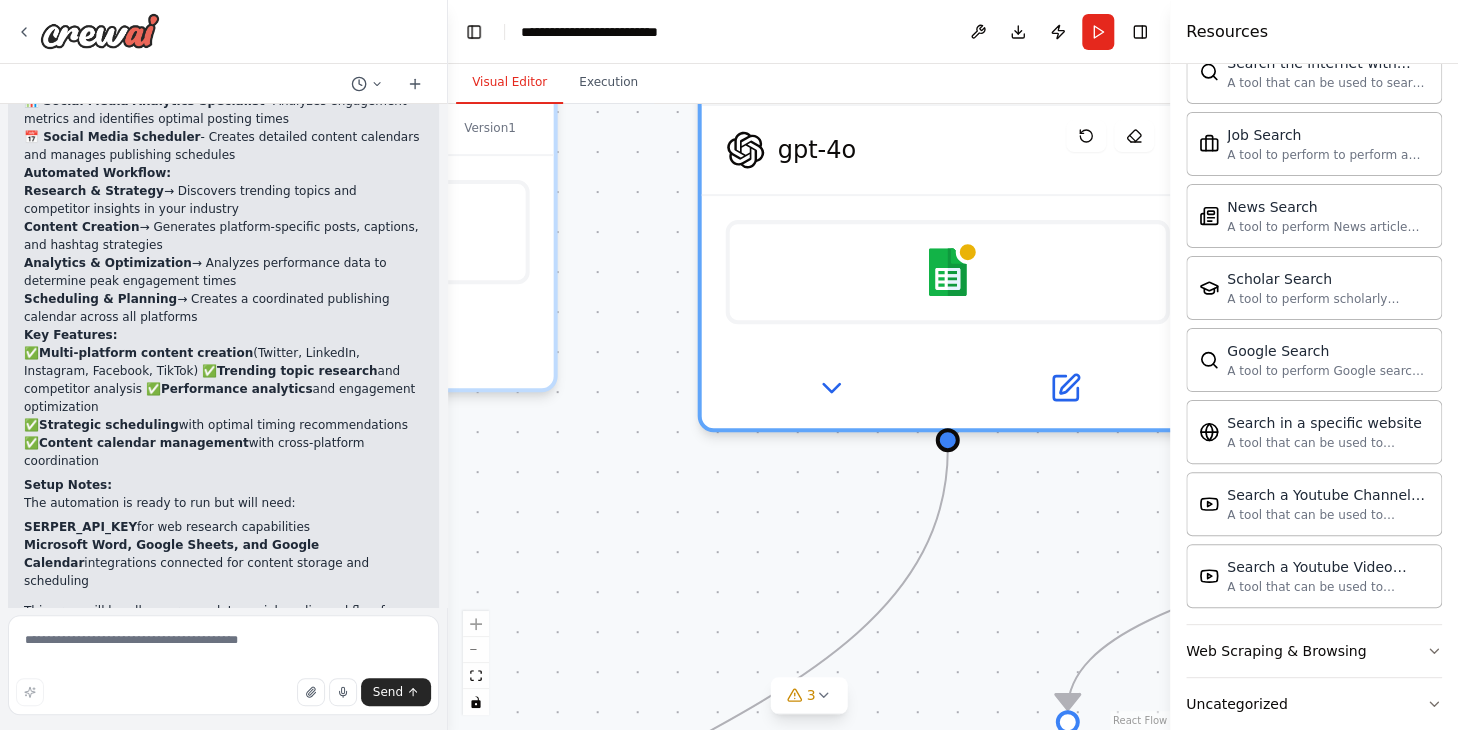
drag, startPoint x: 1068, startPoint y: 513, endPoint x: 920, endPoint y: 587, distance: 165.5
click at [920, 587] on div ".deletable-edge-delete-btn { width: 20px; height: 20px; border: 0px solid #ffff…" at bounding box center [809, 417] width 722 height 626
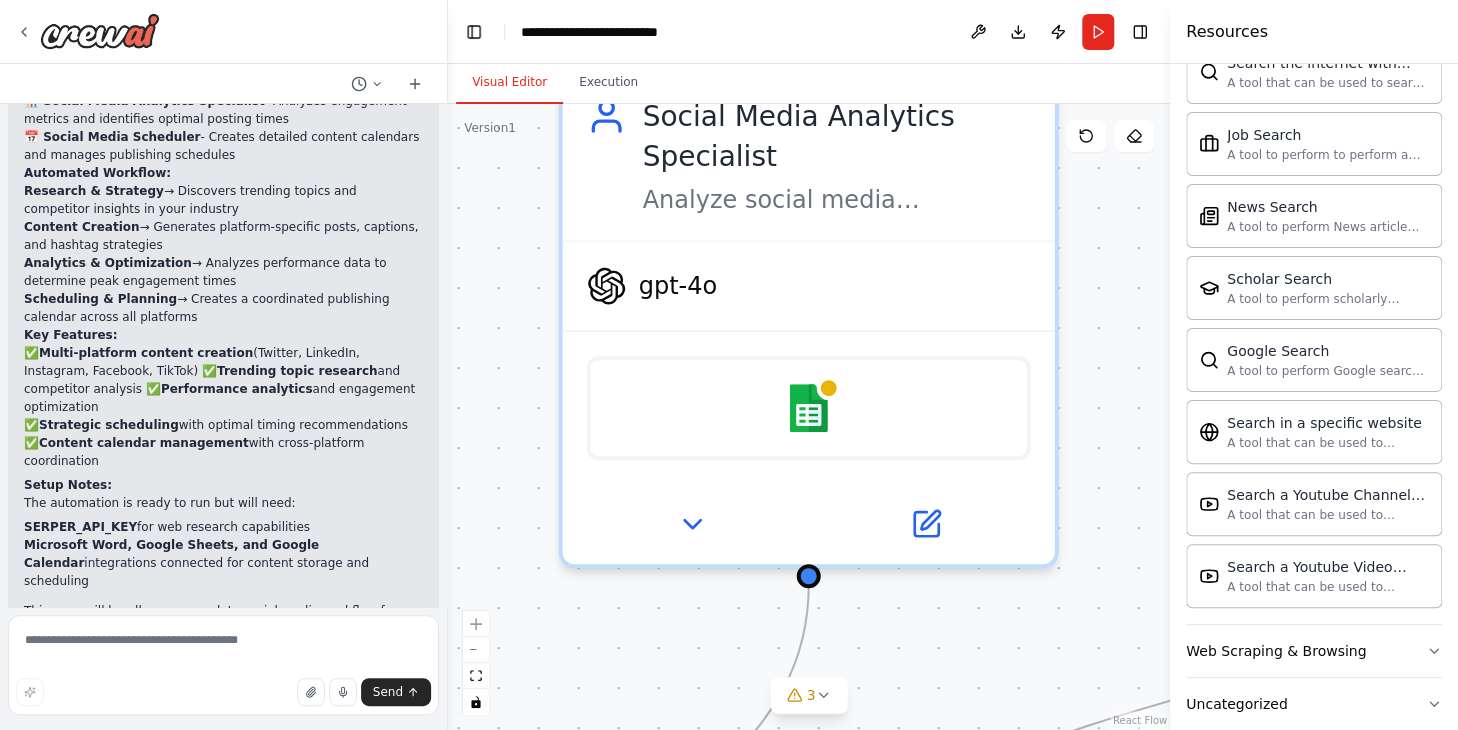
drag, startPoint x: 1084, startPoint y: 502, endPoint x: 945, endPoint y: 638, distance: 194.5
click at [945, 638] on div ".deletable-edge-delete-btn { width: 20px; height: 20px; border: 0px solid #ffff…" at bounding box center [809, 417] width 722 height 626
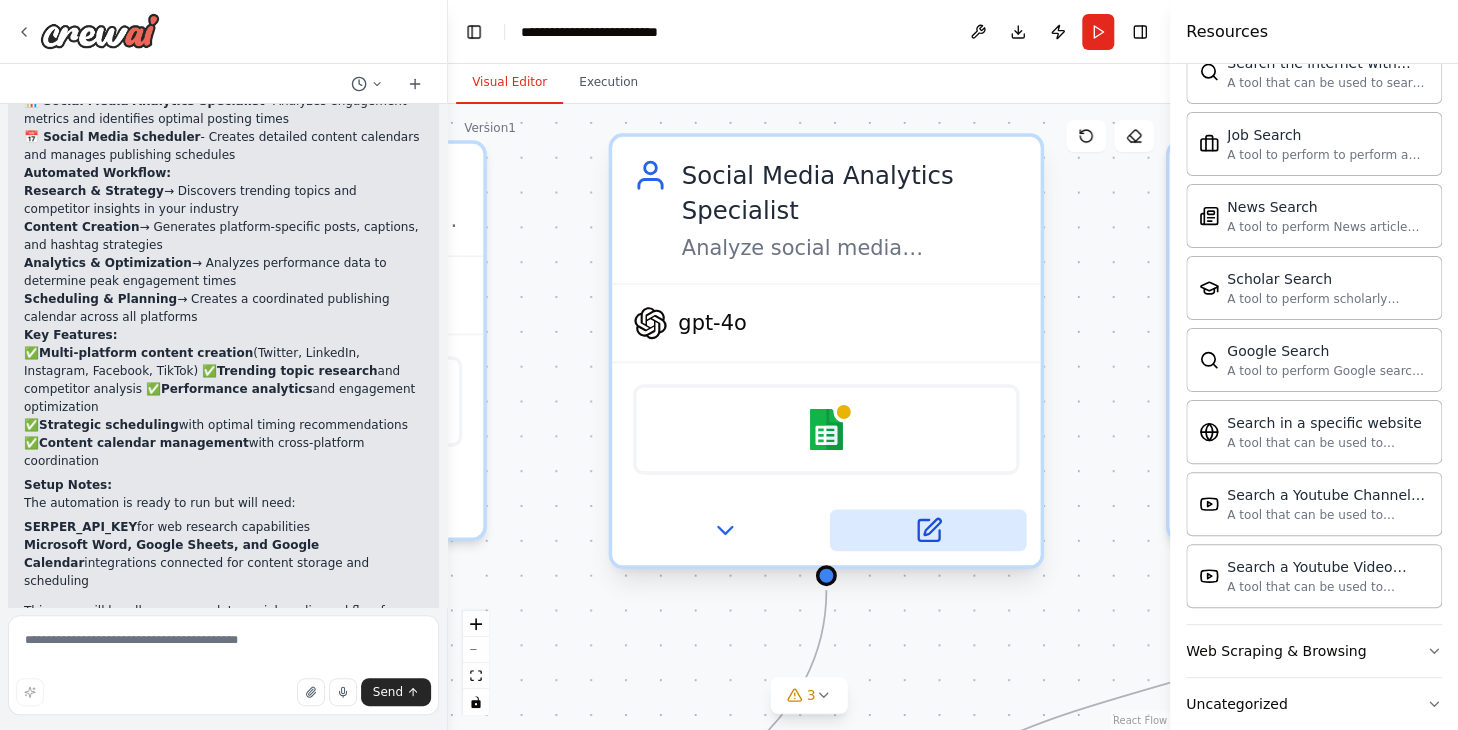
click at [933, 530] on icon at bounding box center [928, 530] width 21 height 21
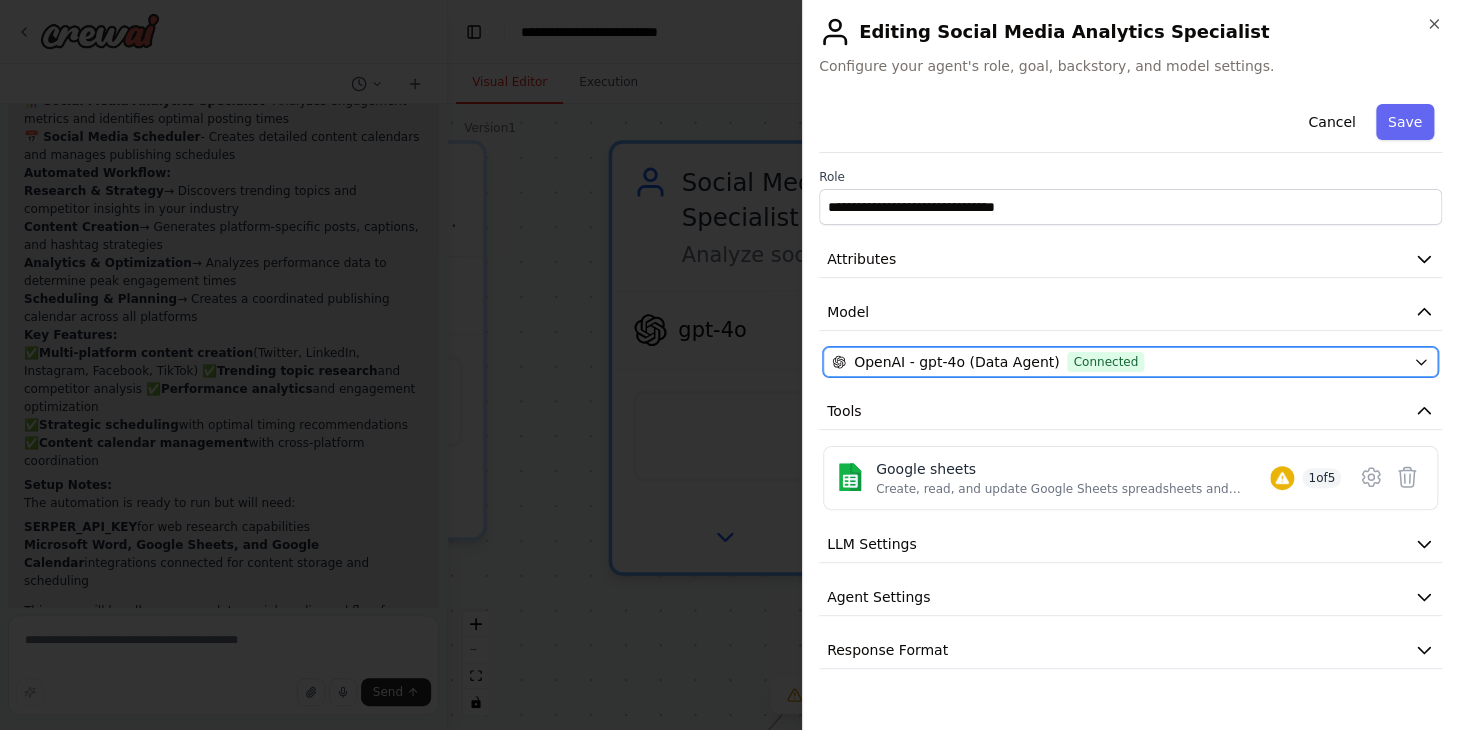
click at [1178, 369] on div "OpenAI - gpt-4o (Data Agent) Connected" at bounding box center [1118, 362] width 573 height 20
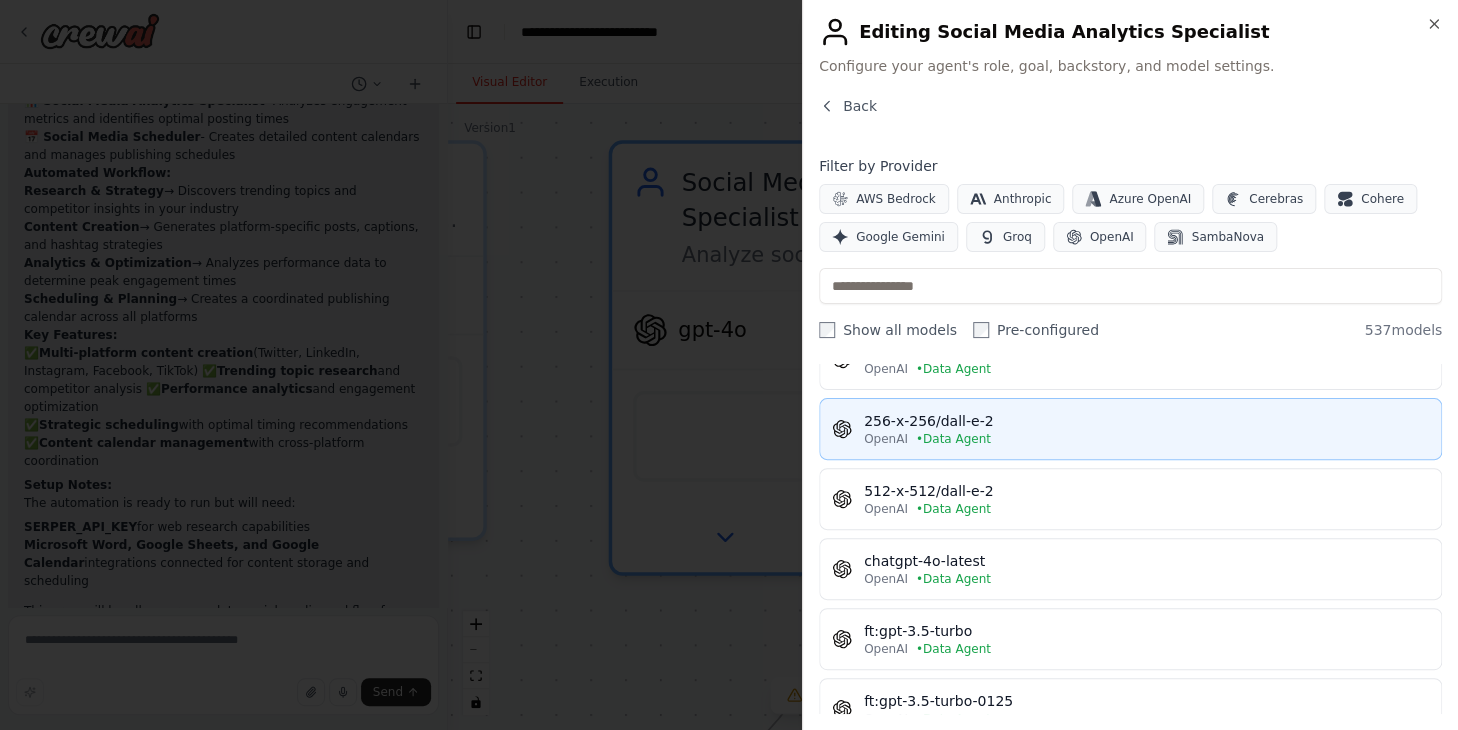
scroll to position [0, 0]
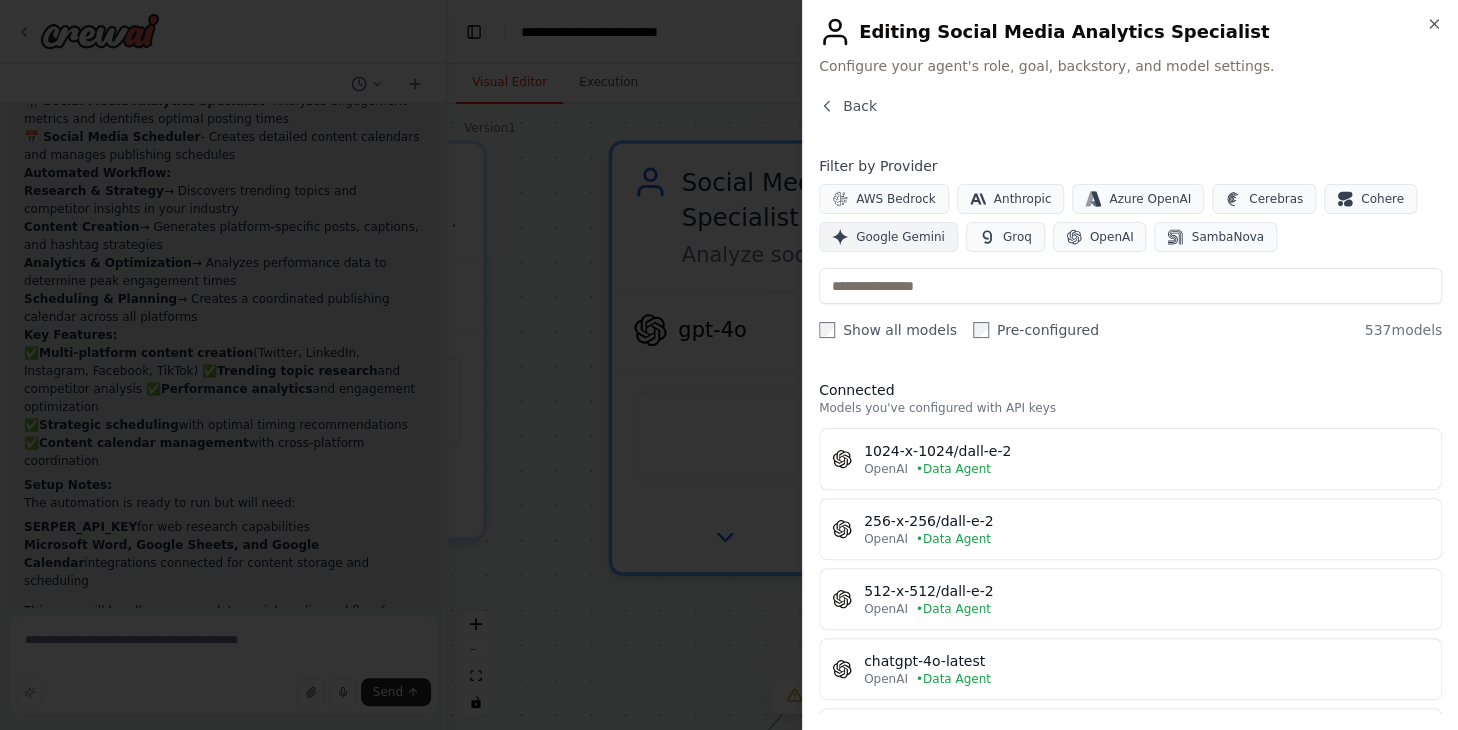
click at [914, 237] on span "Google Gemini" at bounding box center [900, 237] width 89 height 16
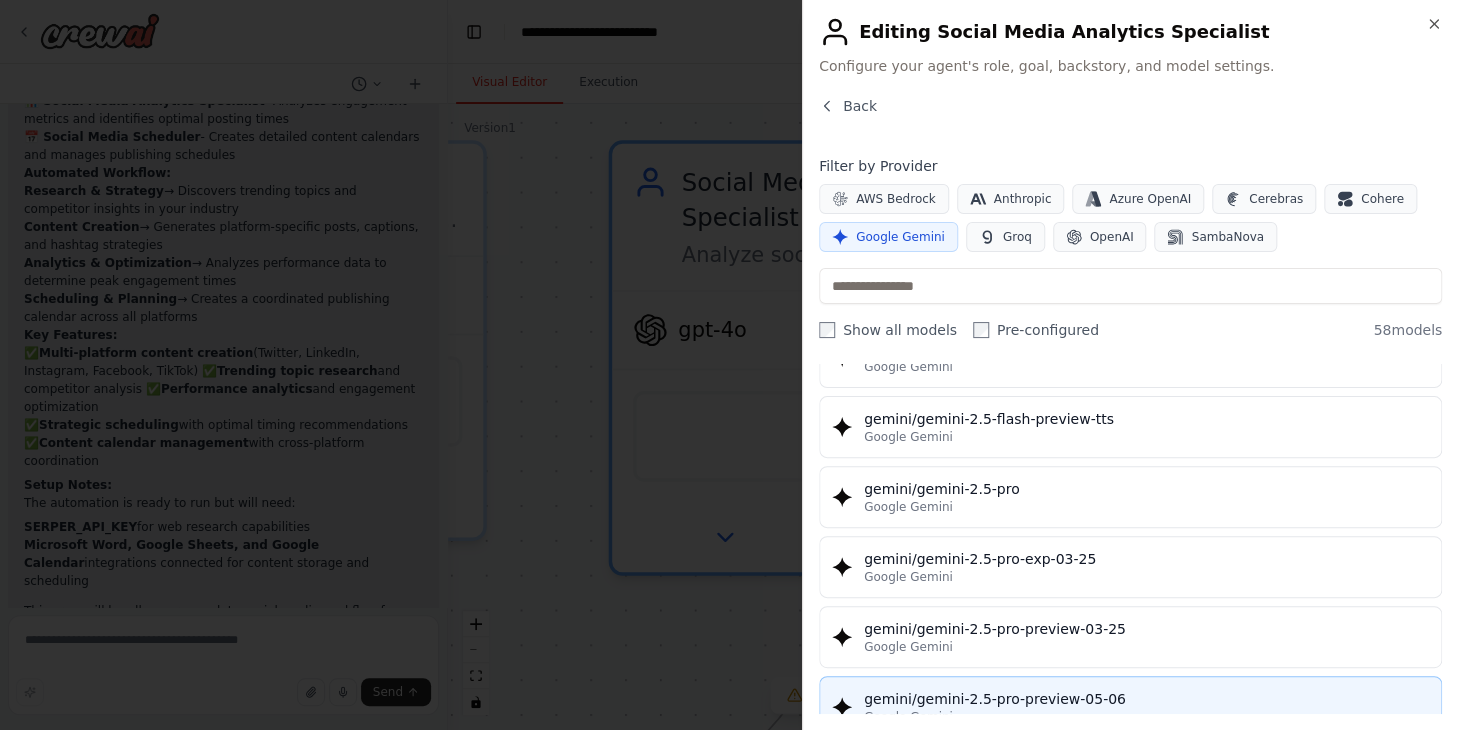
scroll to position [2300, 0]
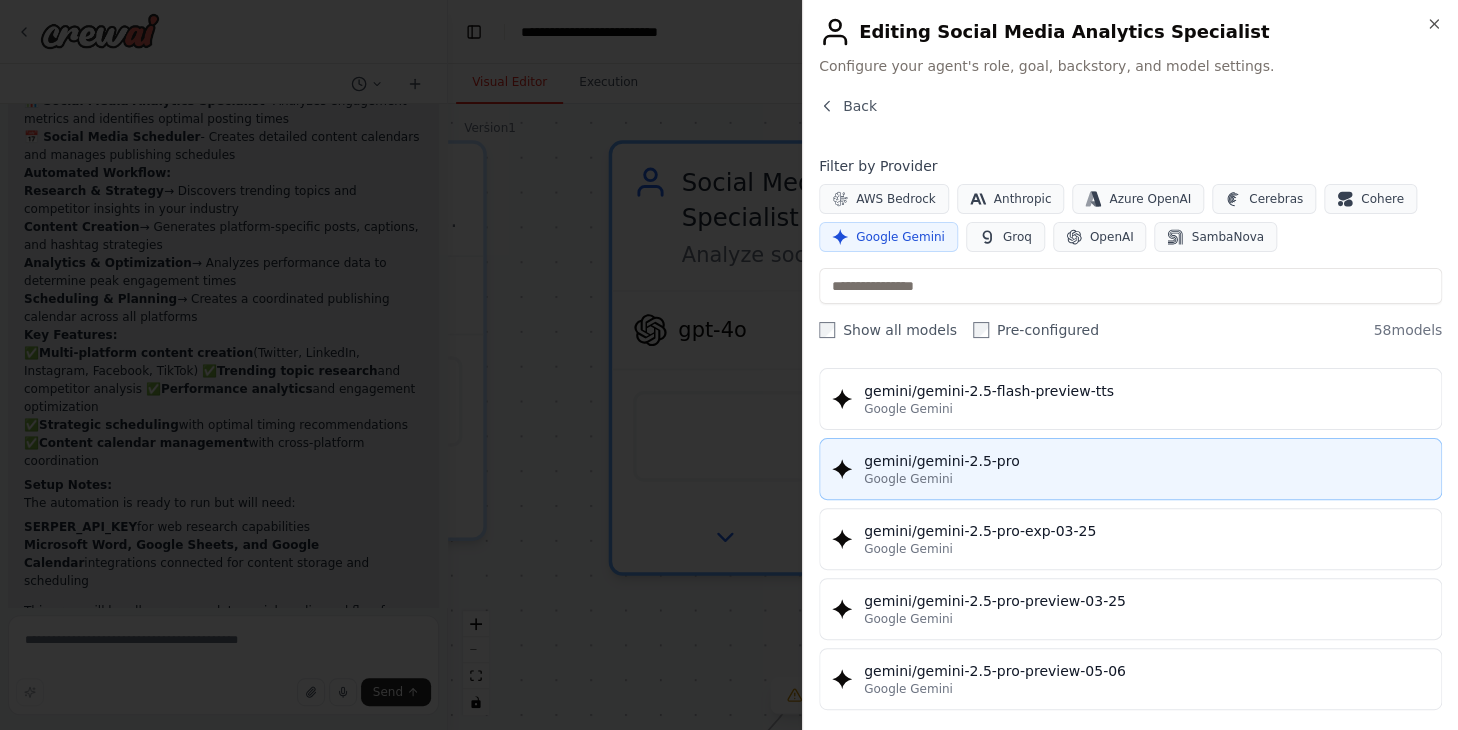
click at [1046, 451] on div "gemini/gemini-2.5-pro" at bounding box center [1146, 461] width 565 height 20
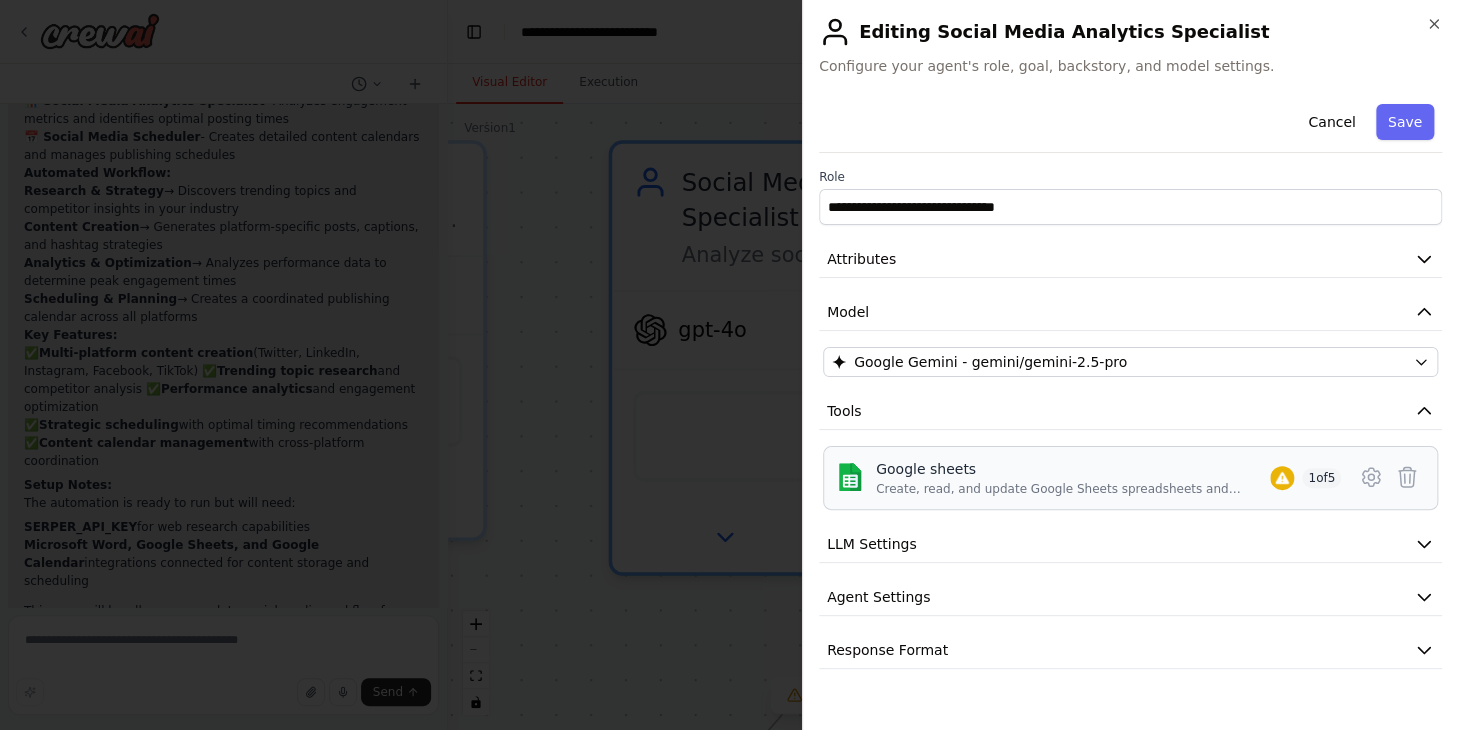
click at [1121, 474] on div "Google sheets" at bounding box center [1073, 469] width 394 height 20
click at [872, 549] on span "LLM Settings" at bounding box center [872, 544] width 90 height 20
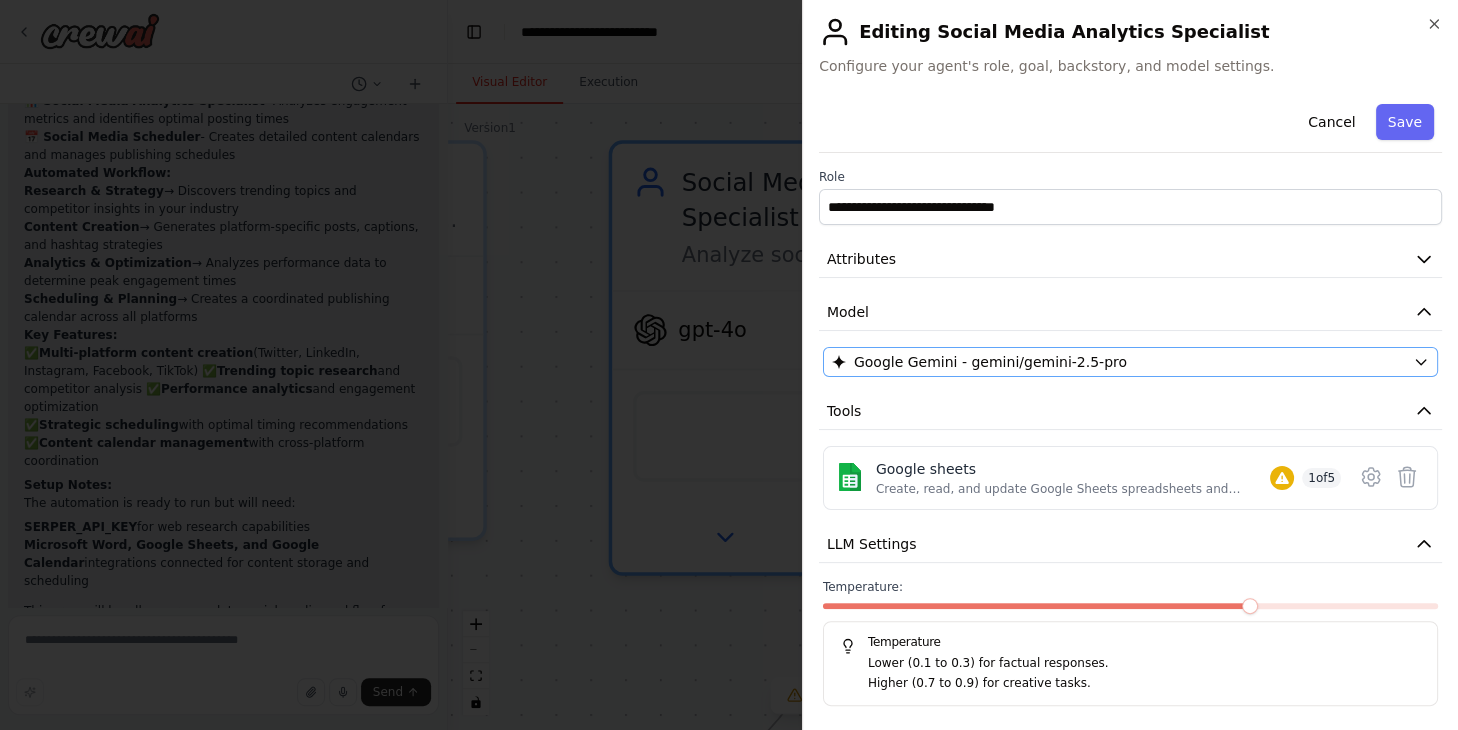
scroll to position [0, 0]
click at [1385, 130] on button "Save" at bounding box center [1405, 122] width 58 height 36
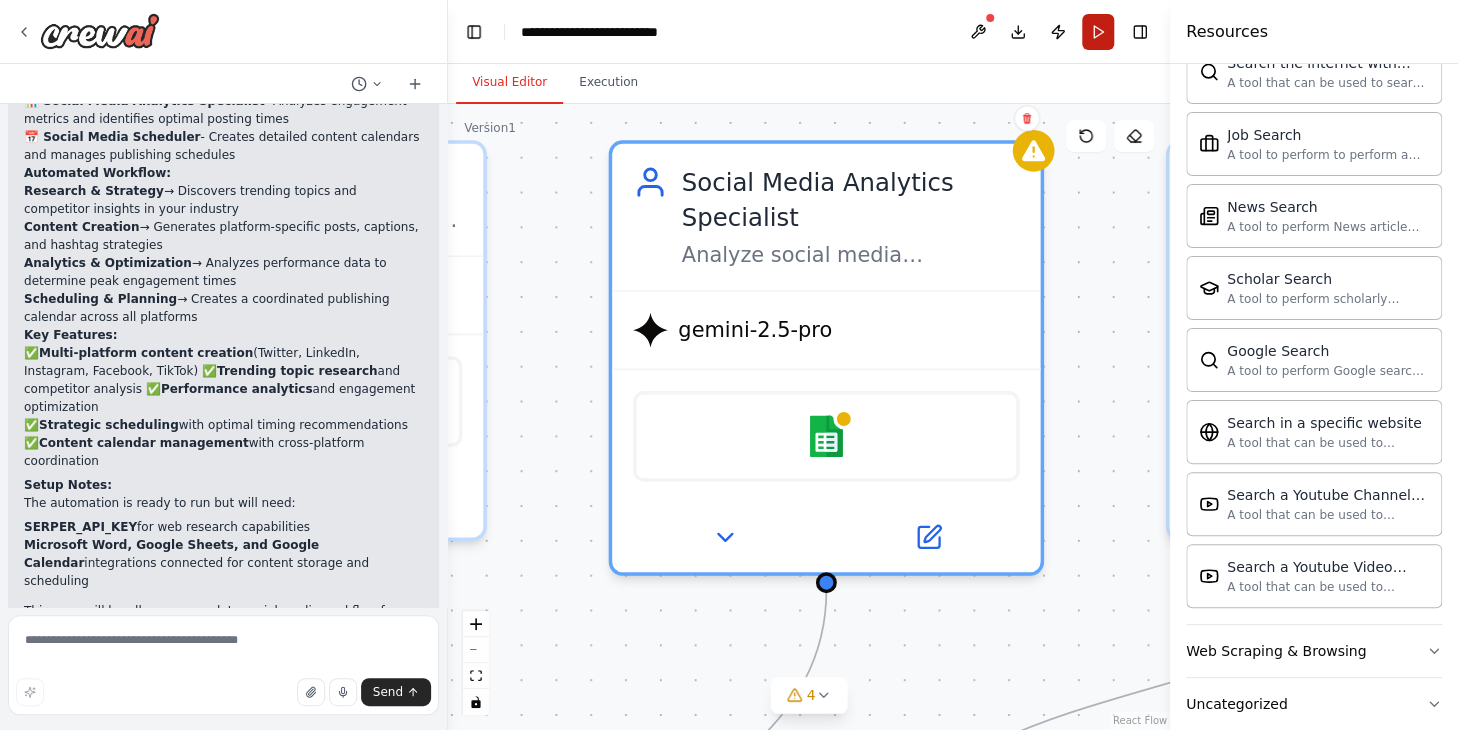
click at [1096, 42] on button "Run" at bounding box center [1098, 32] width 32 height 36
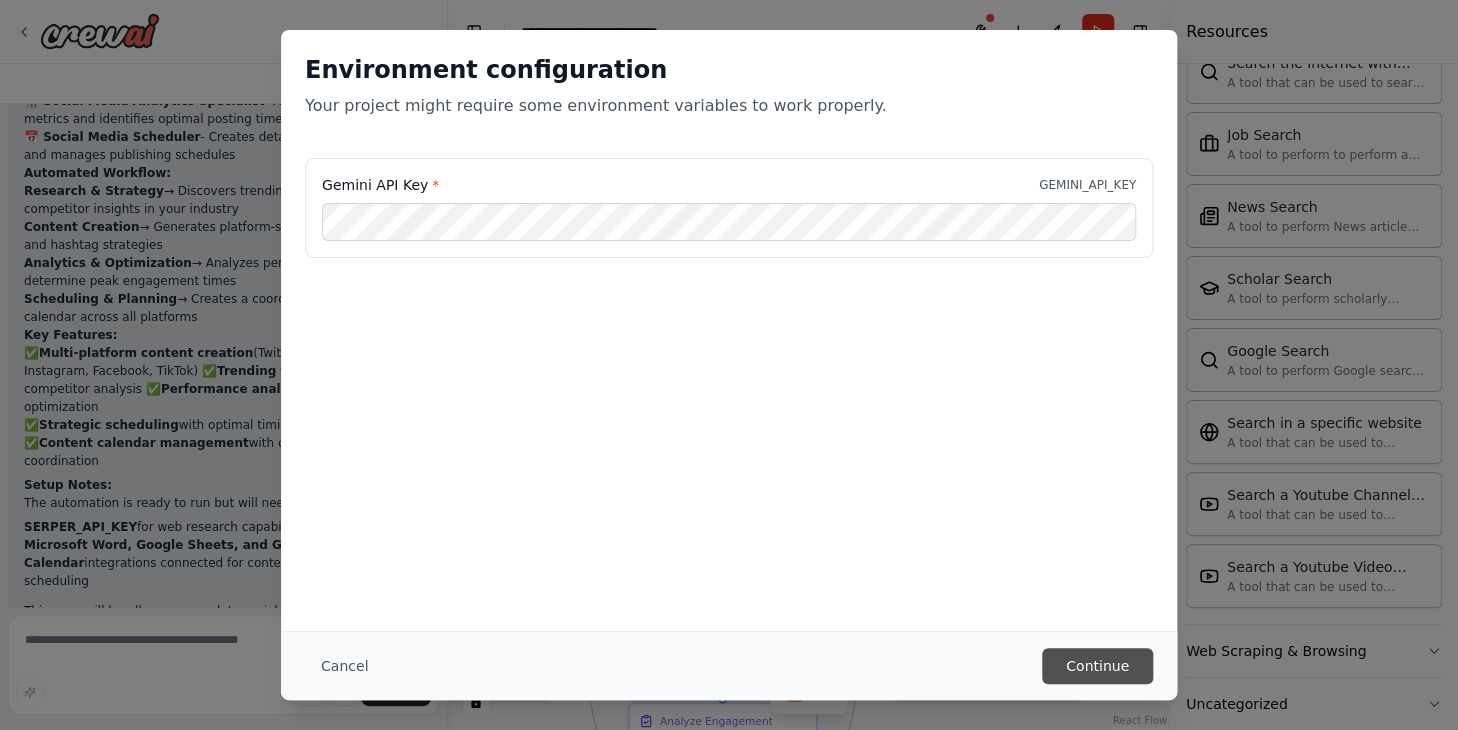
click at [1098, 656] on button "Continue" at bounding box center [1097, 666] width 111 height 36
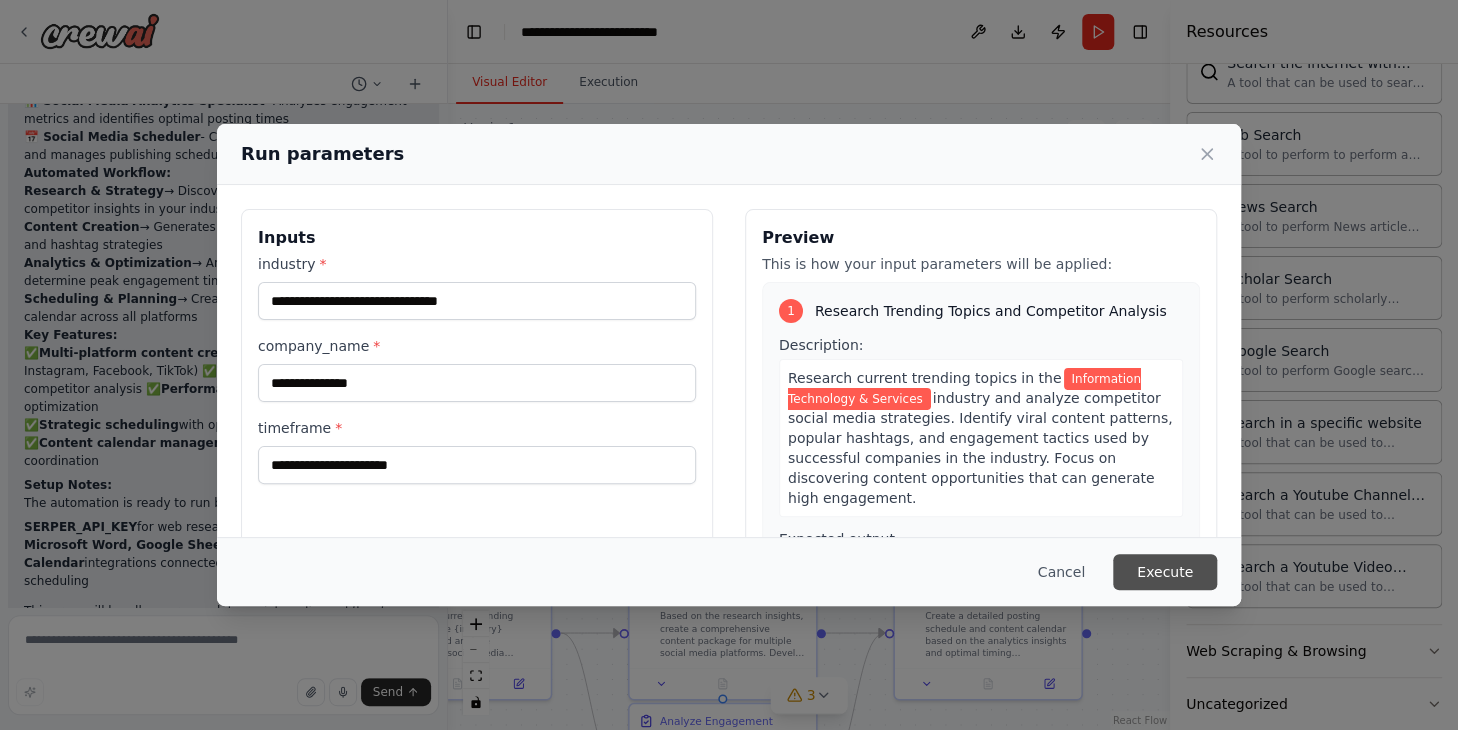
click at [1179, 572] on button "Execute" at bounding box center [1165, 572] width 104 height 36
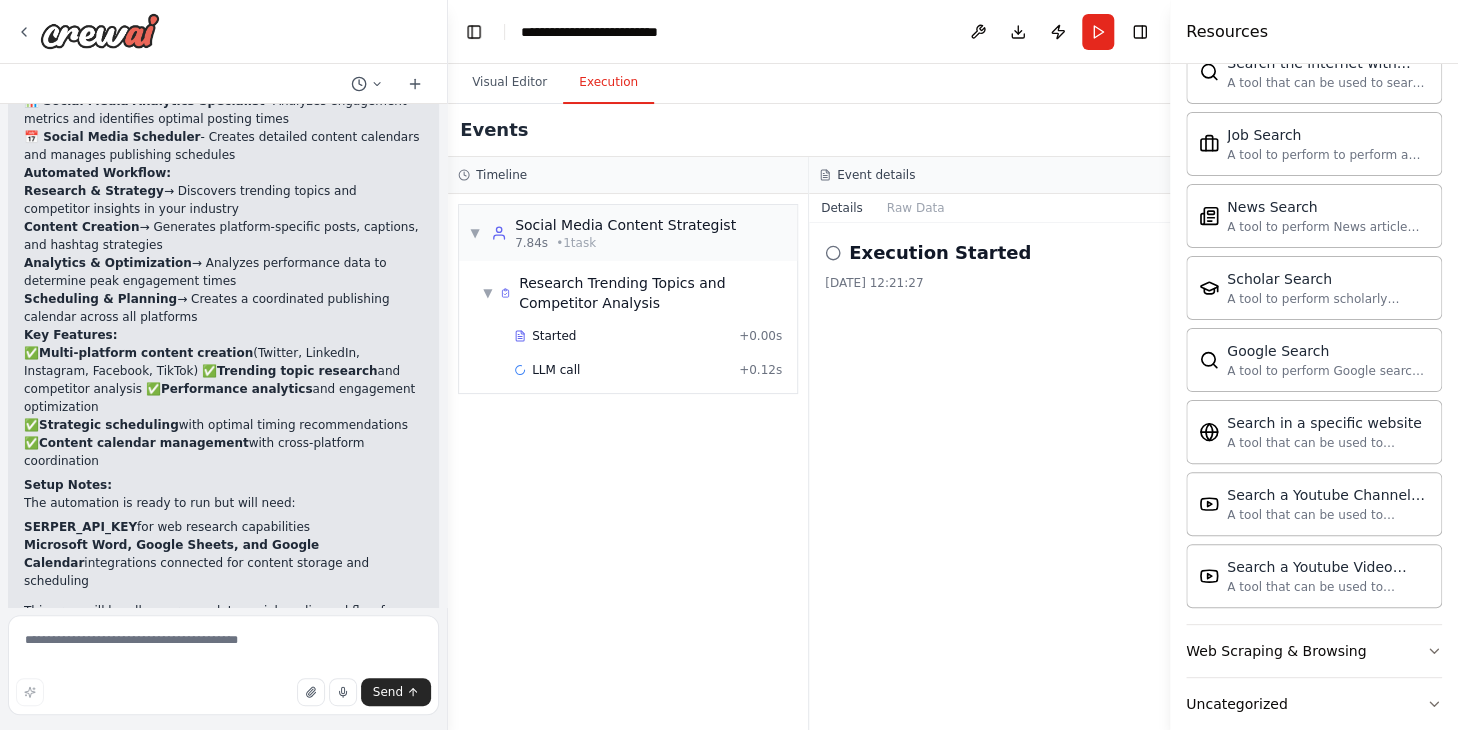
click at [1413, 25] on div "Resources" at bounding box center [1314, 32] width 288 height 64
